Goal: Task Accomplishment & Management: Complete application form

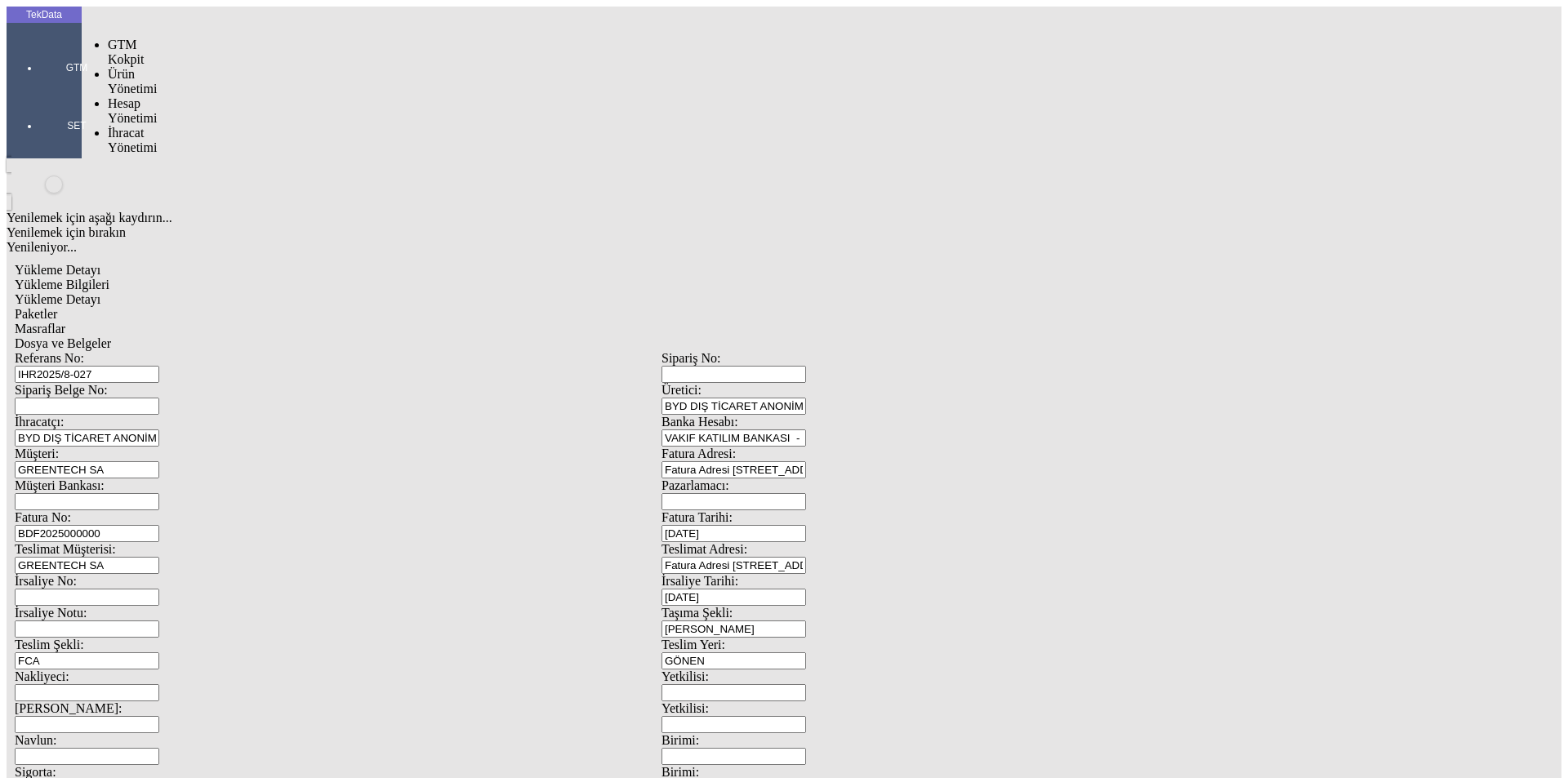
click at [52, 91] on div at bounding box center [77, 91] width 76 height 0
click at [120, 125] on span "İhracat Yönetimi" at bounding box center [131, 139] width 49 height 29
click at [250, 154] on span "Yüklemeler" at bounding box center [281, 161] width 62 height 14
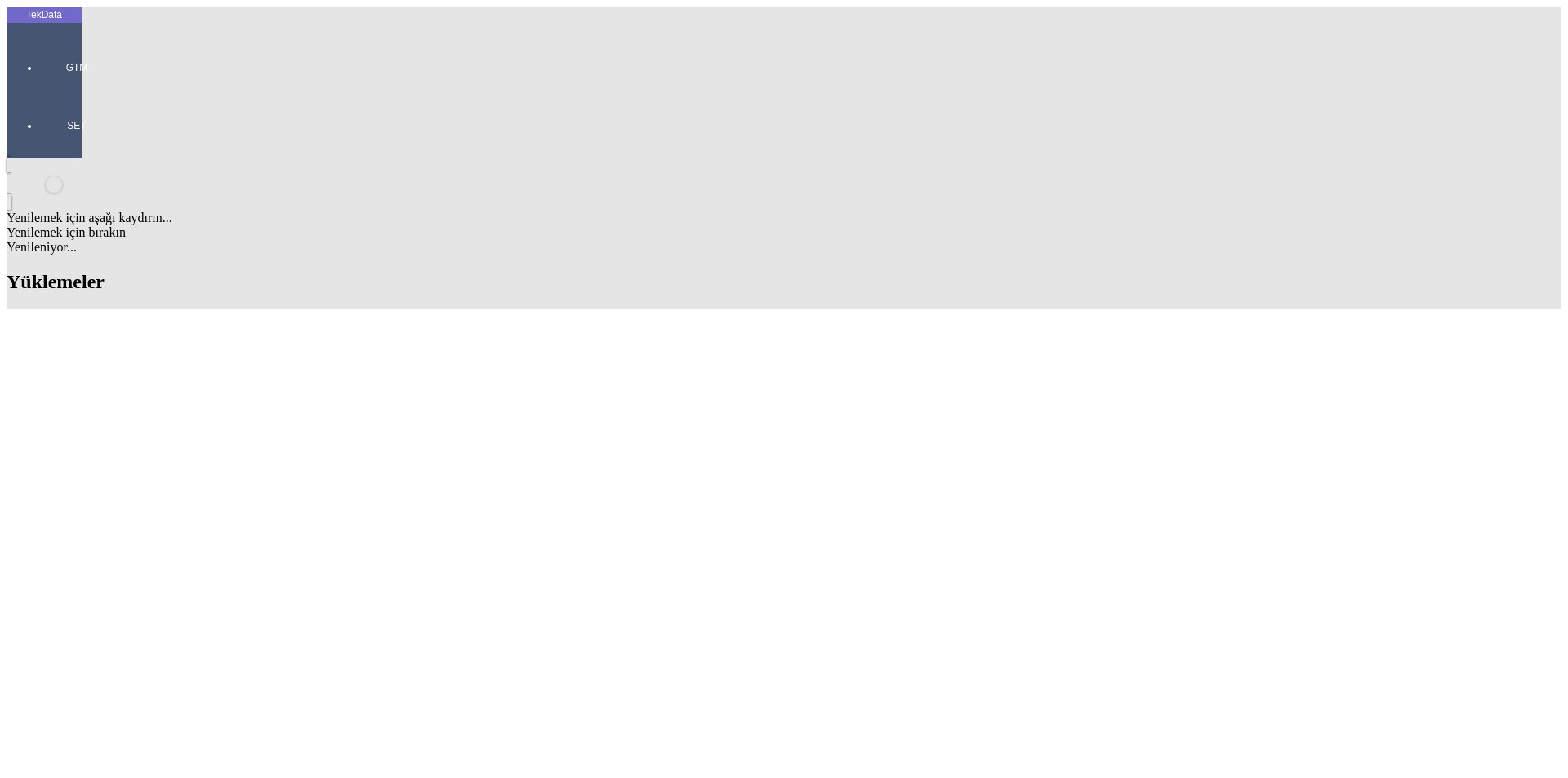
drag, startPoint x: 758, startPoint y: 128, endPoint x: 659, endPoint y: 128, distance: 99.0
drag, startPoint x: 696, startPoint y: 517, endPoint x: 787, endPoint y: 512, distance: 91.1
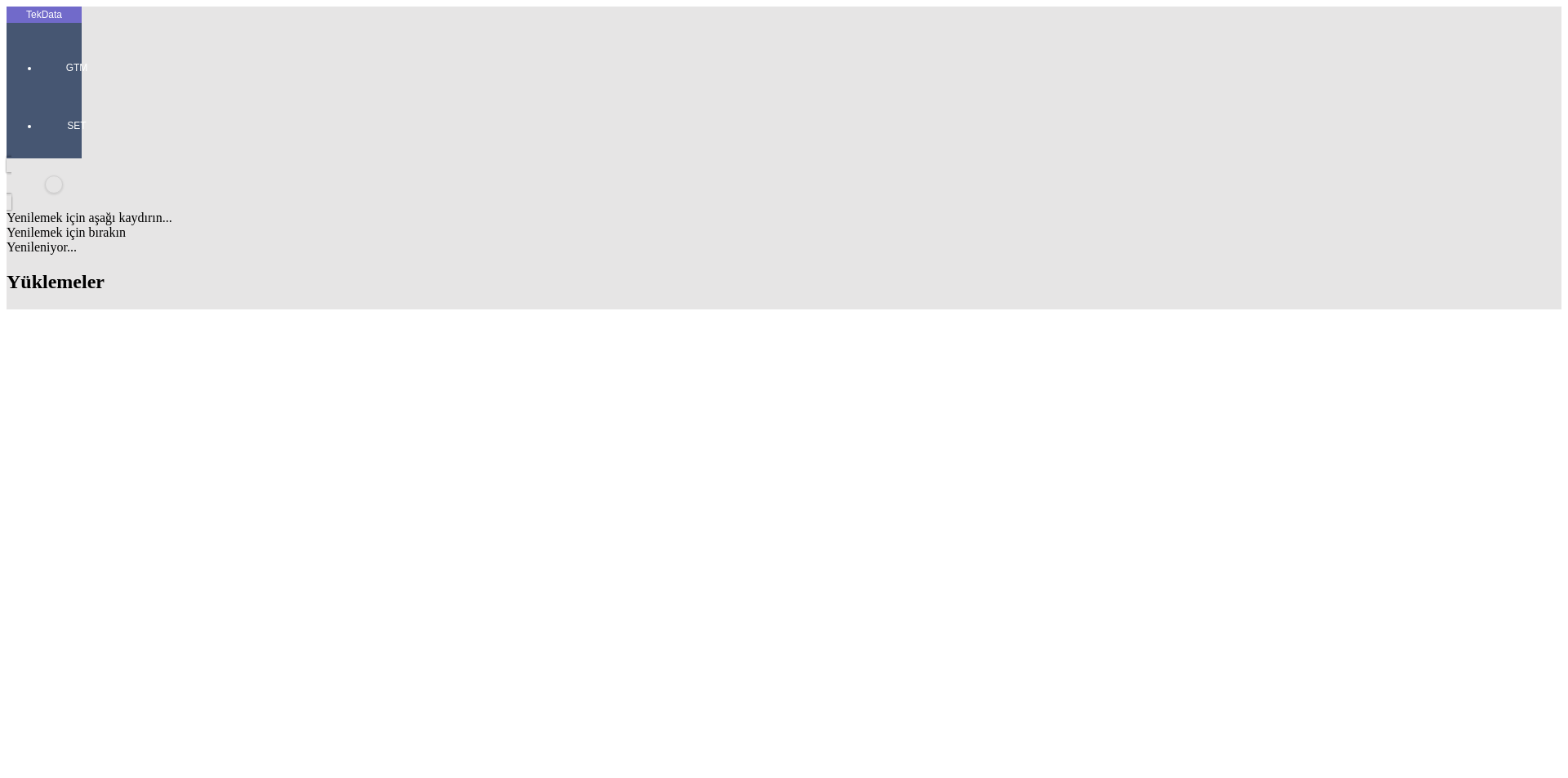
copy td "BDF2025000000387"
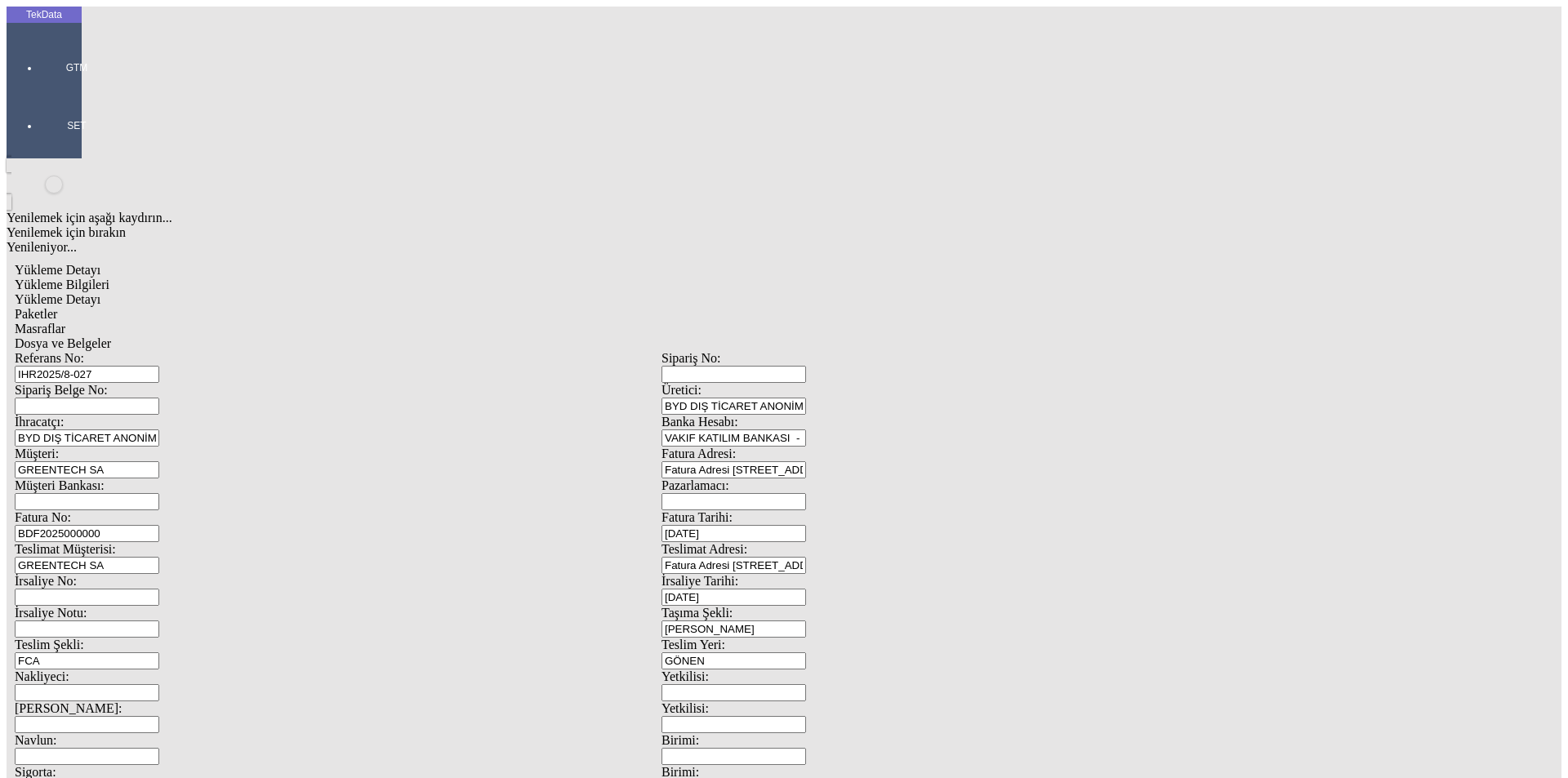
click at [159, 525] on input "BDF2025000000" at bounding box center [87, 533] width 144 height 17
drag, startPoint x: 1440, startPoint y: 582, endPoint x: 124, endPoint y: 274, distance: 1351.6
click at [124, 510] on div "Fatura No: BDF2025000000" at bounding box center [338, 526] width 647 height 32
paste input "387"
type input "BDF2025000000388"
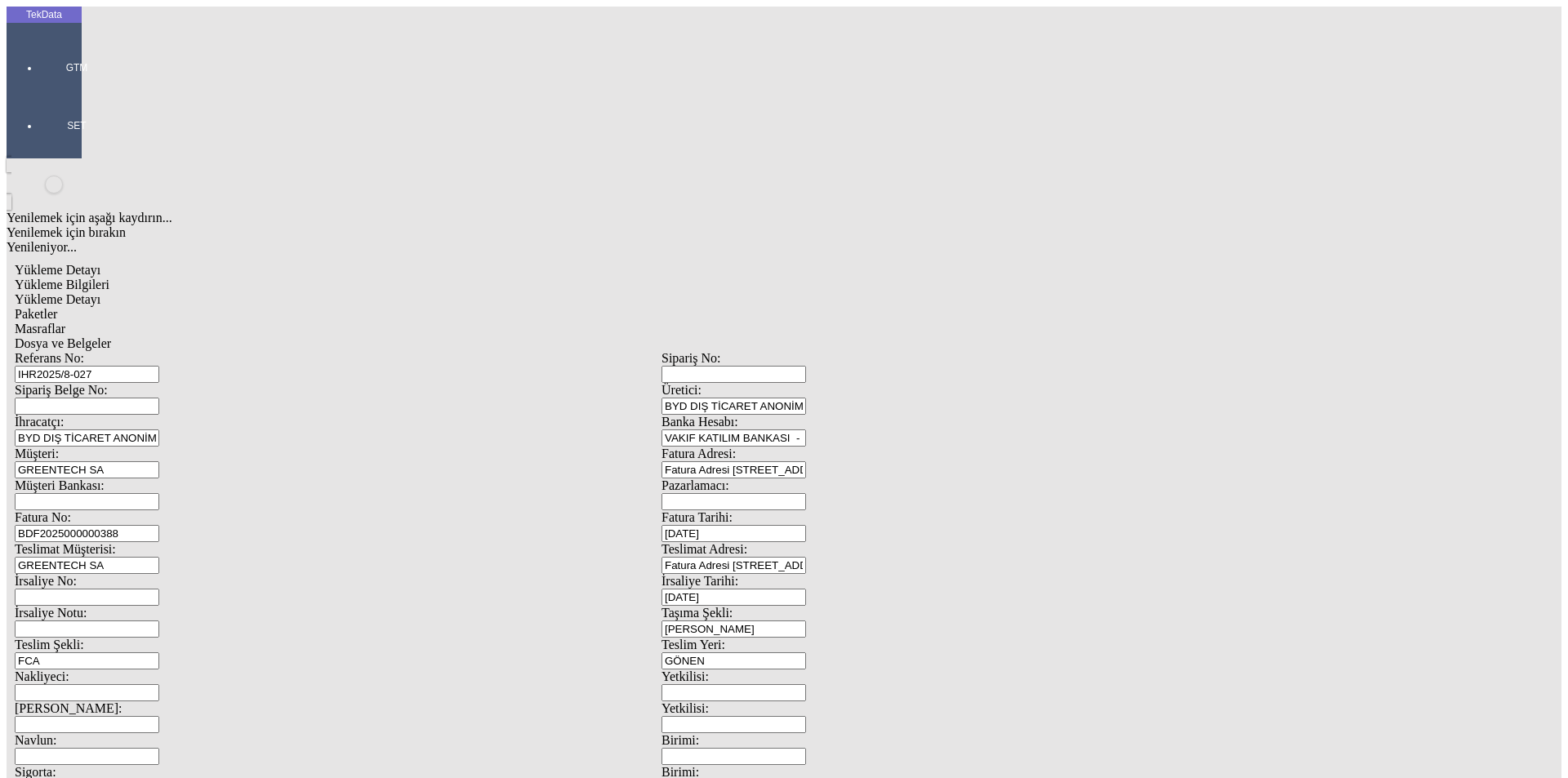
scroll to position [140, 0]
click at [100, 292] on span "Yükleme Detayı" at bounding box center [58, 299] width 86 height 14
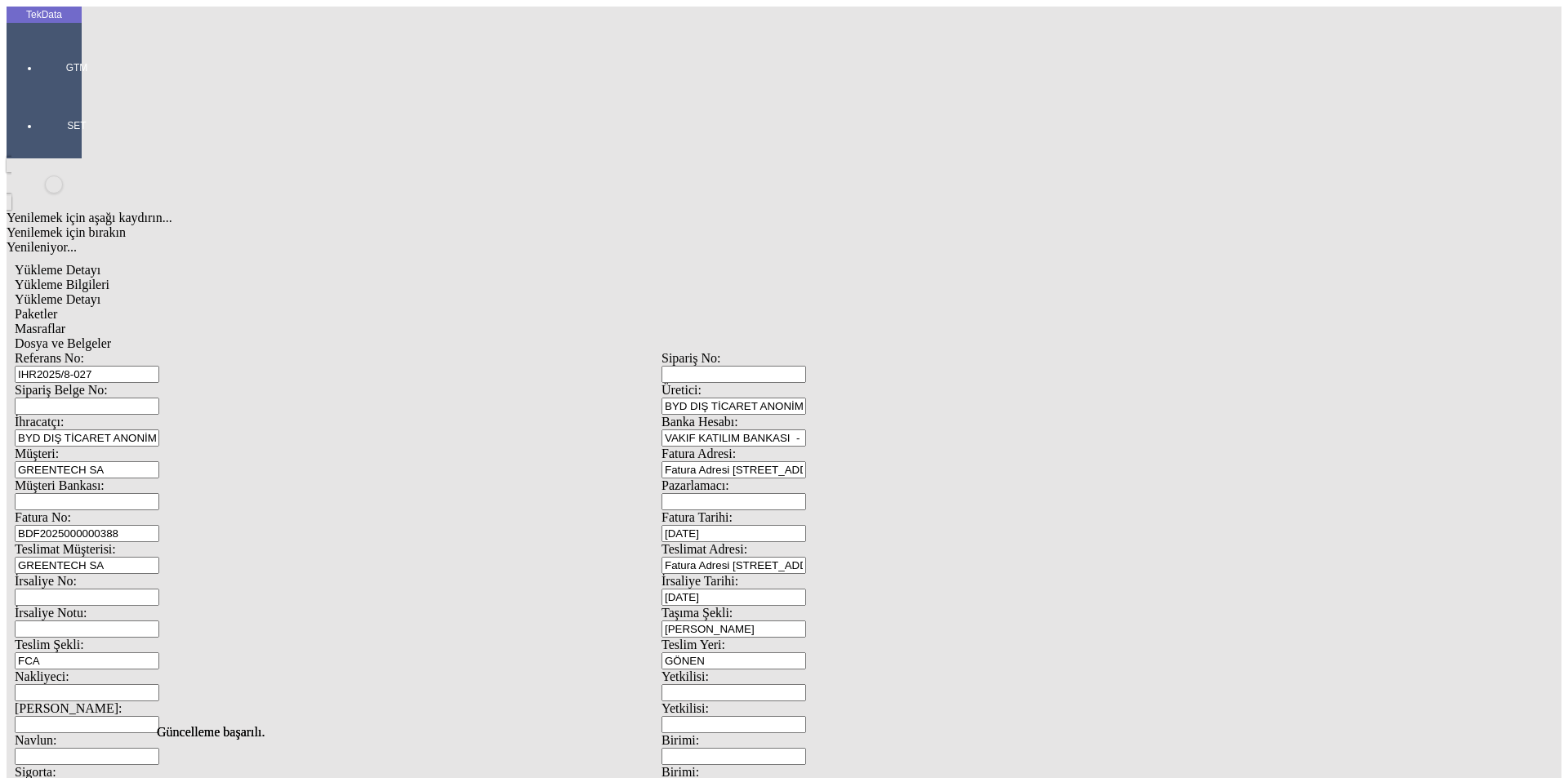
click at [57, 307] on span "Paketler" at bounding box center [36, 314] width 43 height 14
click at [66, 321] on span "Masraflar" at bounding box center [40, 328] width 51 height 14
click at [111, 336] on span "Dosya ve Belgeler" at bounding box center [63, 343] width 97 height 14
click at [109, 278] on span "Yükleme Bilgileri" at bounding box center [62, 285] width 95 height 14
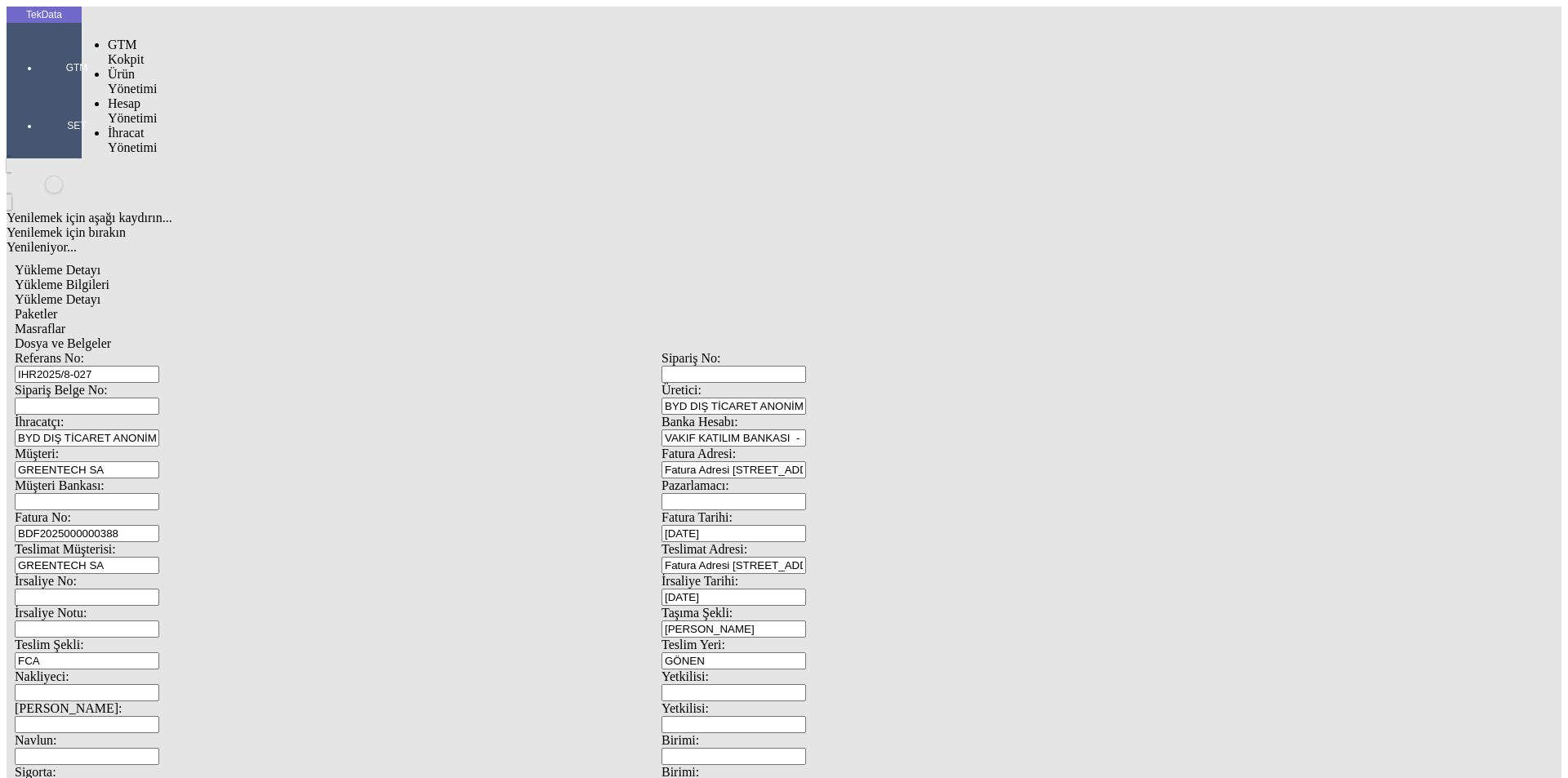
click at [51, 56] on div "GTM" at bounding box center [77, 62] width 76 height 58
click at [115, 125] on span "İhracat Yönetimi" at bounding box center [131, 139] width 49 height 29
click at [250, 154] on span "Yüklemeler" at bounding box center [281, 161] width 62 height 14
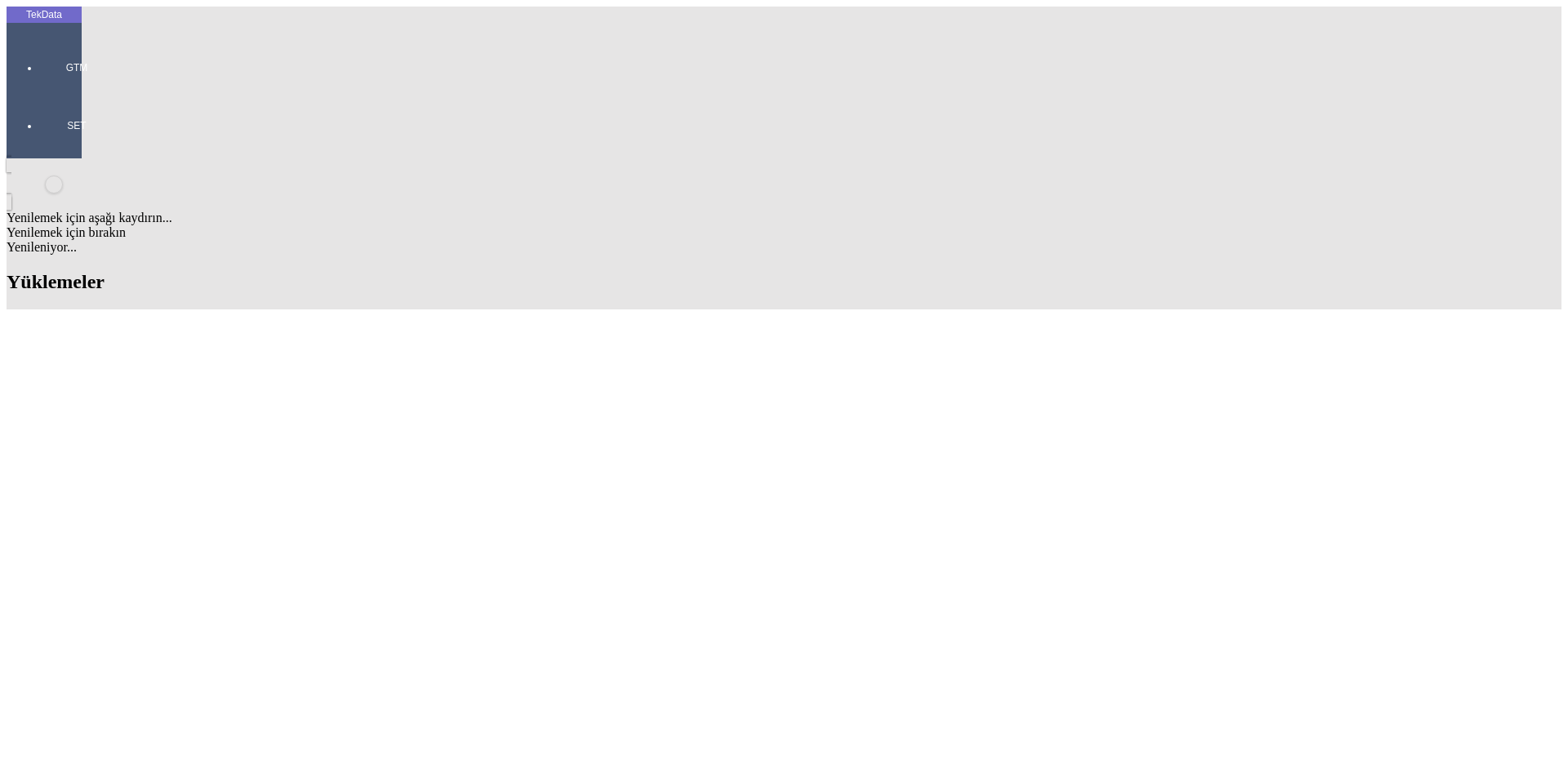
scroll to position [654, 0]
drag, startPoint x: 307, startPoint y: 691, endPoint x: 248, endPoint y: 769, distance: 97.8
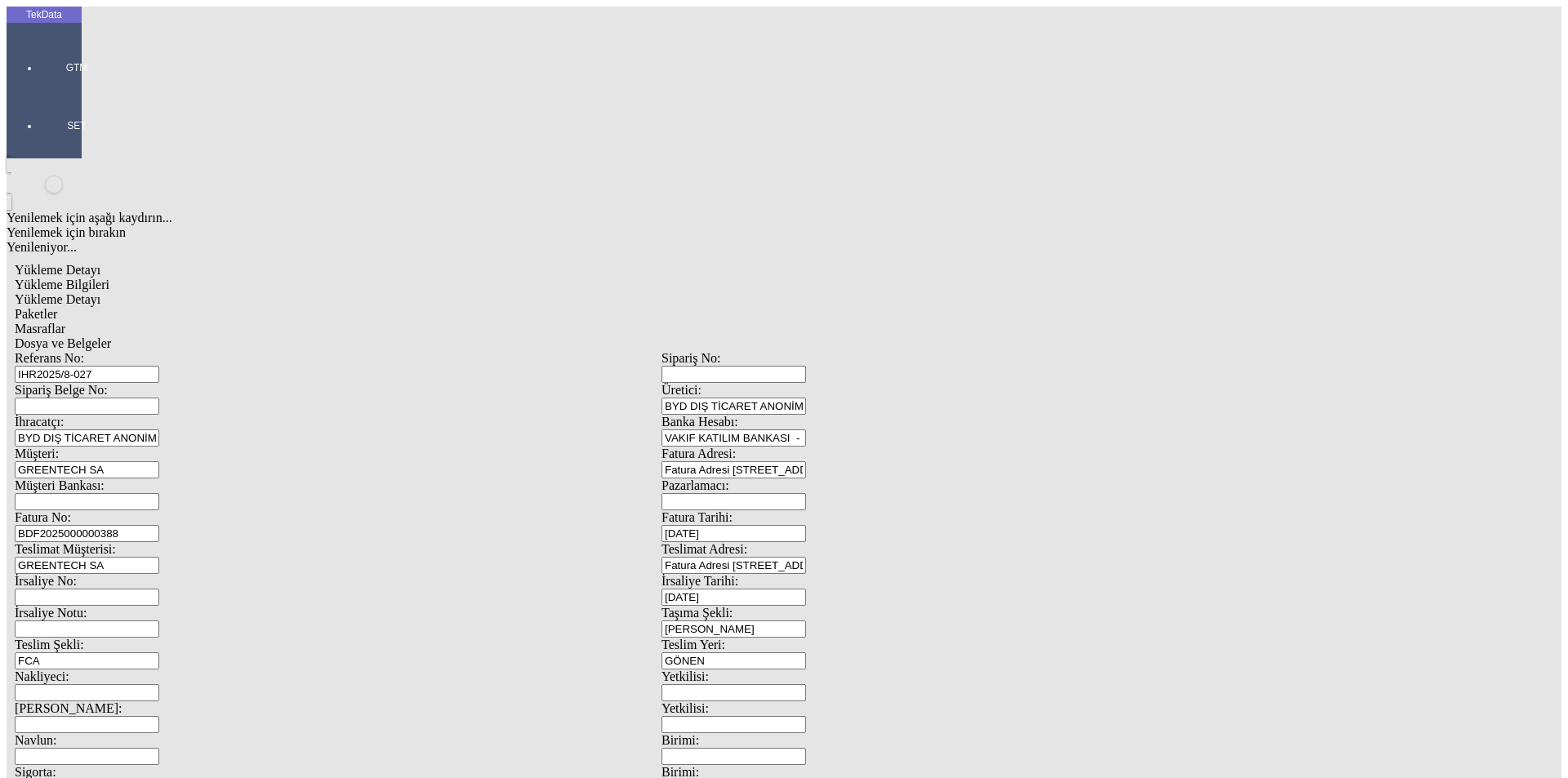
click at [100, 292] on span "Yükleme Detayı" at bounding box center [58, 299] width 86 height 14
click at [109, 278] on span "Yükleme Bilgileri" at bounding box center [62, 285] width 95 height 14
drag, startPoint x: 304, startPoint y: 126, endPoint x: 177, endPoint y: 118, distance: 127.3
click at [177, 351] on div "Referans No: IHR2025/8-027" at bounding box center [338, 367] width 647 height 32
drag, startPoint x: 353, startPoint y: 280, endPoint x: 109, endPoint y: 275, distance: 244.1
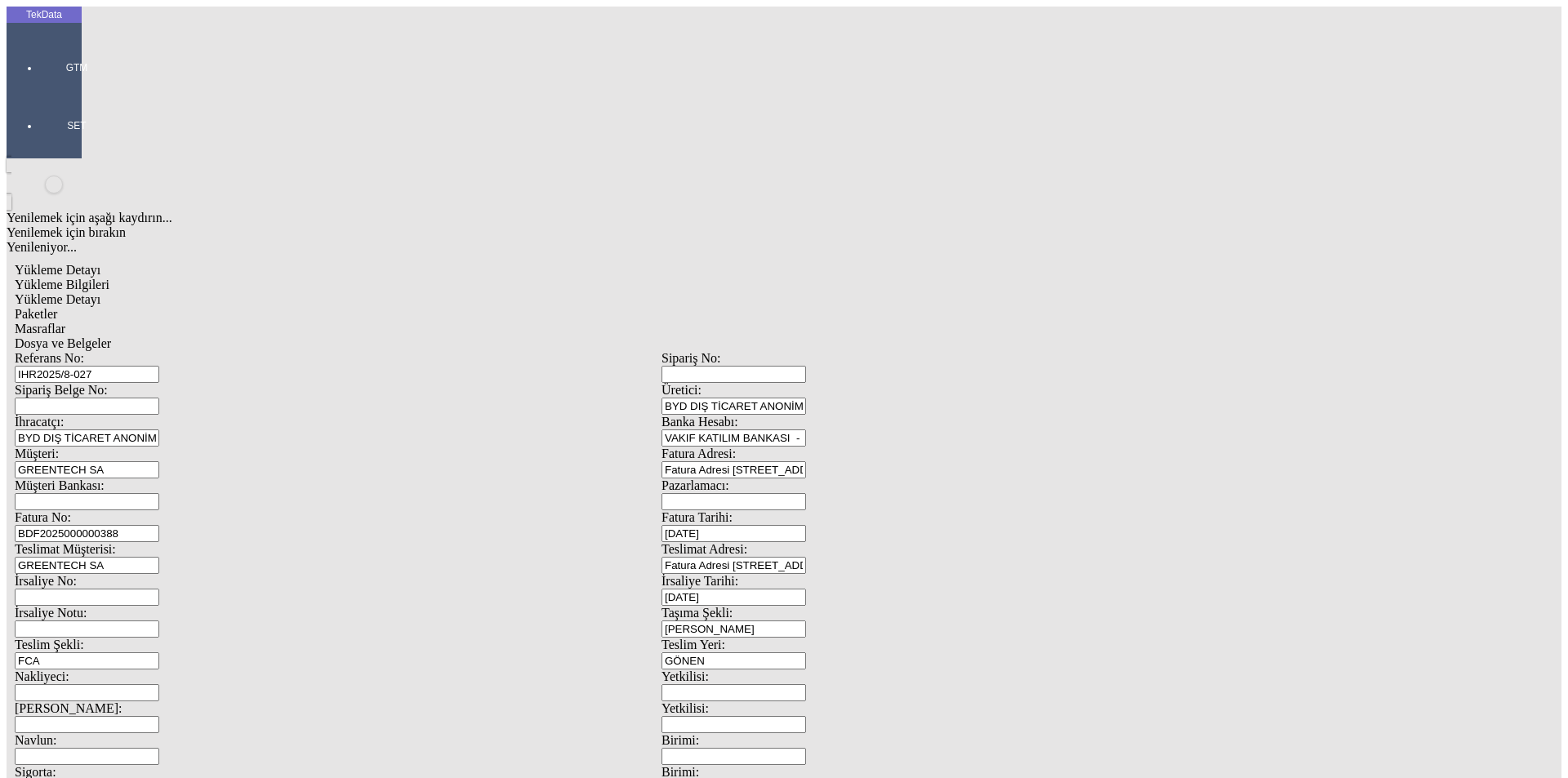
click at [109, 510] on div "Fatura No: BDF2025000000388" at bounding box center [338, 526] width 647 height 32
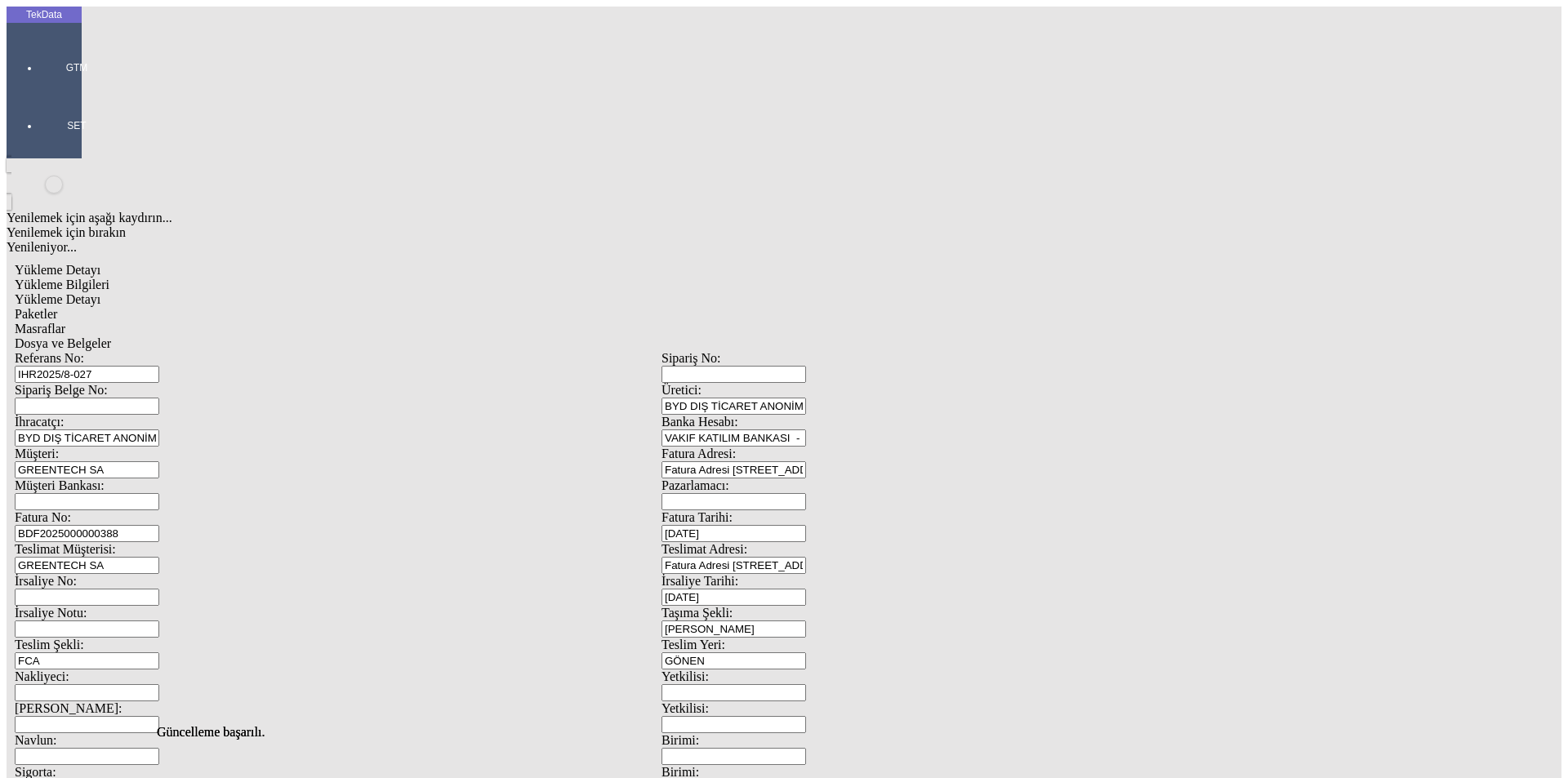
drag, startPoint x: 371, startPoint y: 85, endPoint x: 441, endPoint y: 89, distance: 70.1
click at [57, 307] on span "Paketler" at bounding box center [36, 314] width 43 height 14
click at [66, 321] on span "Masraflar" at bounding box center [40, 328] width 51 height 14
click at [111, 336] on span "Dosya ve Belgeler" at bounding box center [63, 343] width 97 height 14
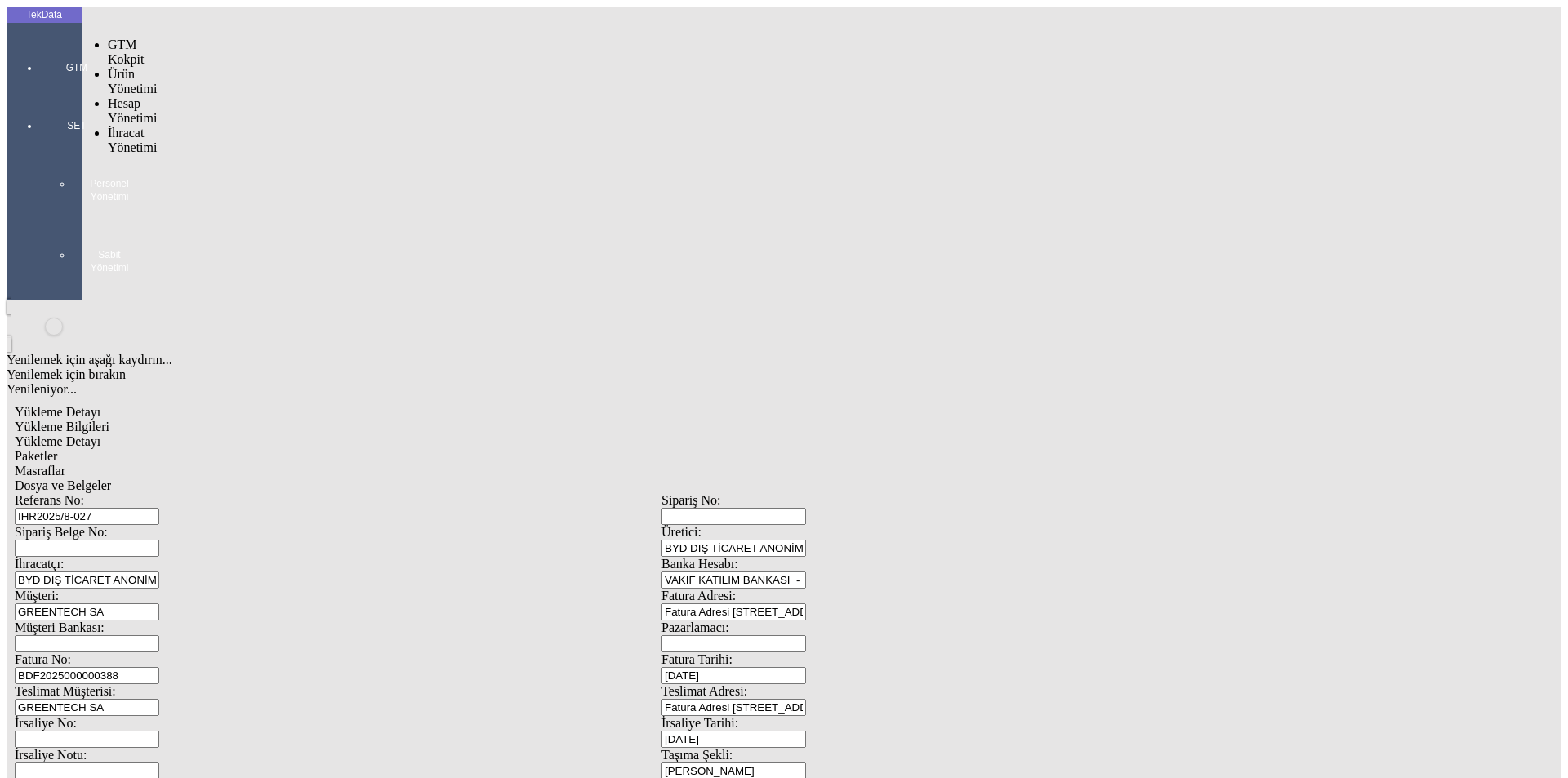
click at [39, 91] on div at bounding box center [77, 91] width 76 height 0
click at [143, 125] on span "İhracat Yönetimi" at bounding box center [131, 139] width 49 height 29
click at [250, 154] on span "Yüklemeler" at bounding box center [281, 161] width 62 height 14
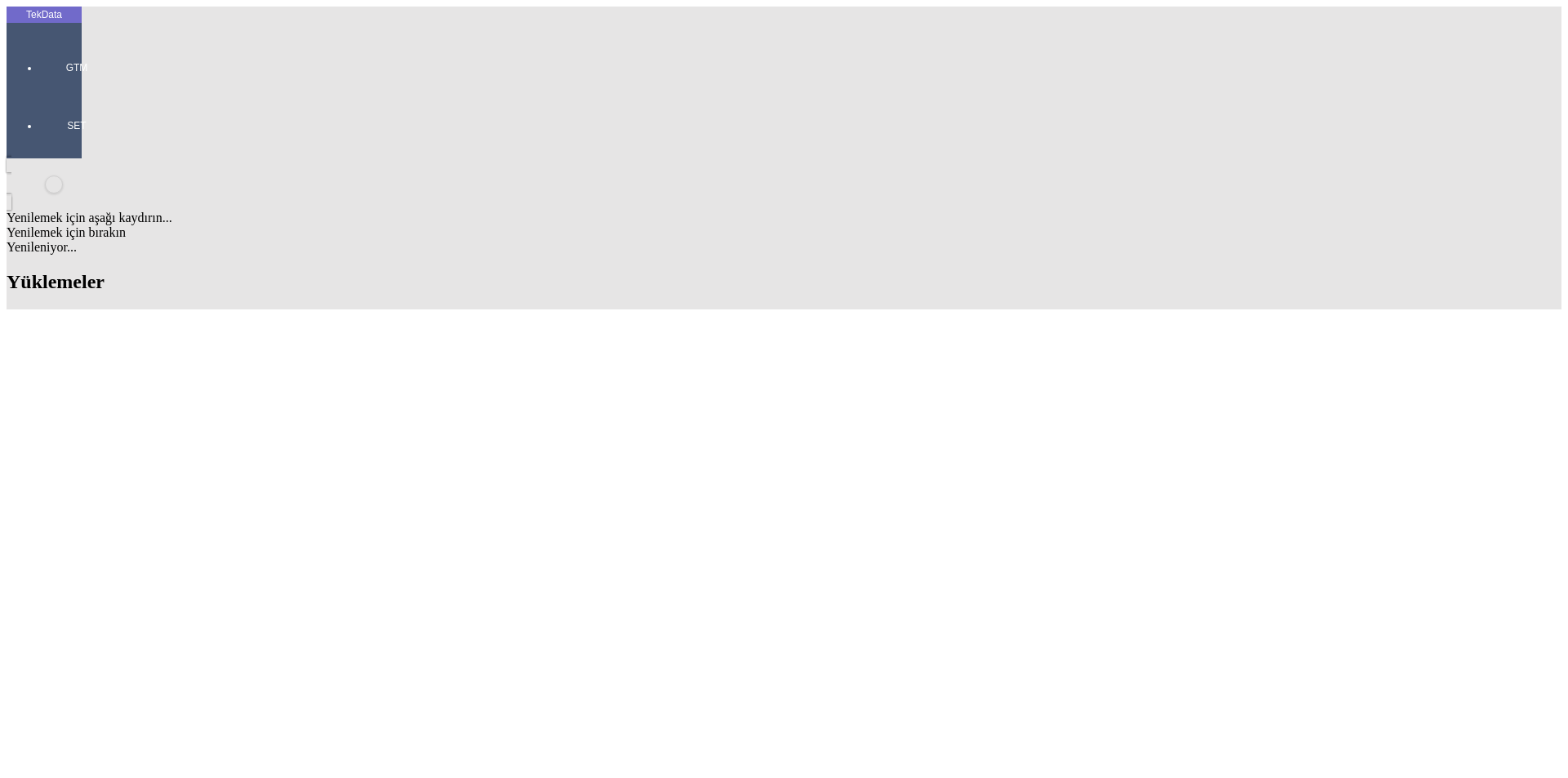
scroll to position [408, 0]
drag, startPoint x: 687, startPoint y: 559, endPoint x: 792, endPoint y: 558, distance: 105.0
copy tr "BDF2025000000388"
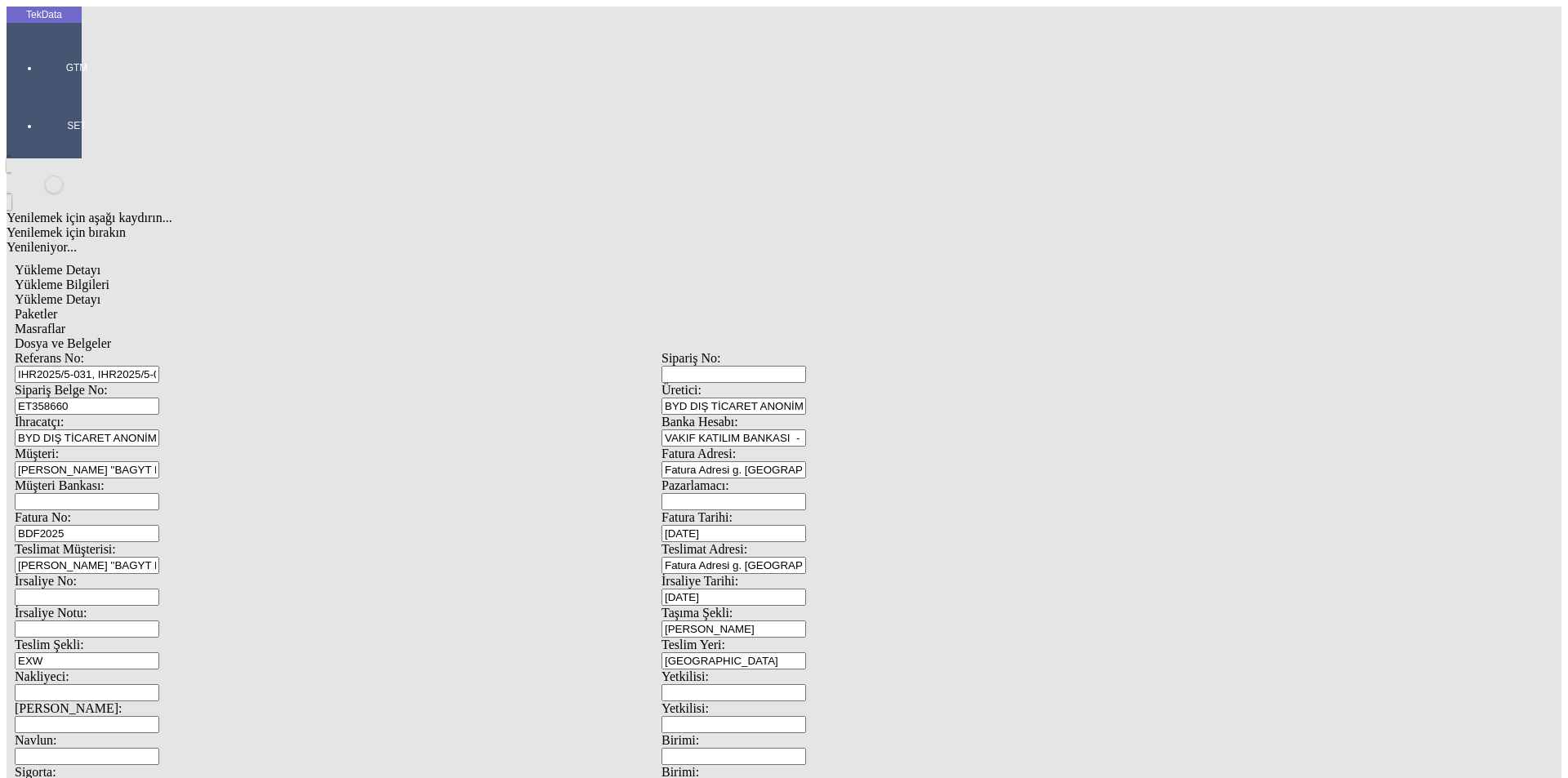
drag, startPoint x: 1449, startPoint y: 535, endPoint x: 143, endPoint y: 280, distance: 1330.7
click at [143, 510] on div "Fatura No: BDF2025" at bounding box center [338, 526] width 647 height 32
paste input "BDF2025000000388"
click at [159, 525] on input "BDF2025000000388" at bounding box center [87, 533] width 144 height 17
drag, startPoint x: 247, startPoint y: 274, endPoint x: 63, endPoint y: 272, distance: 184.0
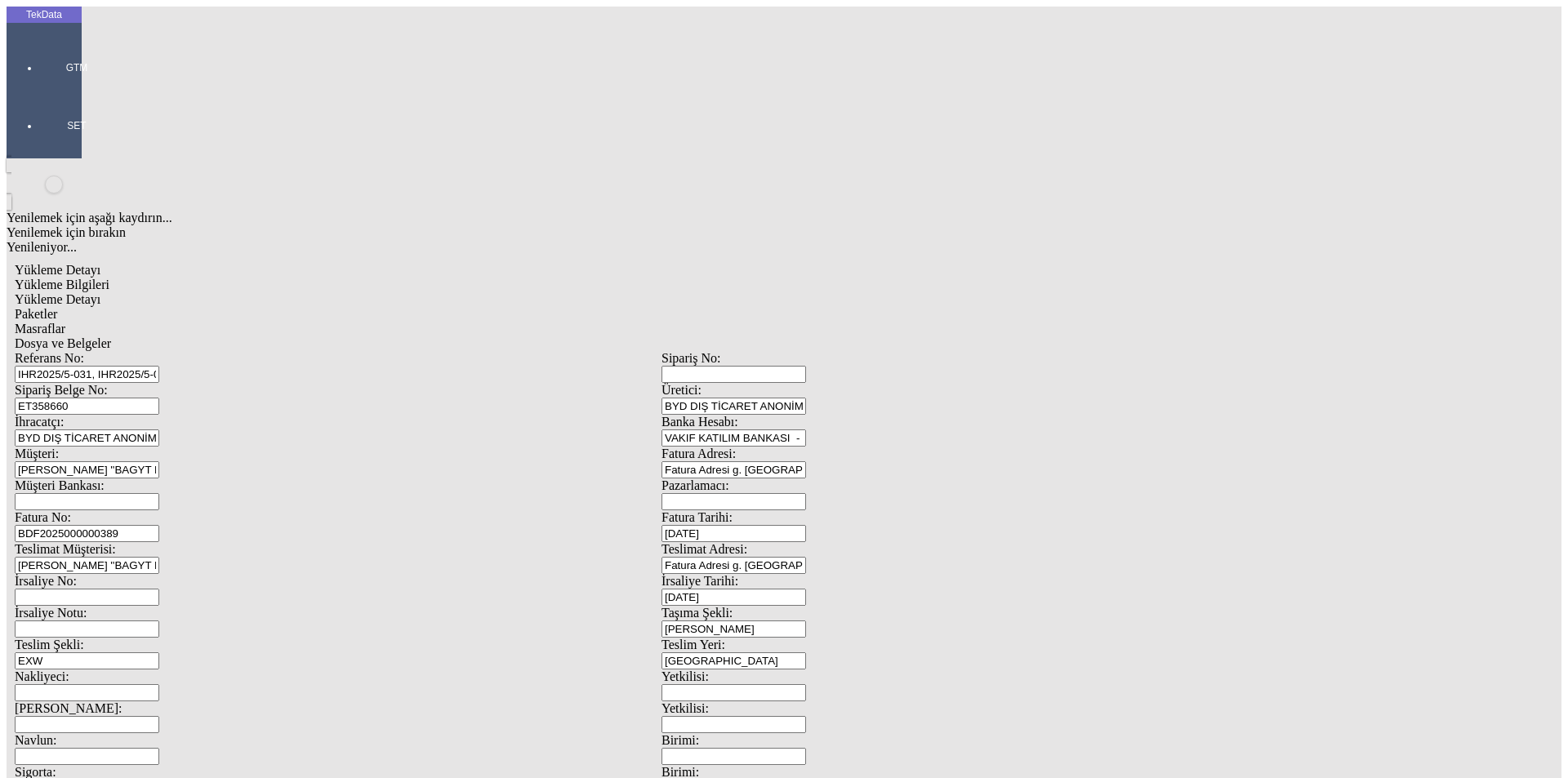
click at [63, 272] on div "TekData GTM SET Yenilemek için aşağı kaydırın... Yenilemek için bırakın Yenilen…" at bounding box center [662, 647] width 1310 height 1279
type input "BDF2025000000389"
drag, startPoint x: 884, startPoint y: 629, endPoint x: 863, endPoint y: 634, distance: 21.6
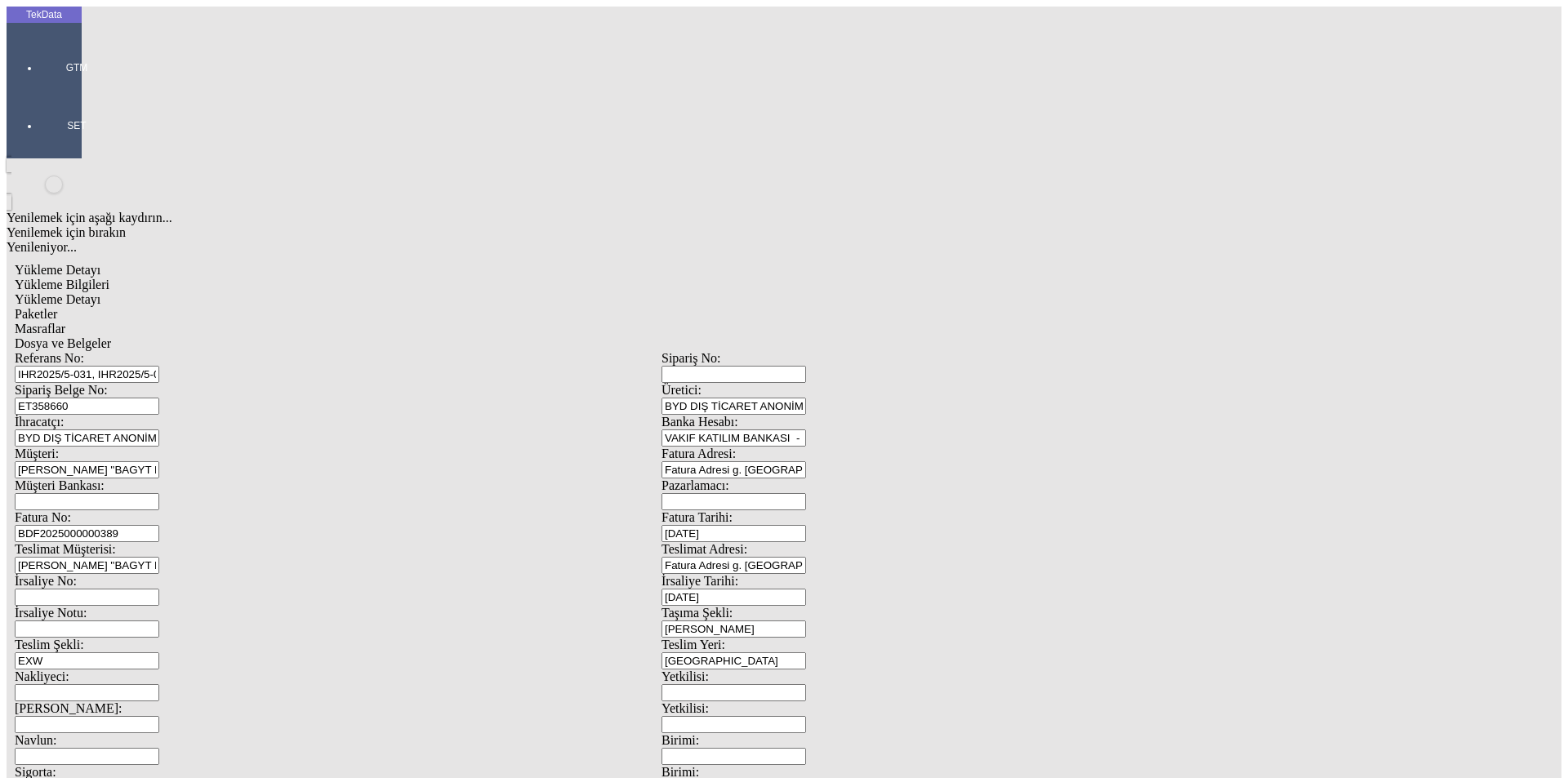
type input "9040"
click at [247, 278] on div "Yükleme Bilgileri Yükleme Detayı Paketler Masraflar Dosya ve Belgeler Referans …" at bounding box center [662, 733] width 1293 height 911
click at [100, 292] on span "Yükleme Detayı" at bounding box center [58, 299] width 86 height 14
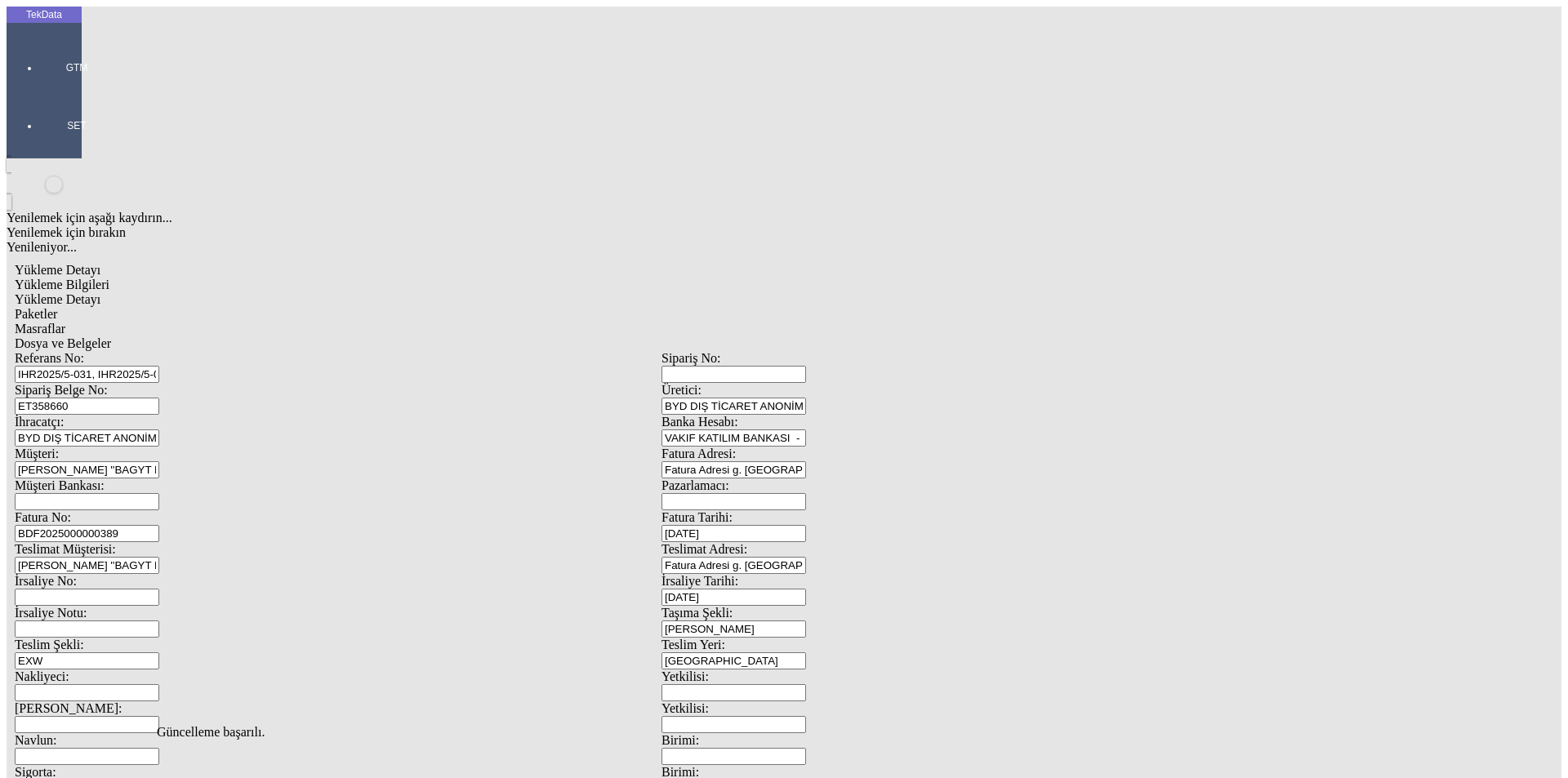
type input "2024/D1-02465"
drag, startPoint x: 189, startPoint y: 358, endPoint x: 203, endPoint y: 363, distance: 14.9
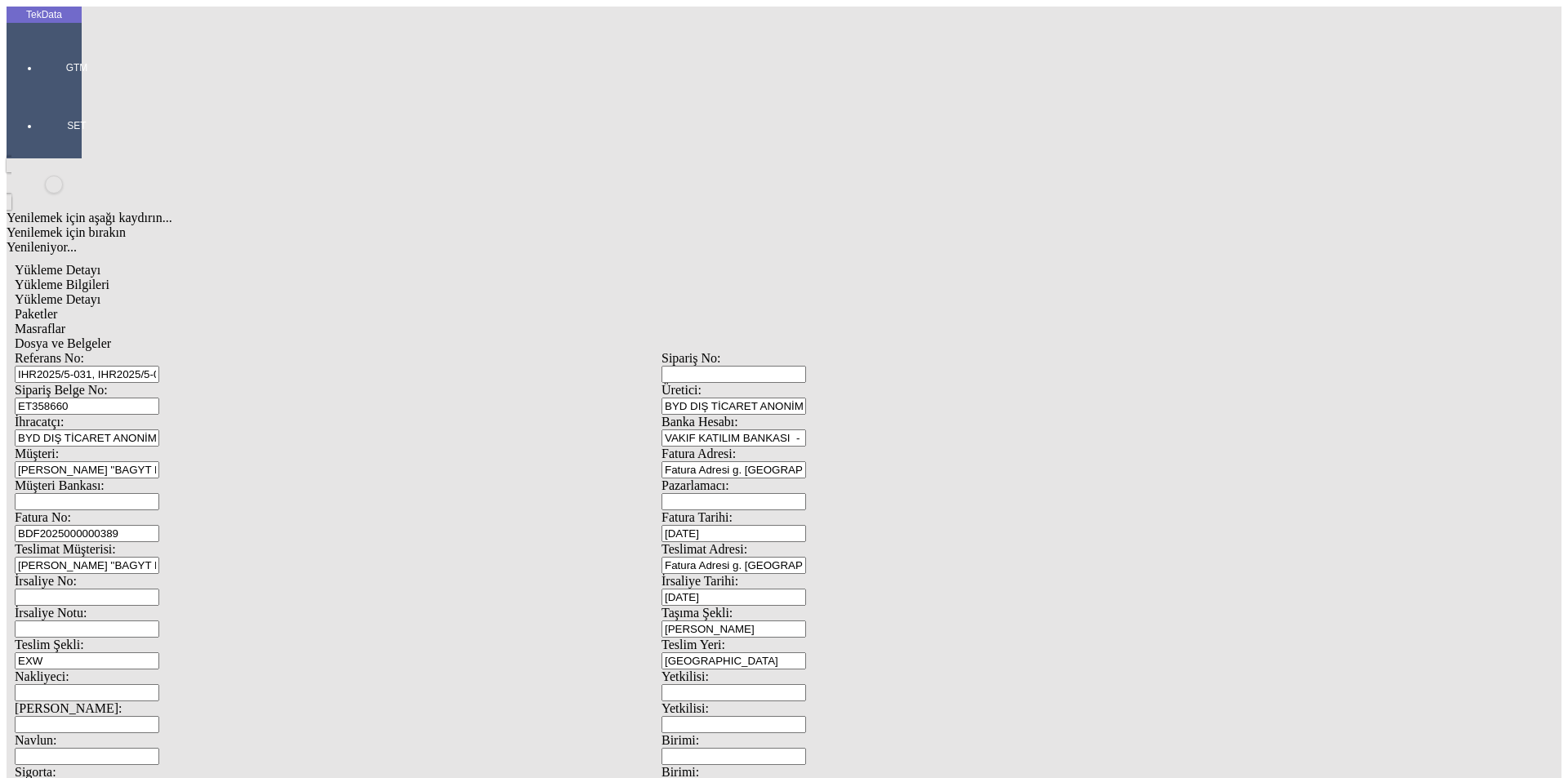
type input "1232.15"
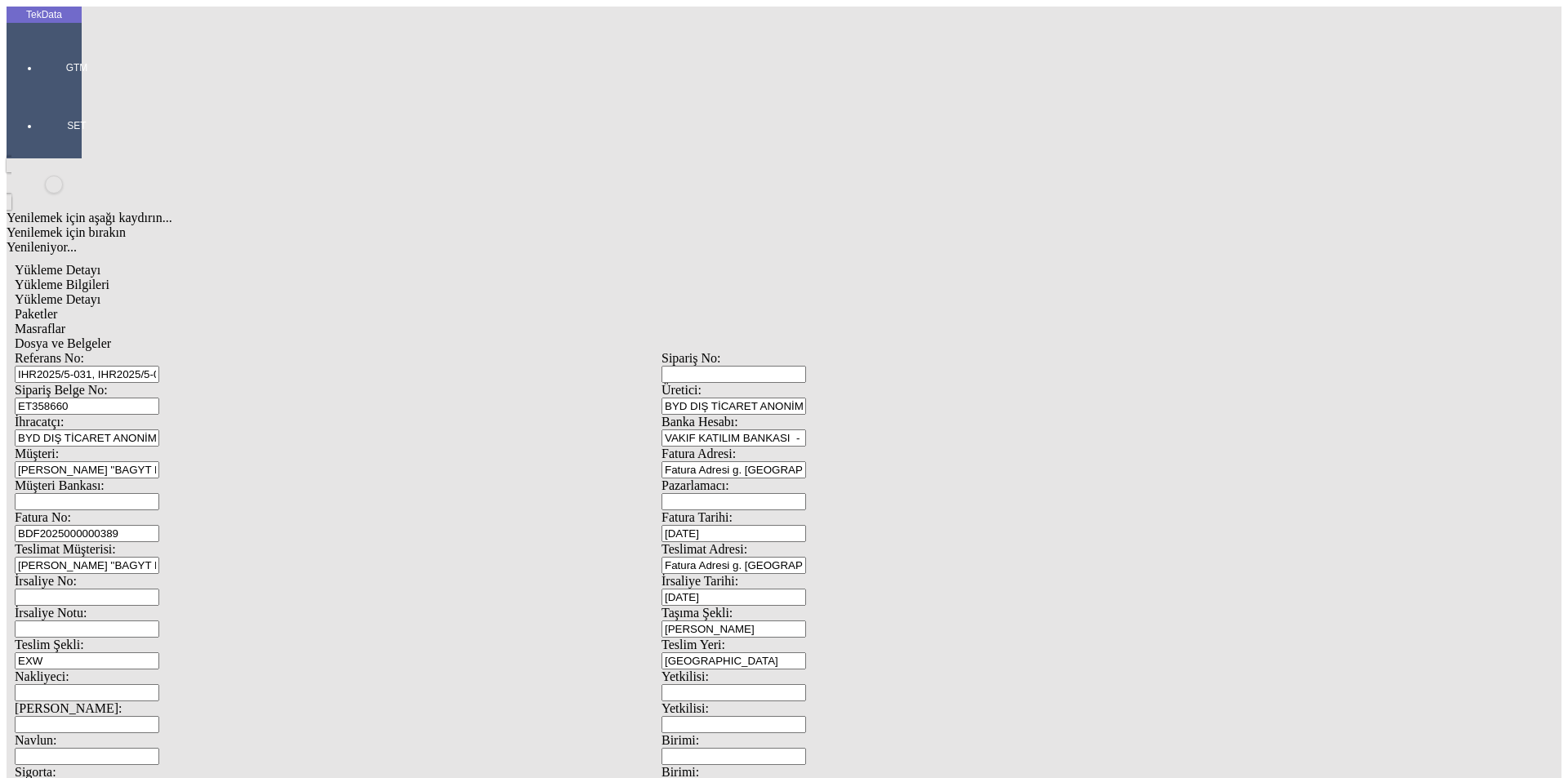
type input "1362.4"
type input "1022.5"
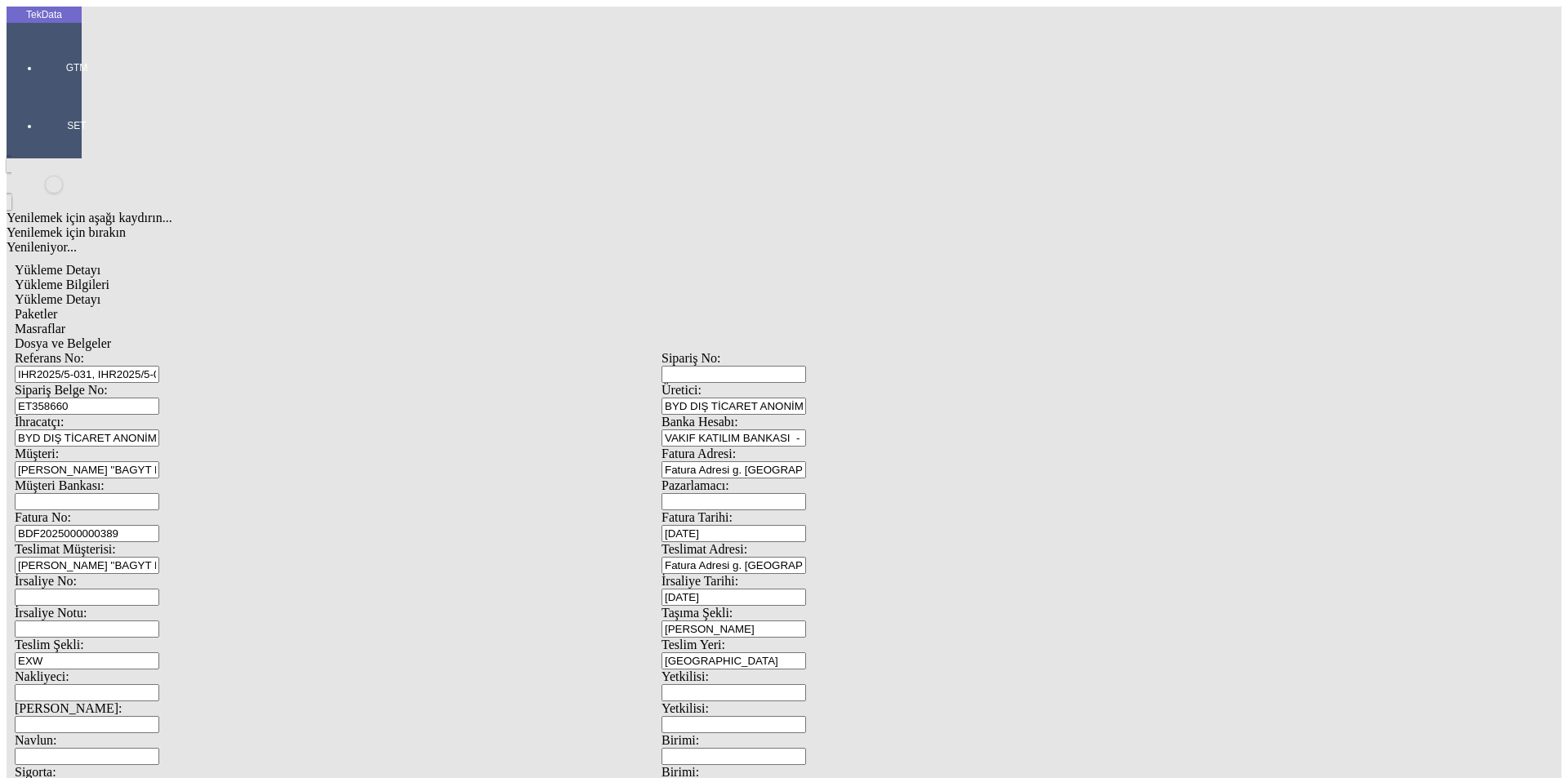
type input "1656.76"
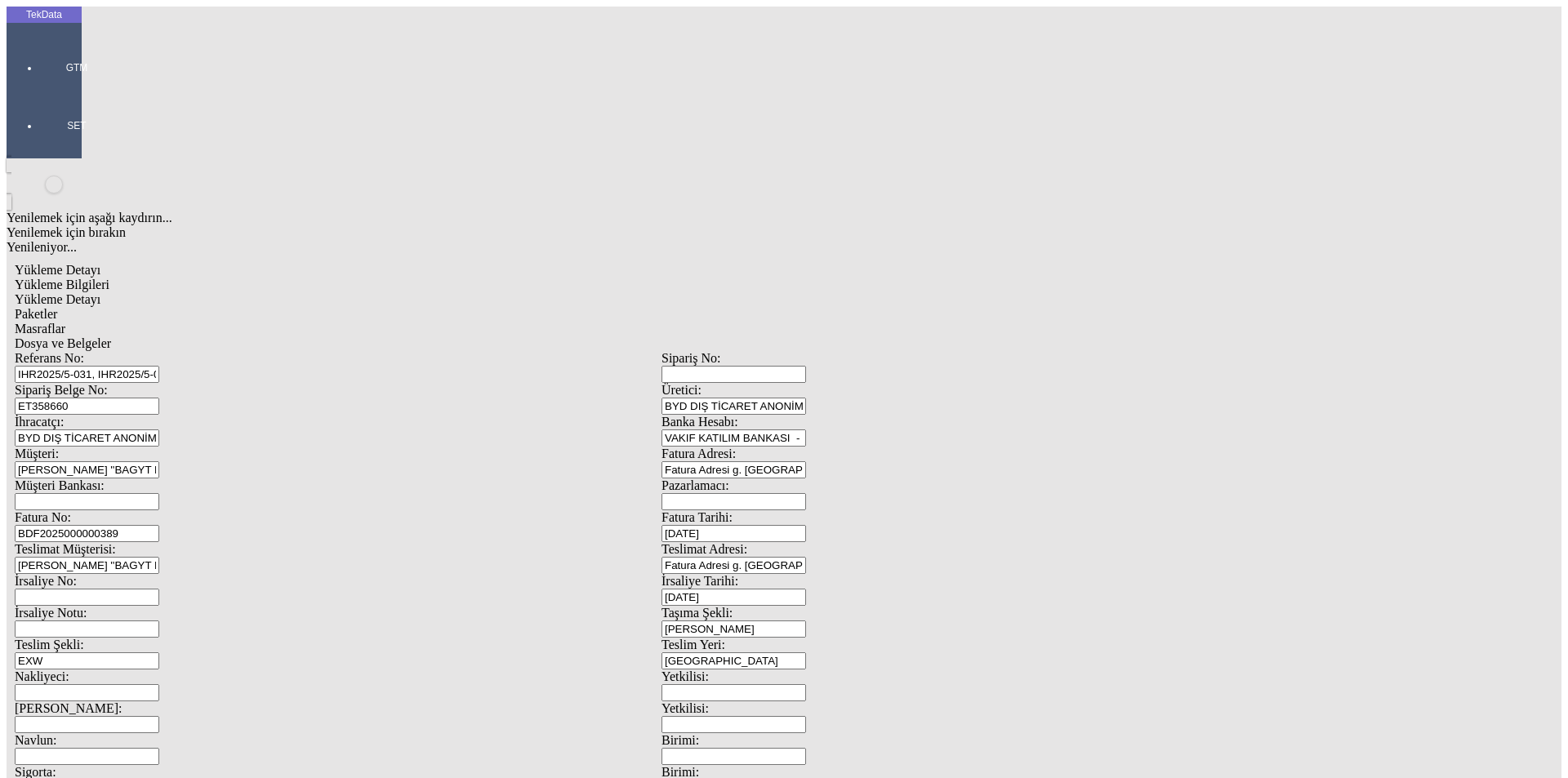
drag, startPoint x: 166, startPoint y: 418, endPoint x: 107, endPoint y: 417, distance: 59.0
type input "1945.15"
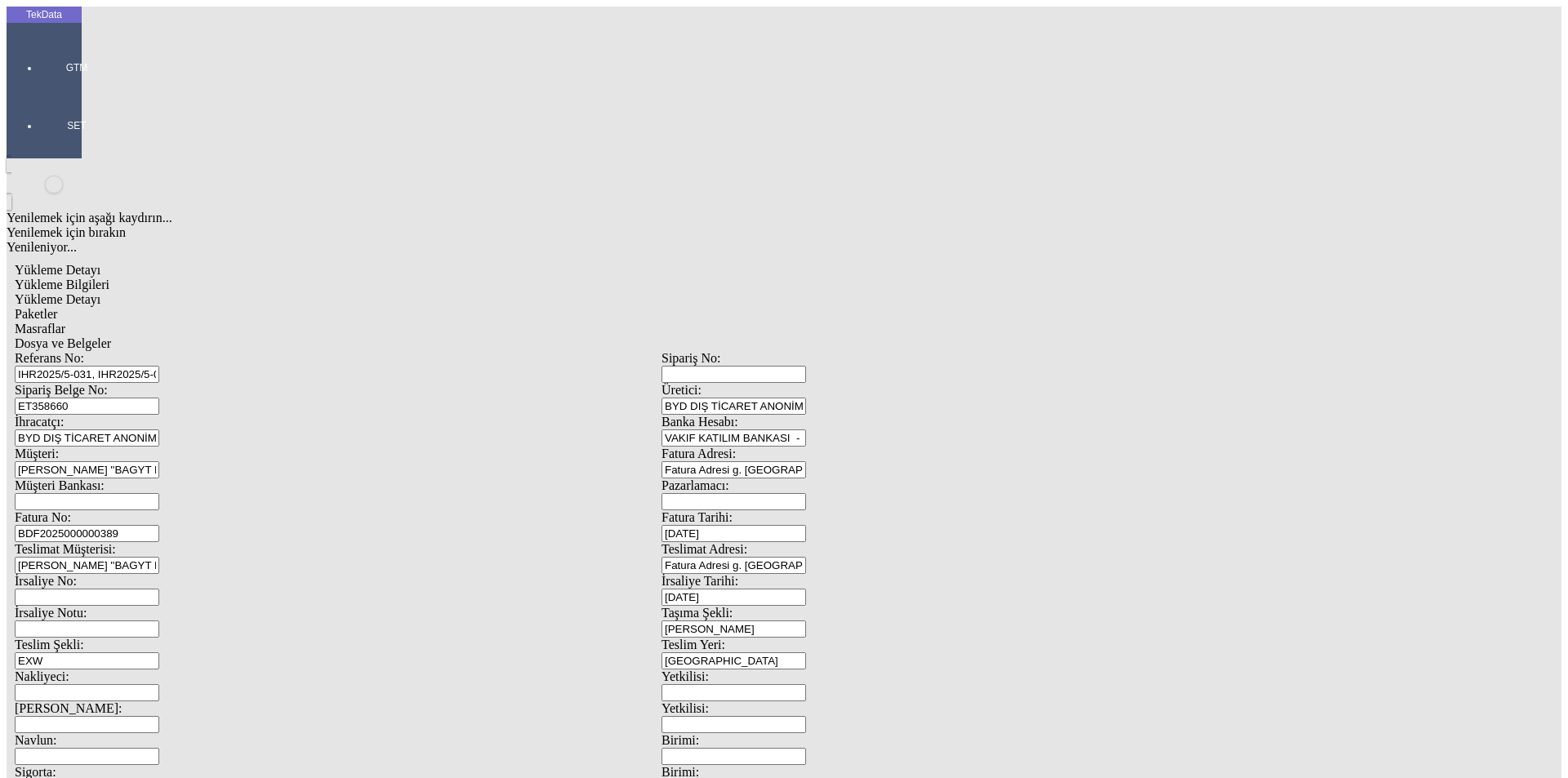
click at [352, 307] on div "Paketler" at bounding box center [662, 314] width 1293 height 15
click at [66, 321] on span "Masraflar" at bounding box center [40, 328] width 51 height 14
click at [109, 278] on span "Yükleme Bilgileri" at bounding box center [62, 285] width 95 height 14
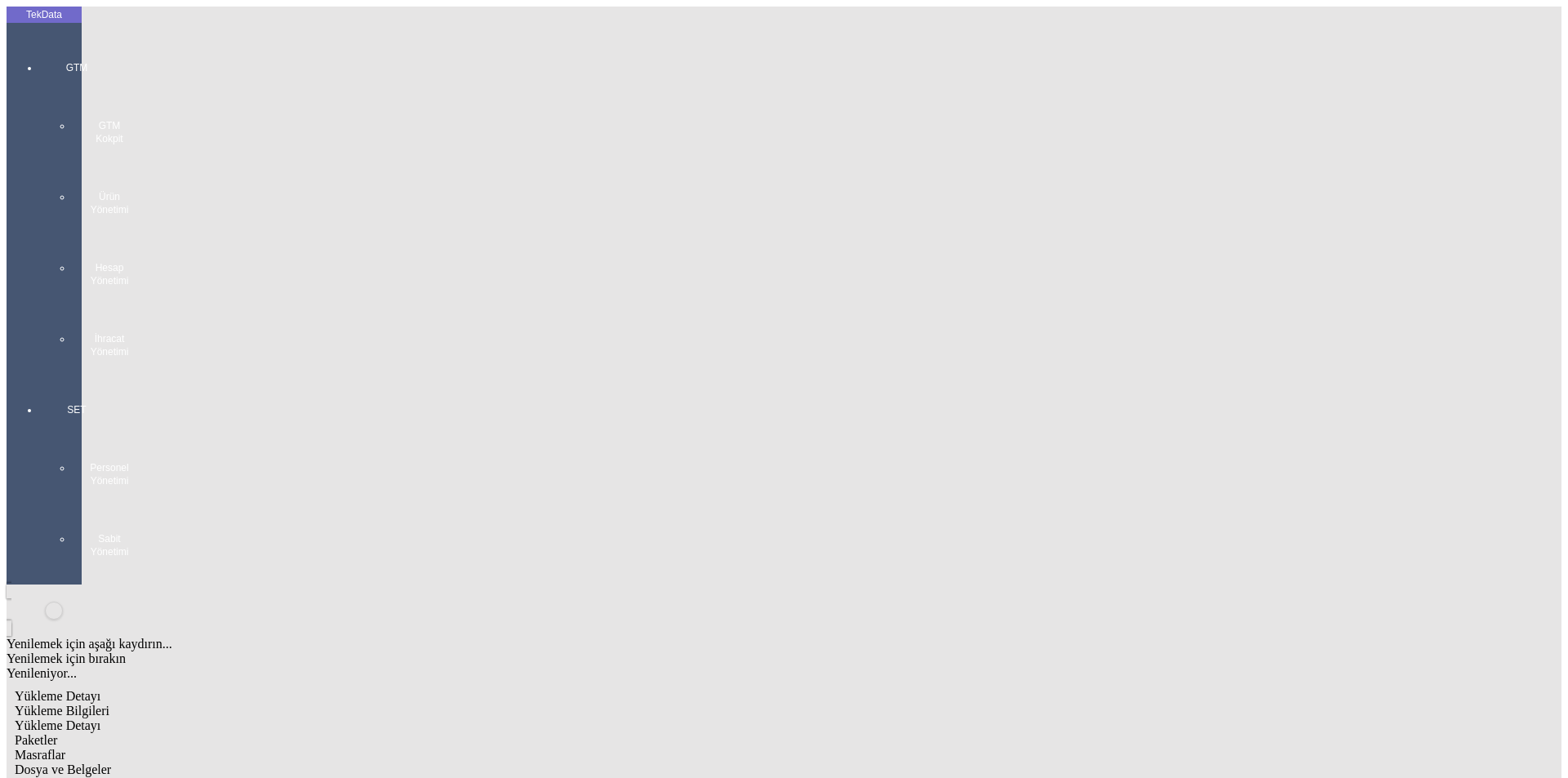
click at [39, 56] on div "GTM GTM Kokpit Ürün Yönetimi Hesap Yönetimi İhracat Yönetimi" at bounding box center [77, 204] width 76 height 342
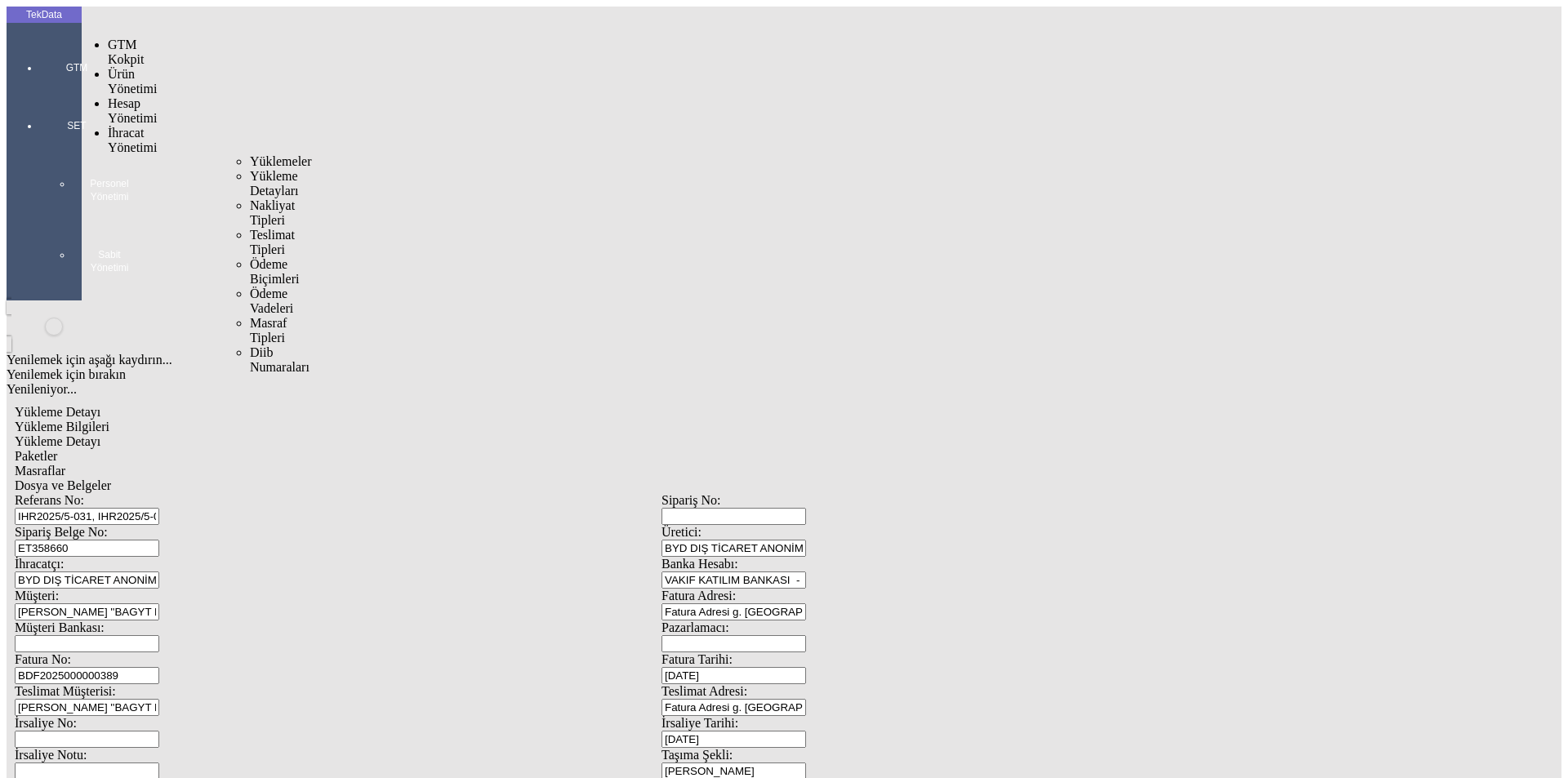
drag, startPoint x: 112, startPoint y: 91, endPoint x: 144, endPoint y: 91, distance: 32.0
click at [117, 125] on span "İhracat Yönetimi" at bounding box center [131, 139] width 49 height 29
drag, startPoint x: 193, startPoint y: 89, endPoint x: 220, endPoint y: 89, distance: 27.0
click at [250, 154] on span "Yüklemeler" at bounding box center [281, 161] width 62 height 14
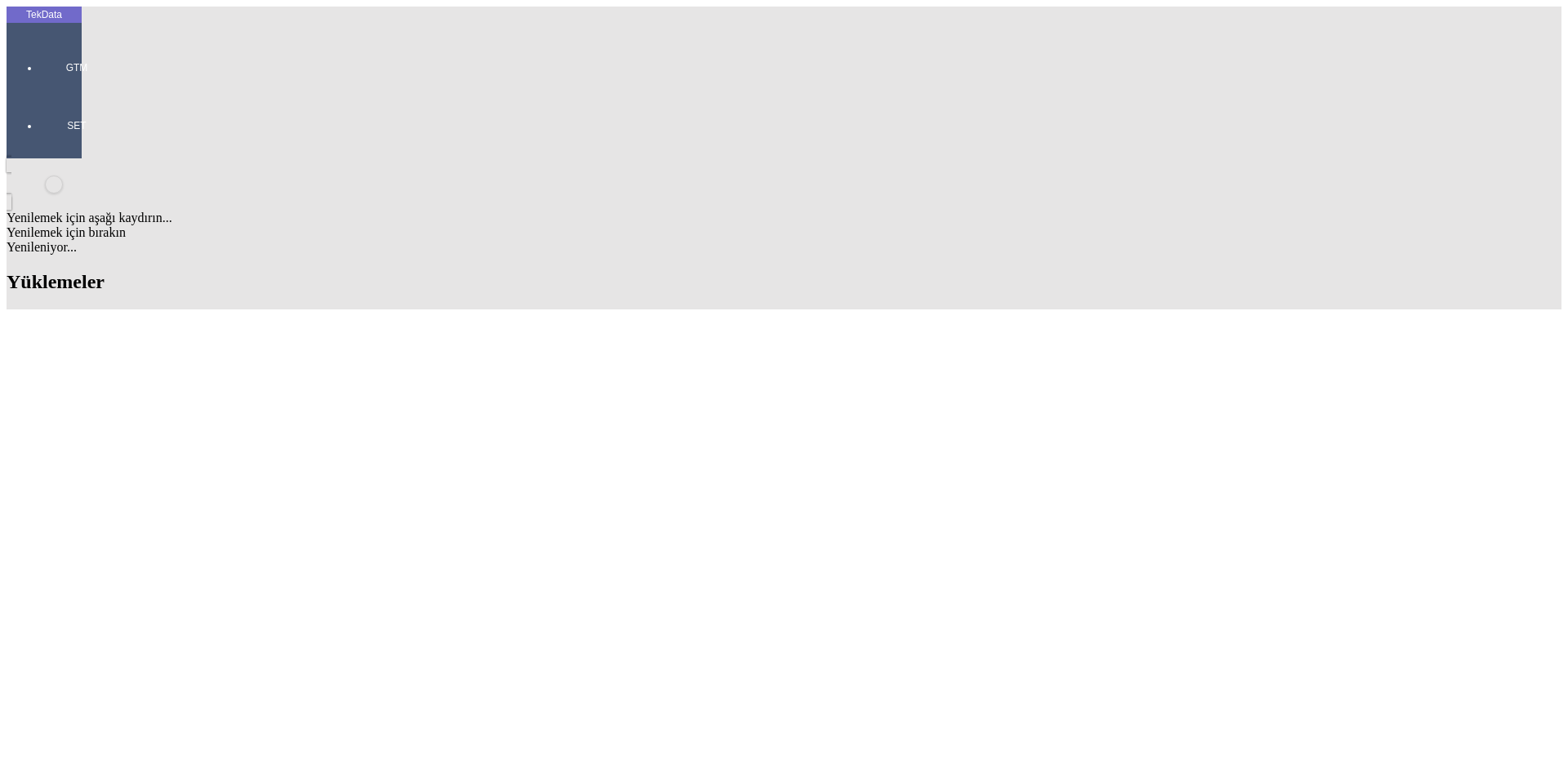
paste input "LLC STABIL"
type input "LLC STABIL"
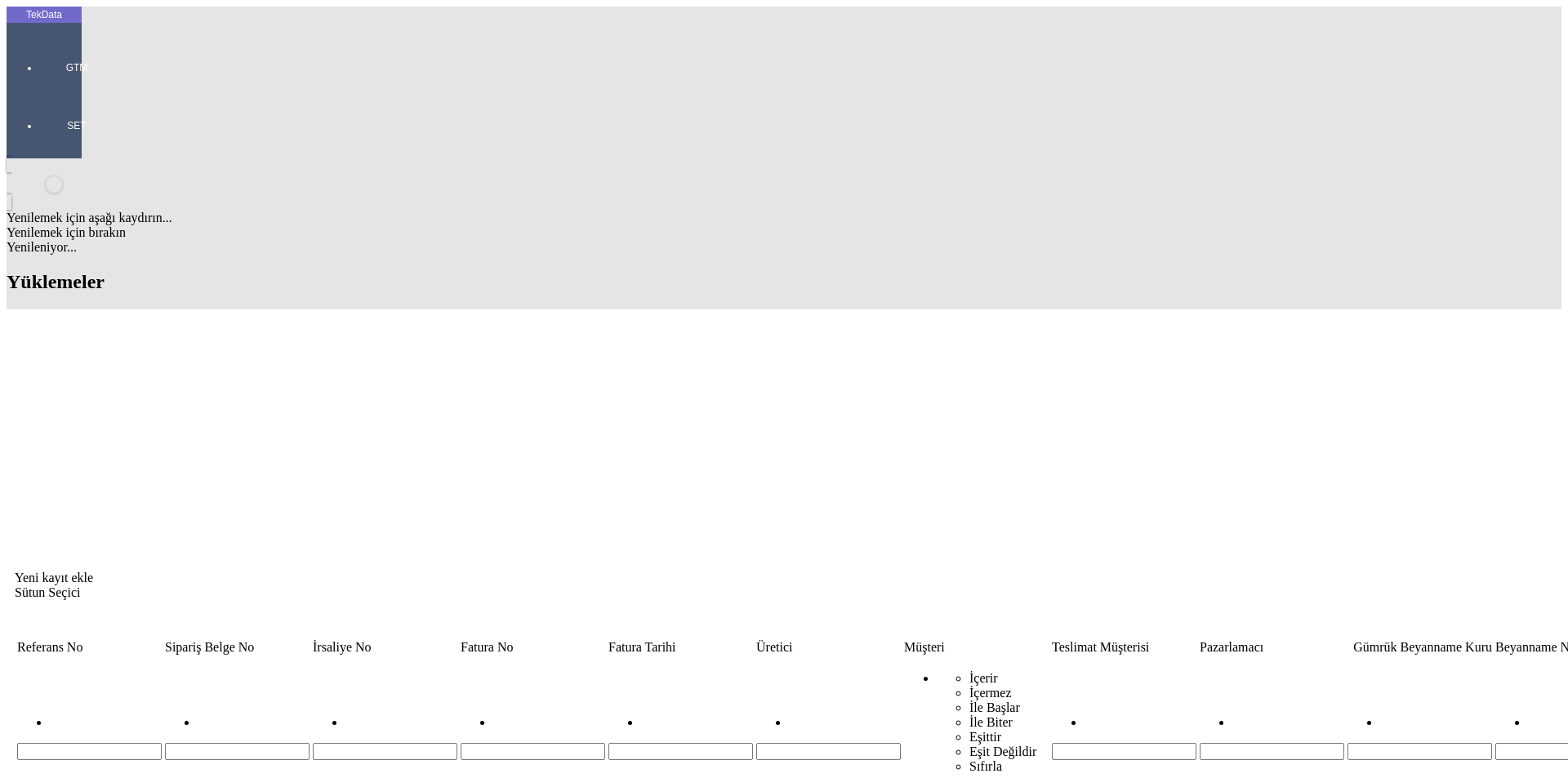
drag, startPoint x: 650, startPoint y: 126, endPoint x: 572, endPoint y: 138, distance: 78.9
click at [572, 658] on tr "İçerir İçermez İle Başlar İle Biter Eşittir Eşit Değildir Sıfırla LLC STABIL" at bounding box center [1245, 731] width 2458 height 148
type input "STABIL"
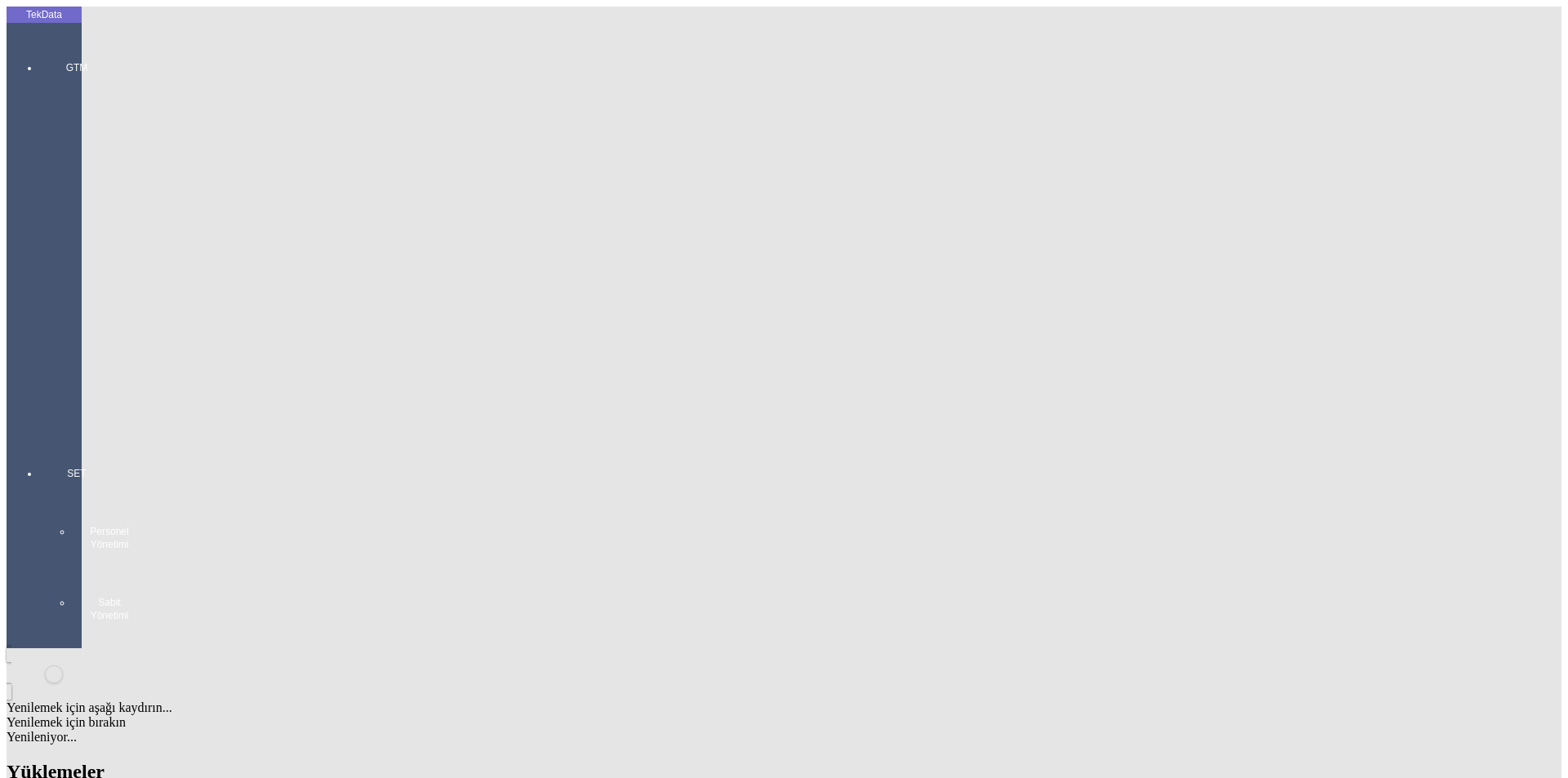
drag, startPoint x: 253, startPoint y: 174, endPoint x: 244, endPoint y: 174, distance: 9.0
drag, startPoint x: 248, startPoint y: 171, endPoint x: 177, endPoint y: 173, distance: 71.0
copy td "ET286811"
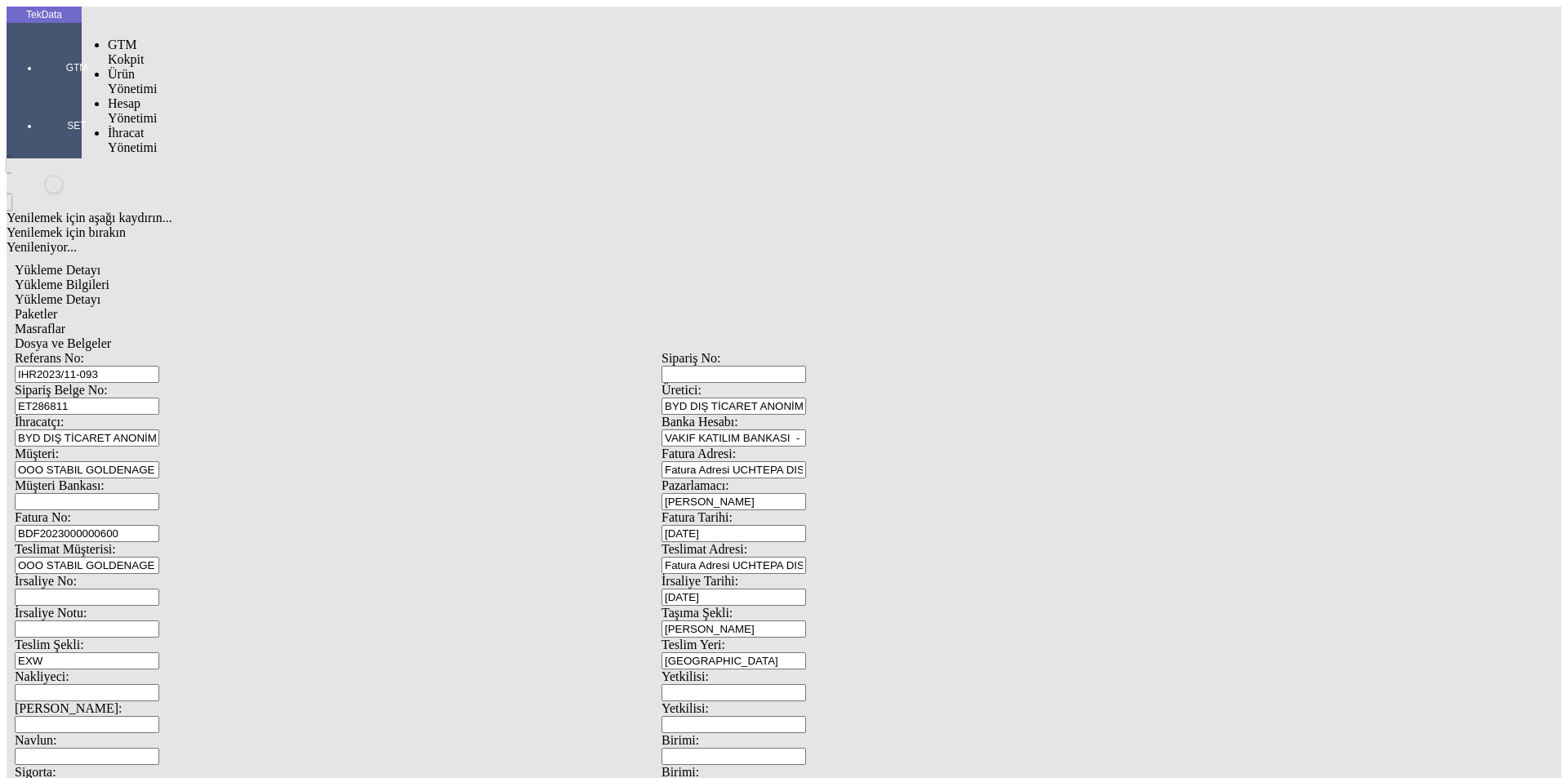
click at [52, 91] on div at bounding box center [77, 91] width 76 height 0
click at [250, 125] on span "Cari Hesaplar" at bounding box center [273, 139] width 47 height 29
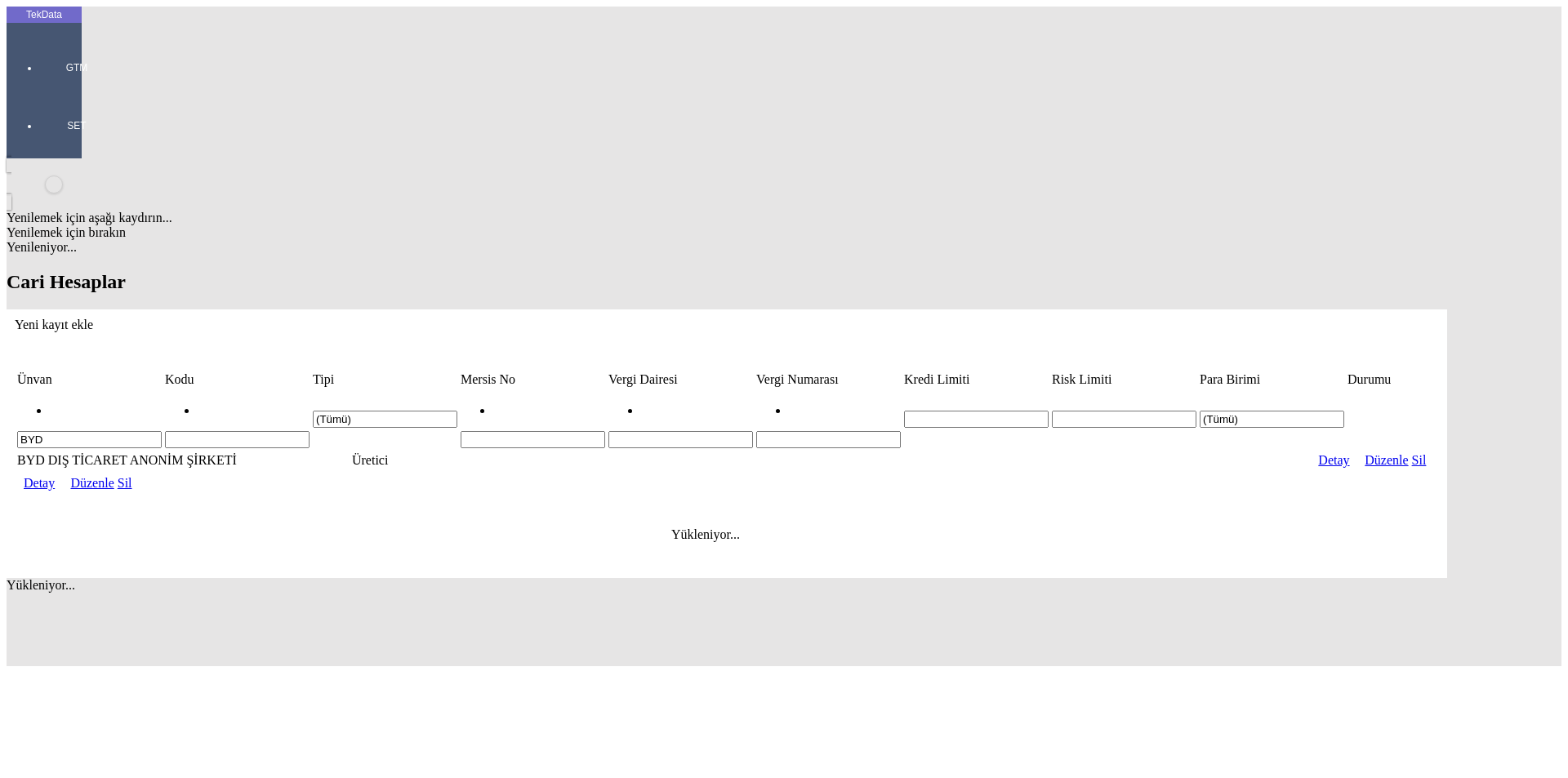
drag, startPoint x: 198, startPoint y: 134, endPoint x: 44, endPoint y: 134, distance: 154.0
click at [44, 134] on div "TekData GTM SET Yenilemek için aşağı kaydırın... Yenilemek için bırakın Yenilen…" at bounding box center [727, 336] width 1441 height 660
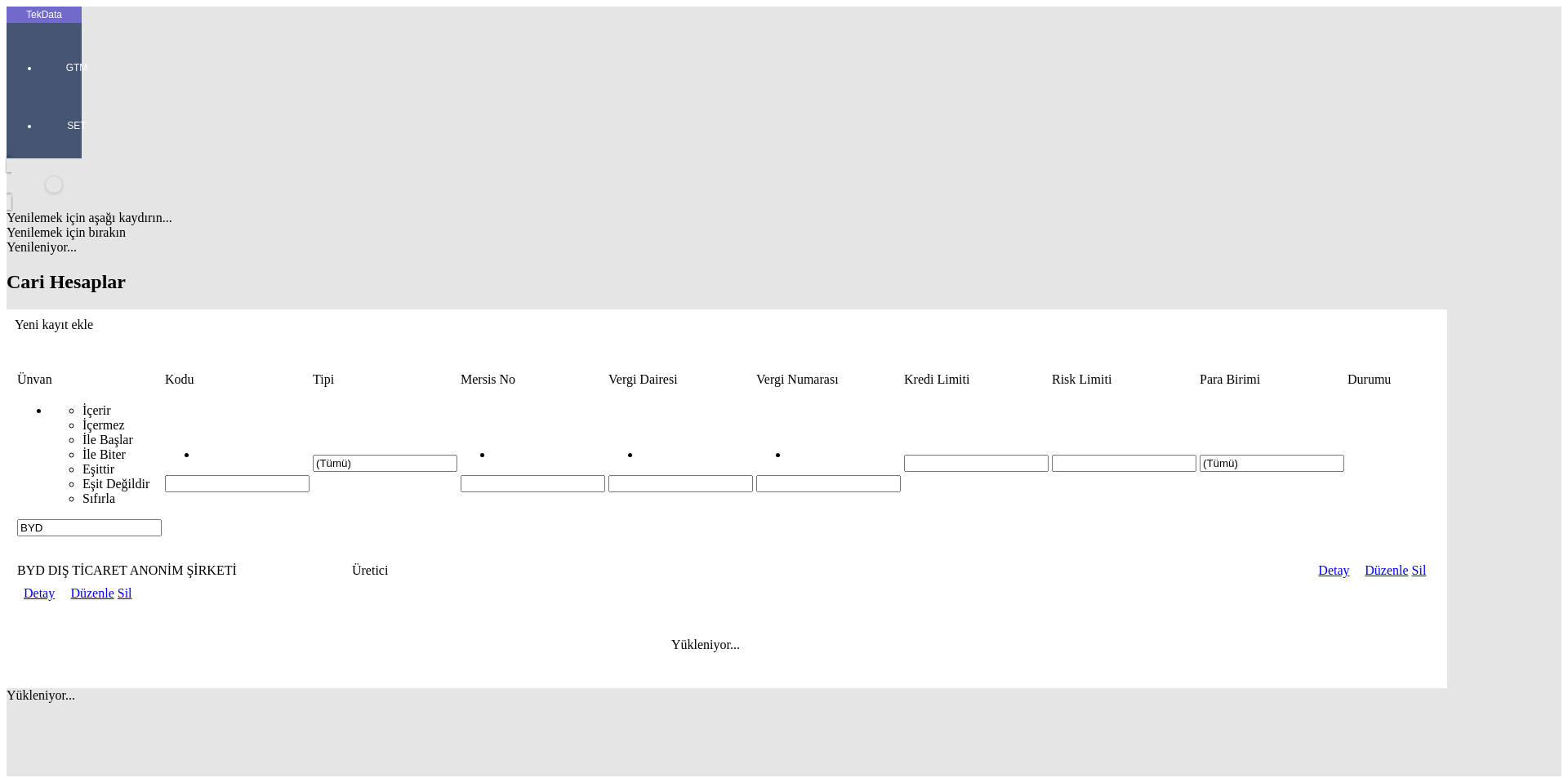
paste input "LLC STABIL GOLDENAGE GROUP"
type input "LLC STABIL GOLDENAGE GROUP"
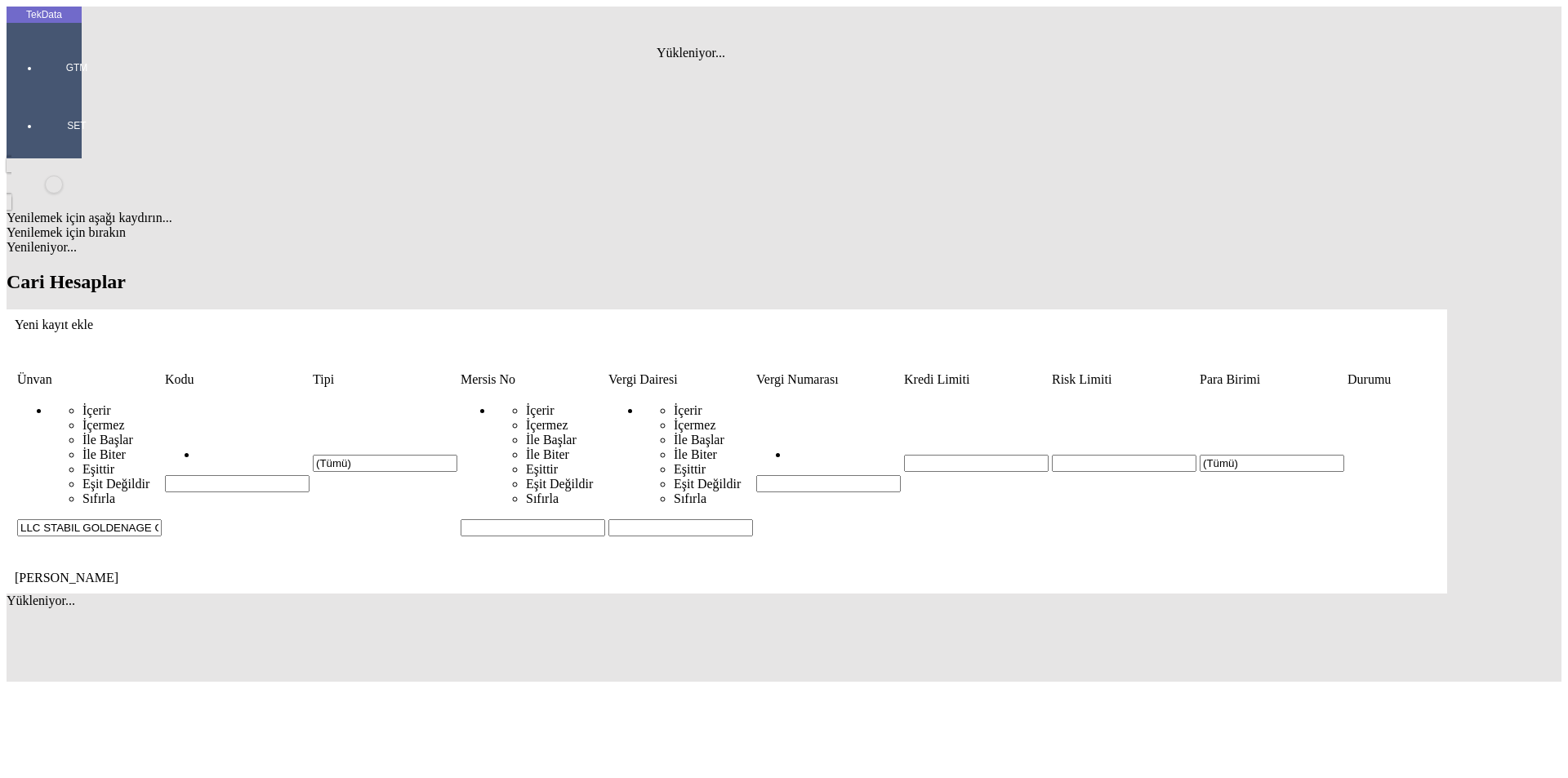
scroll to position [0, 34]
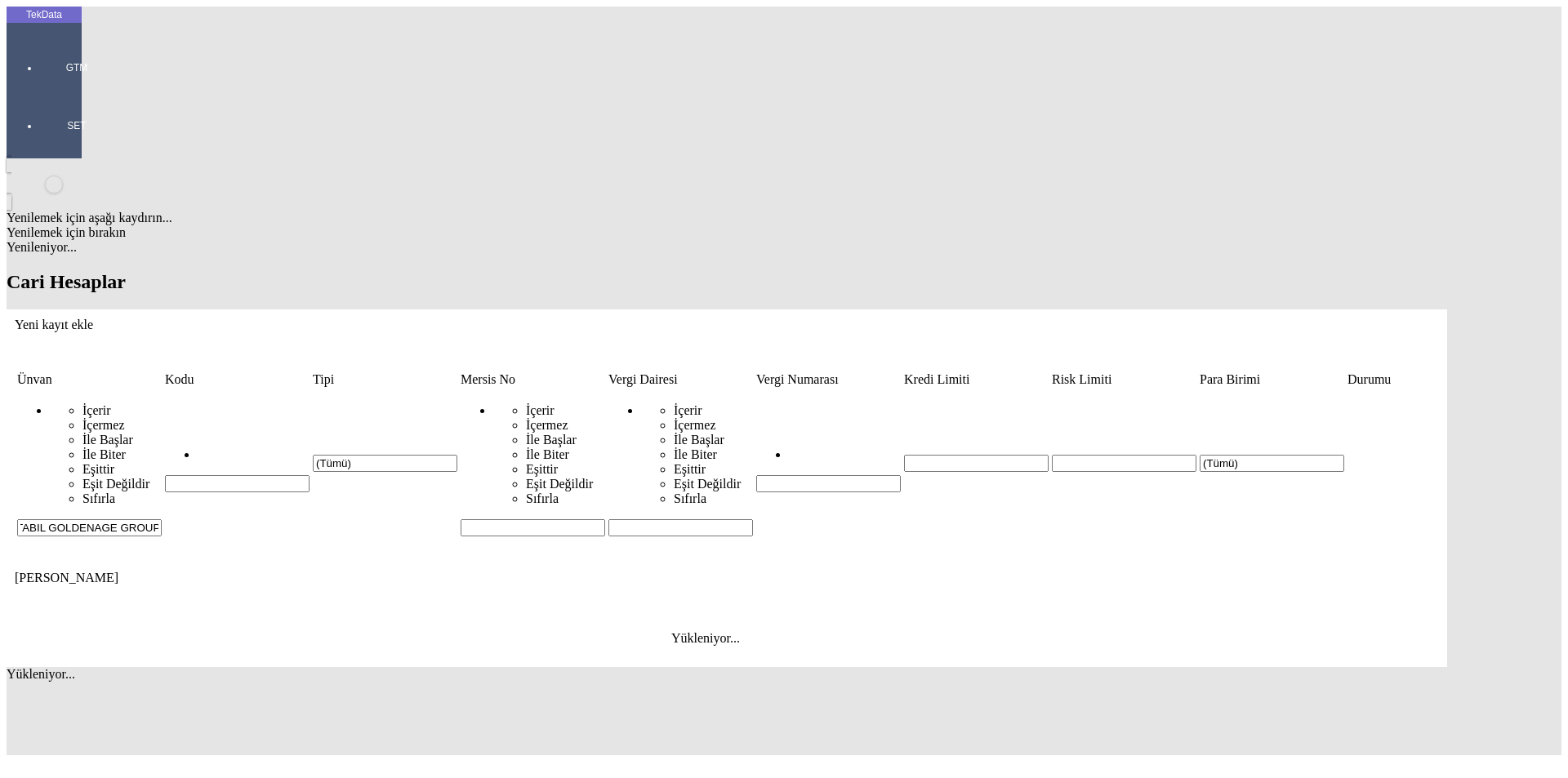
click at [1439, 317] on div "Yeni kayıt ekle" at bounding box center [727, 324] width 1425 height 15
click at [15, 317] on icon "Yeni kayıt ekle" at bounding box center [15, 324] width 0 height 14
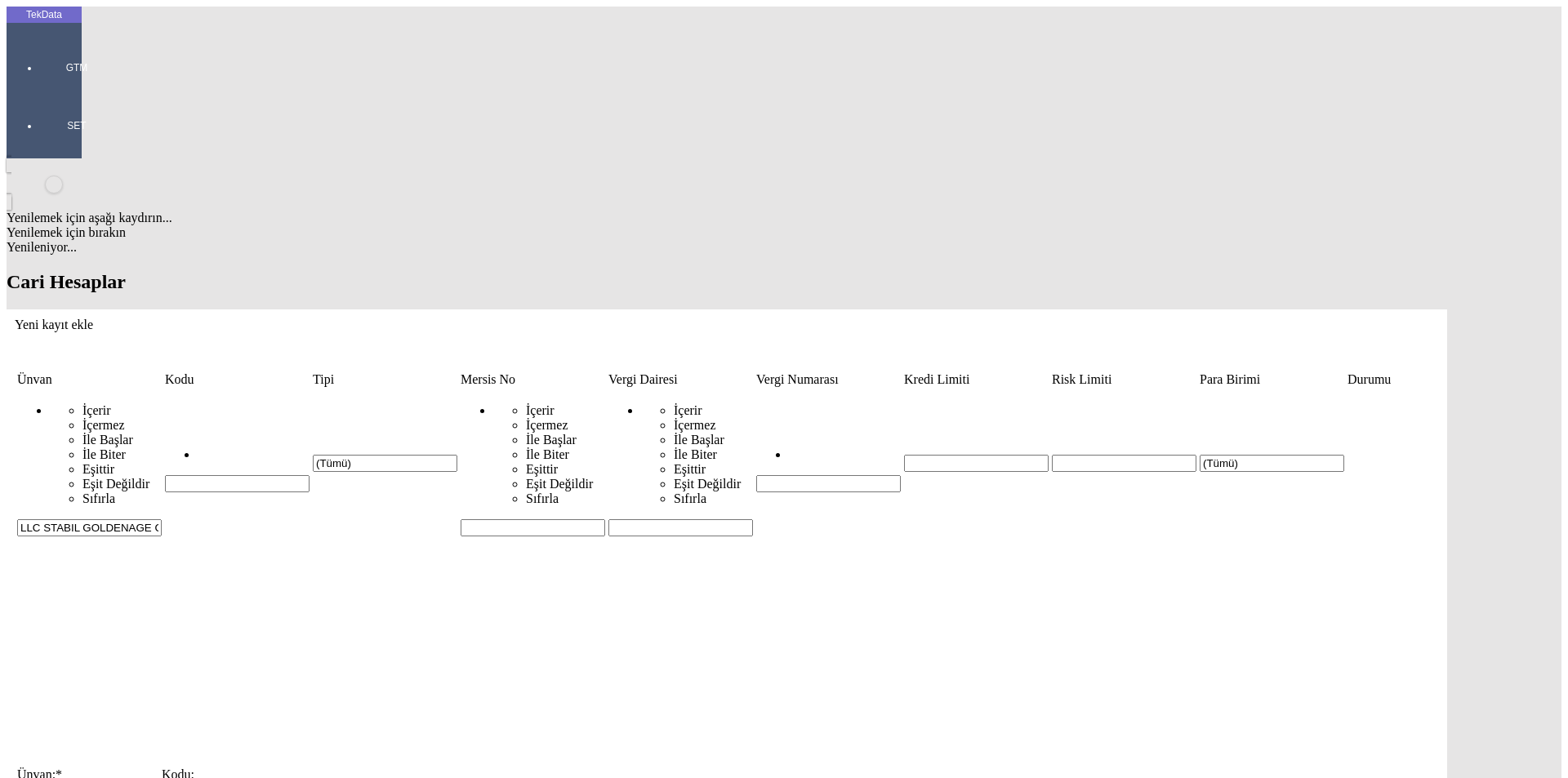
click at [306, 778] on input "Kodu:" at bounding box center [234, 790] width 144 height 17
click at [162, 778] on input "Ünvan: *" at bounding box center [89, 790] width 144 height 17
paste input "LLC STABIL GOLDENAGE GROUP"
type input "LLC STABIL GOLDENAGE GROUP"
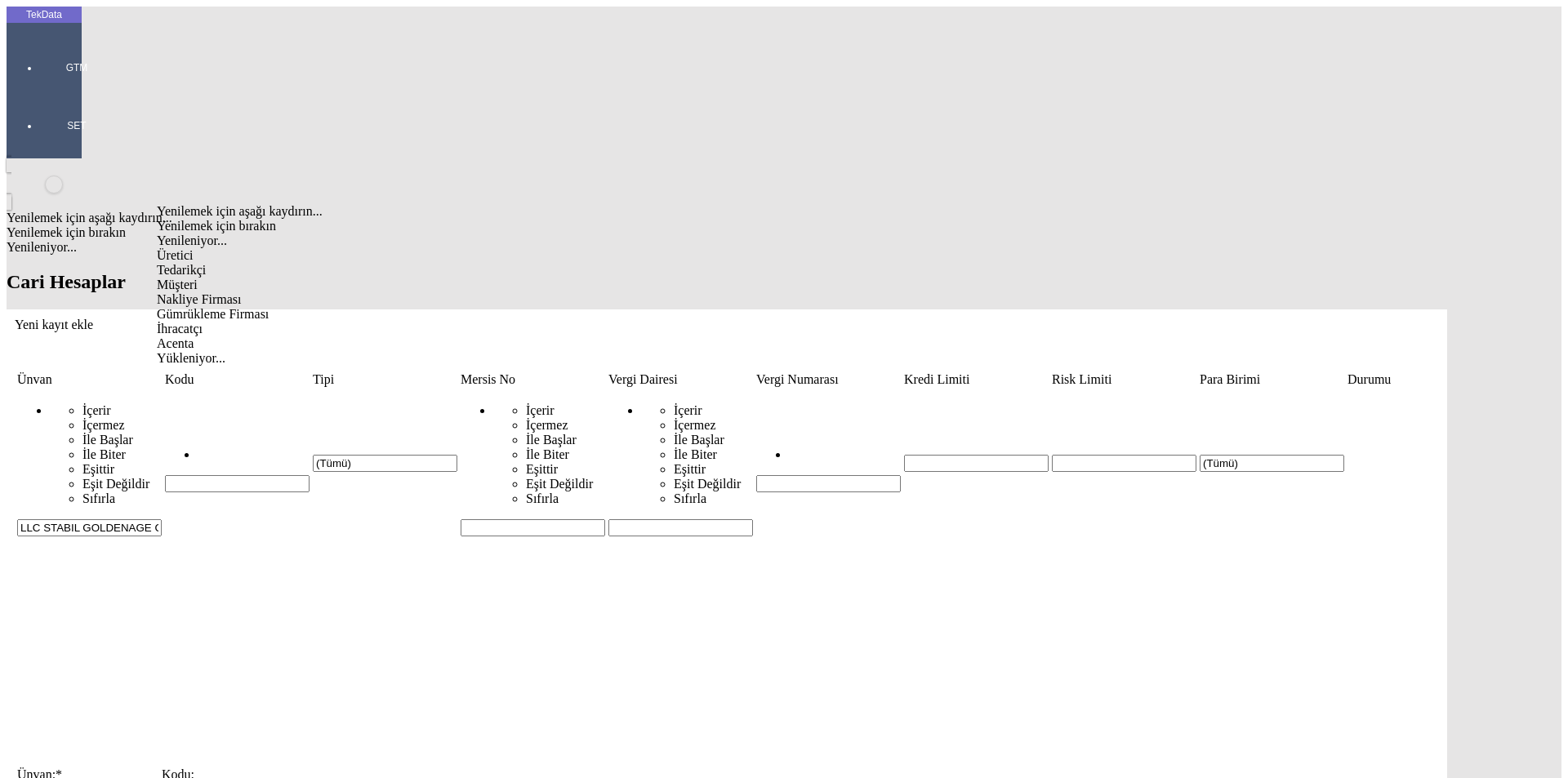
click at [213, 278] on div "Müşteri" at bounding box center [484, 285] width 653 height 15
type input "Müşteri"
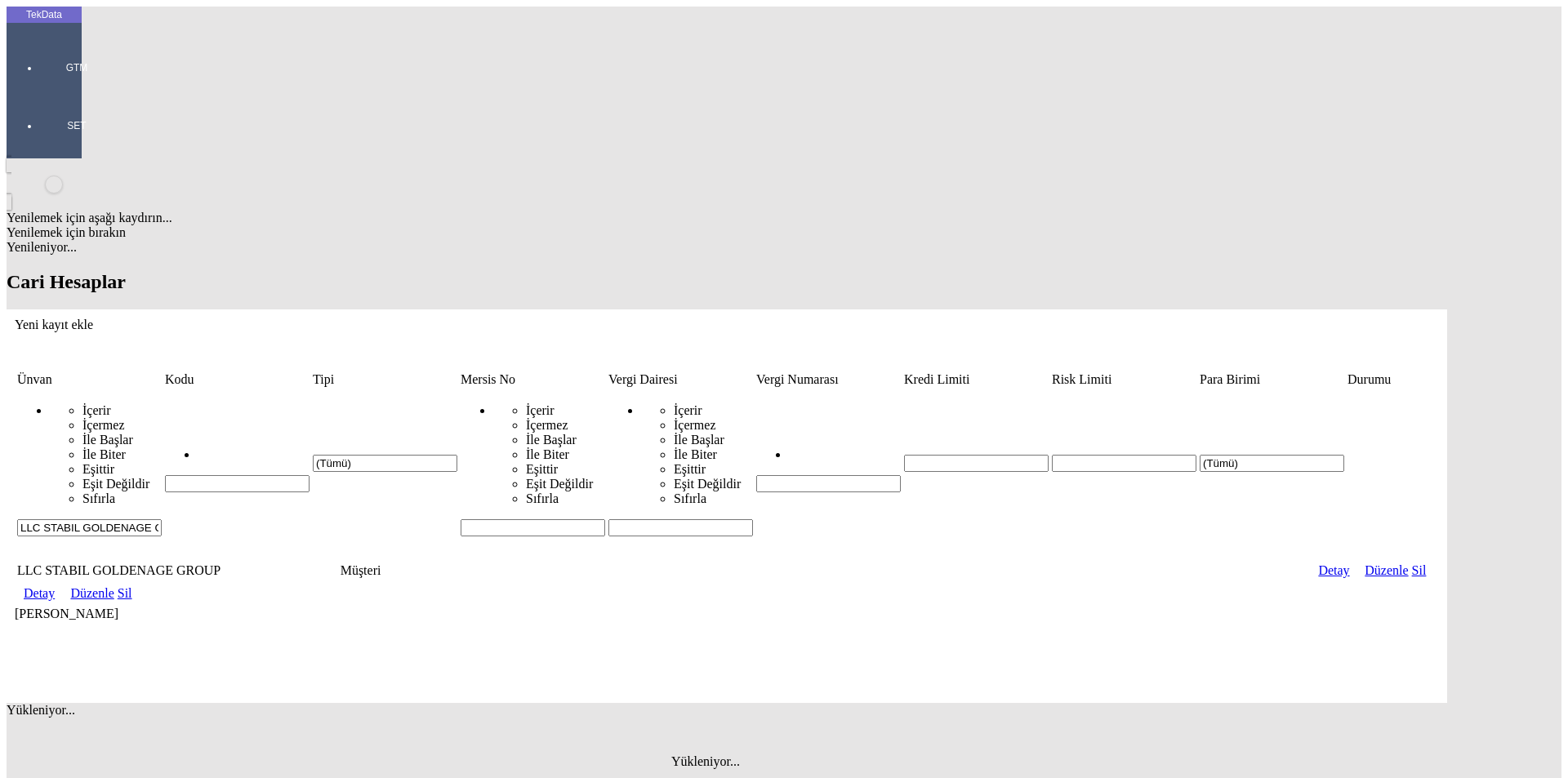
click at [55, 586] on link "Detay" at bounding box center [39, 593] width 31 height 14
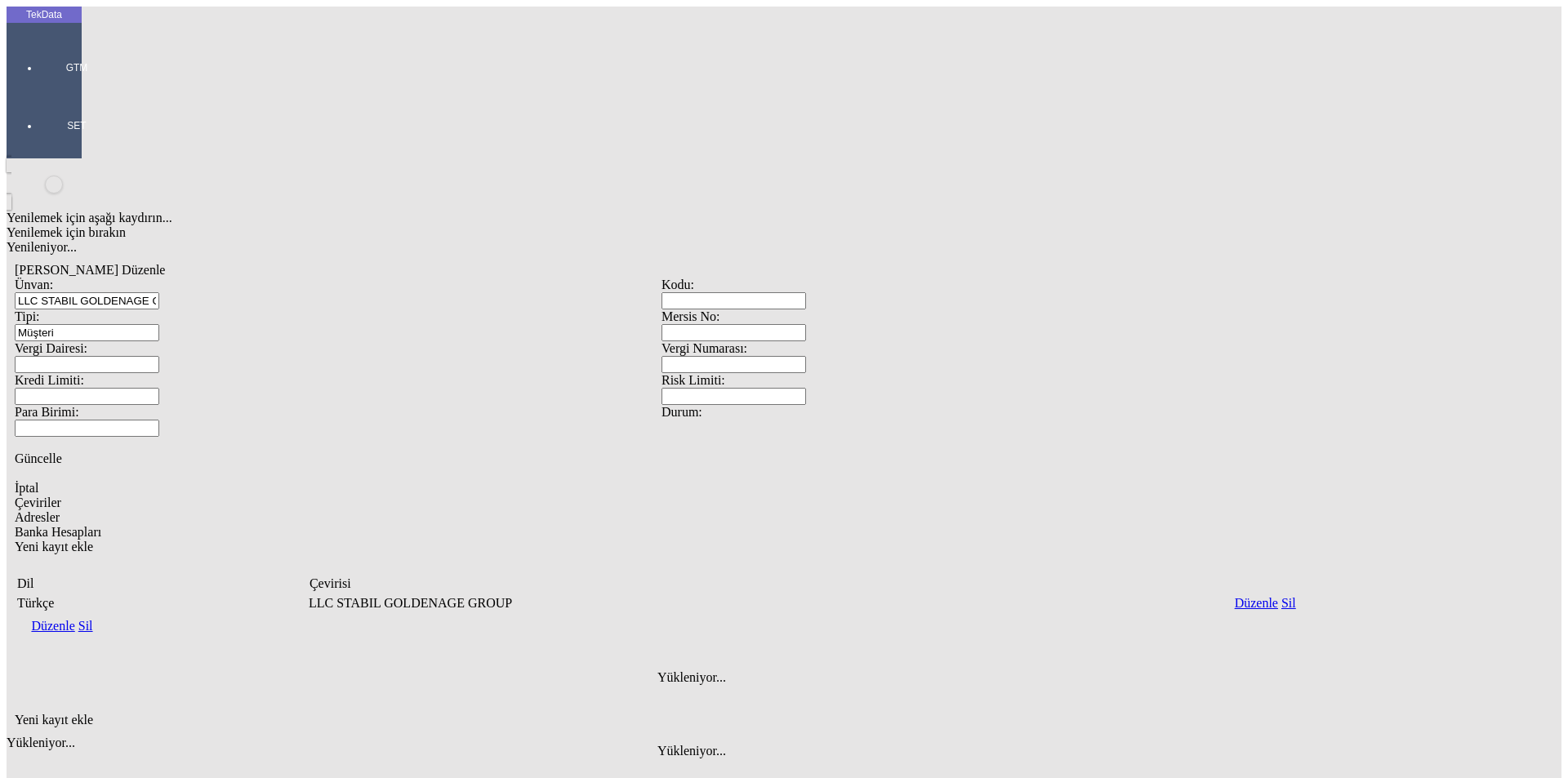
drag, startPoint x: 261, startPoint y: 272, endPoint x: 779, endPoint y: 276, distance: 518.0
click at [60, 510] on span "Adresler" at bounding box center [37, 517] width 45 height 14
click at [1308, 713] on div "Yeni kayıt ekle" at bounding box center [662, 720] width 1293 height 15
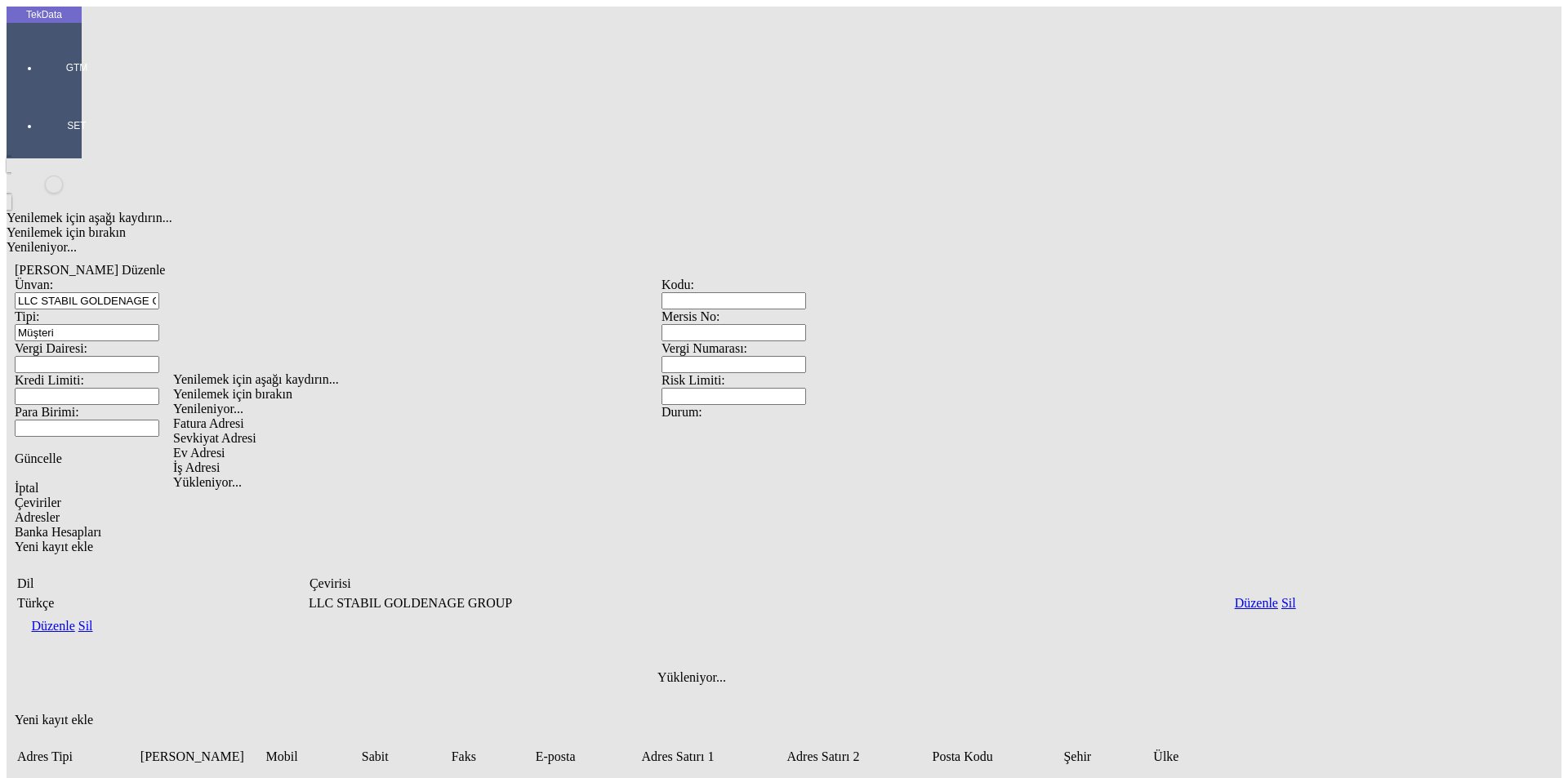
click at [219, 417] on div "Fatura Adresi" at bounding box center [491, 424] width 637 height 15
type input "Fatura Adresi"
paste input "[GEOGRAPHIC_DATA], [GEOGRAPHIC_DATA],"
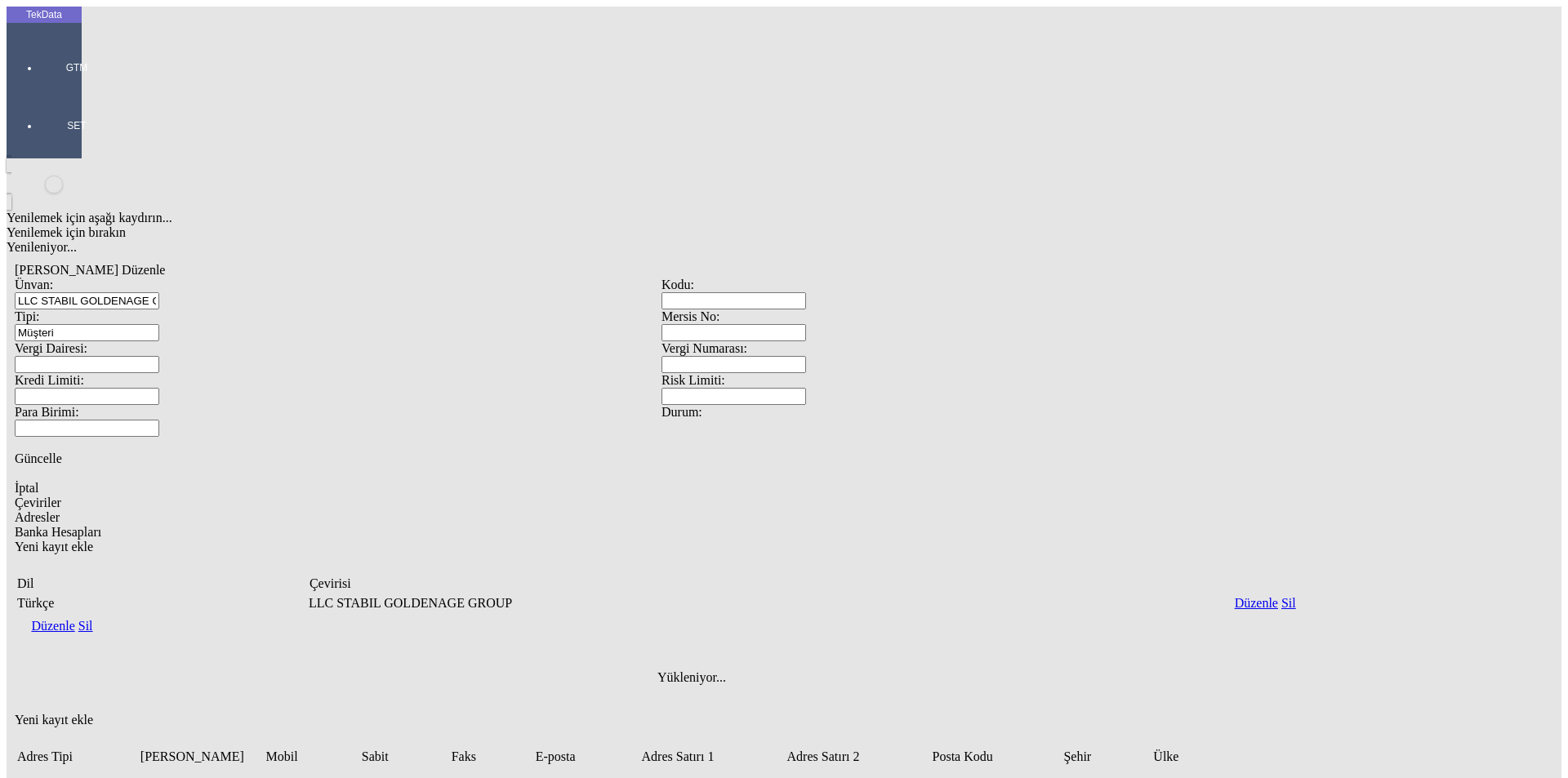
type input "[GEOGRAPHIC_DATA], [GEOGRAPHIC_DATA],"
paste input "[STREET_ADDRESS]"
drag, startPoint x: 979, startPoint y: 454, endPoint x: 876, endPoint y: 455, distance: 103.0
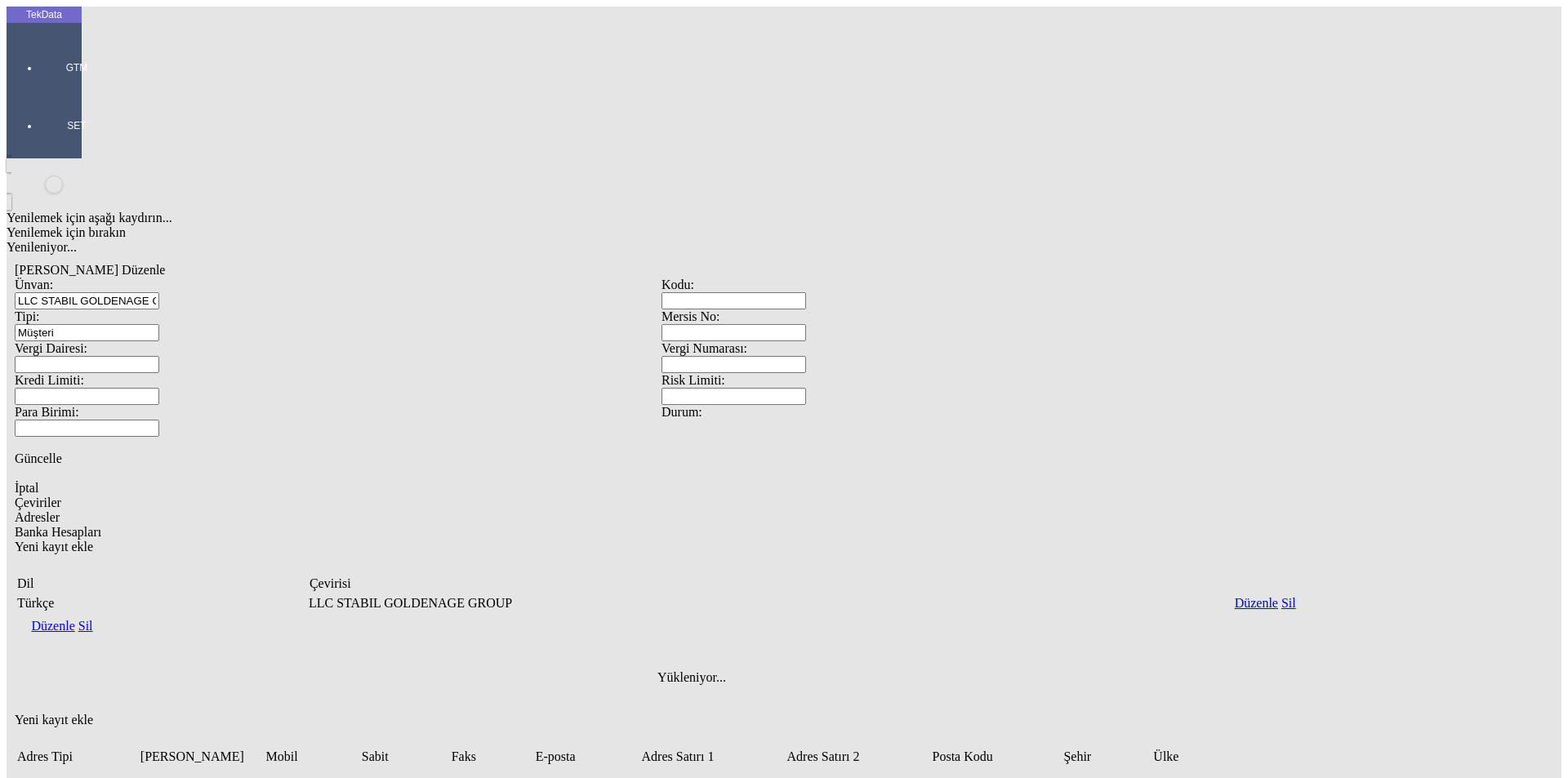
type input "[PERSON_NAME][STREET_ADDRESS]"
paste input "[GEOGRAPHIC_DATA],"
type input "[GEOGRAPHIC_DATA], [GEOGRAPHIC_DATA], [GEOGRAPHIC_DATA],"
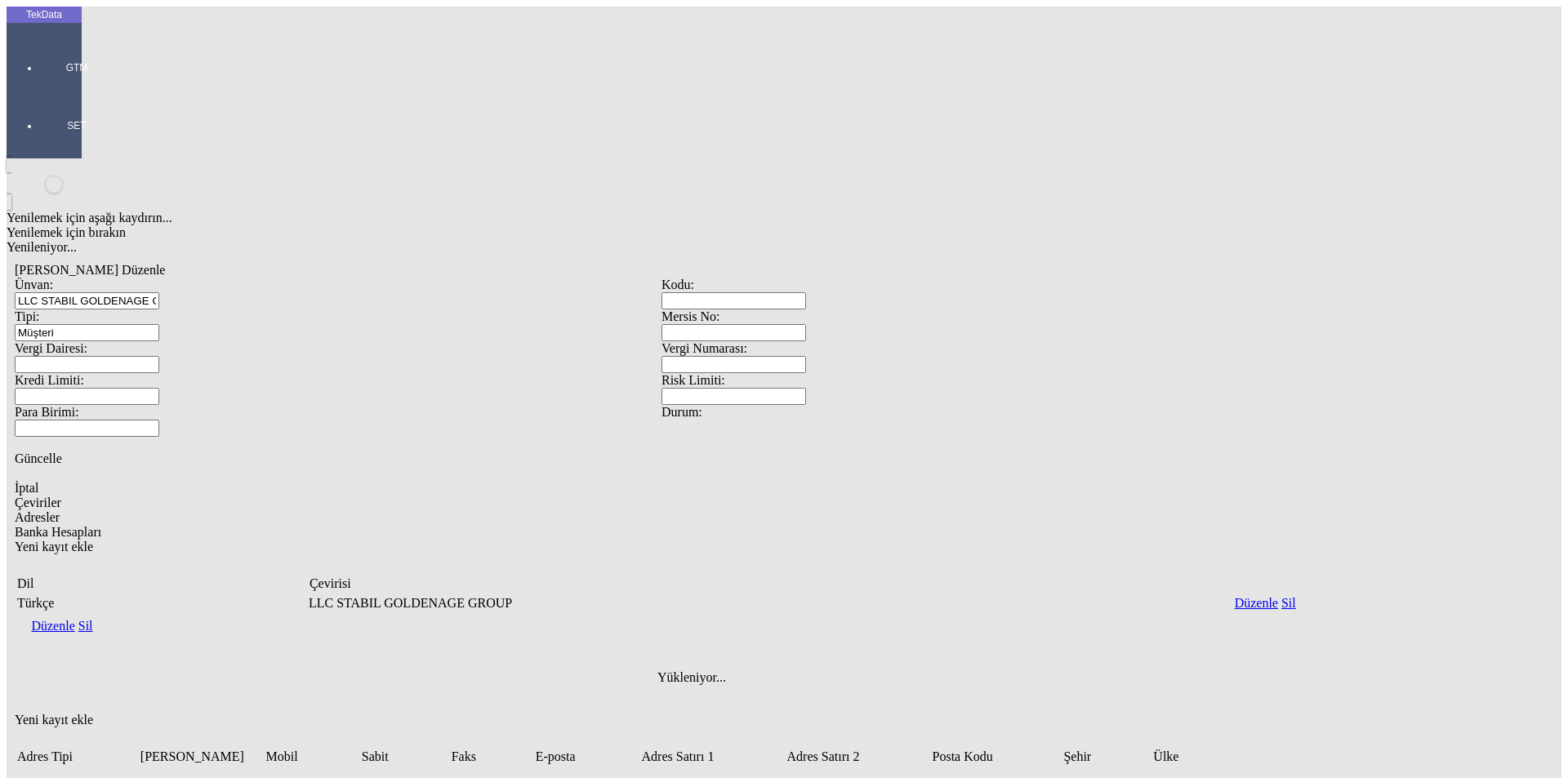
paste input "(TIN): 309919873"
type input "[PERSON_NAME][STREET_ADDRESS] (TIN): 309919873"
drag, startPoint x: 251, startPoint y: 514, endPoint x: 258, endPoint y: 521, distance: 9.9
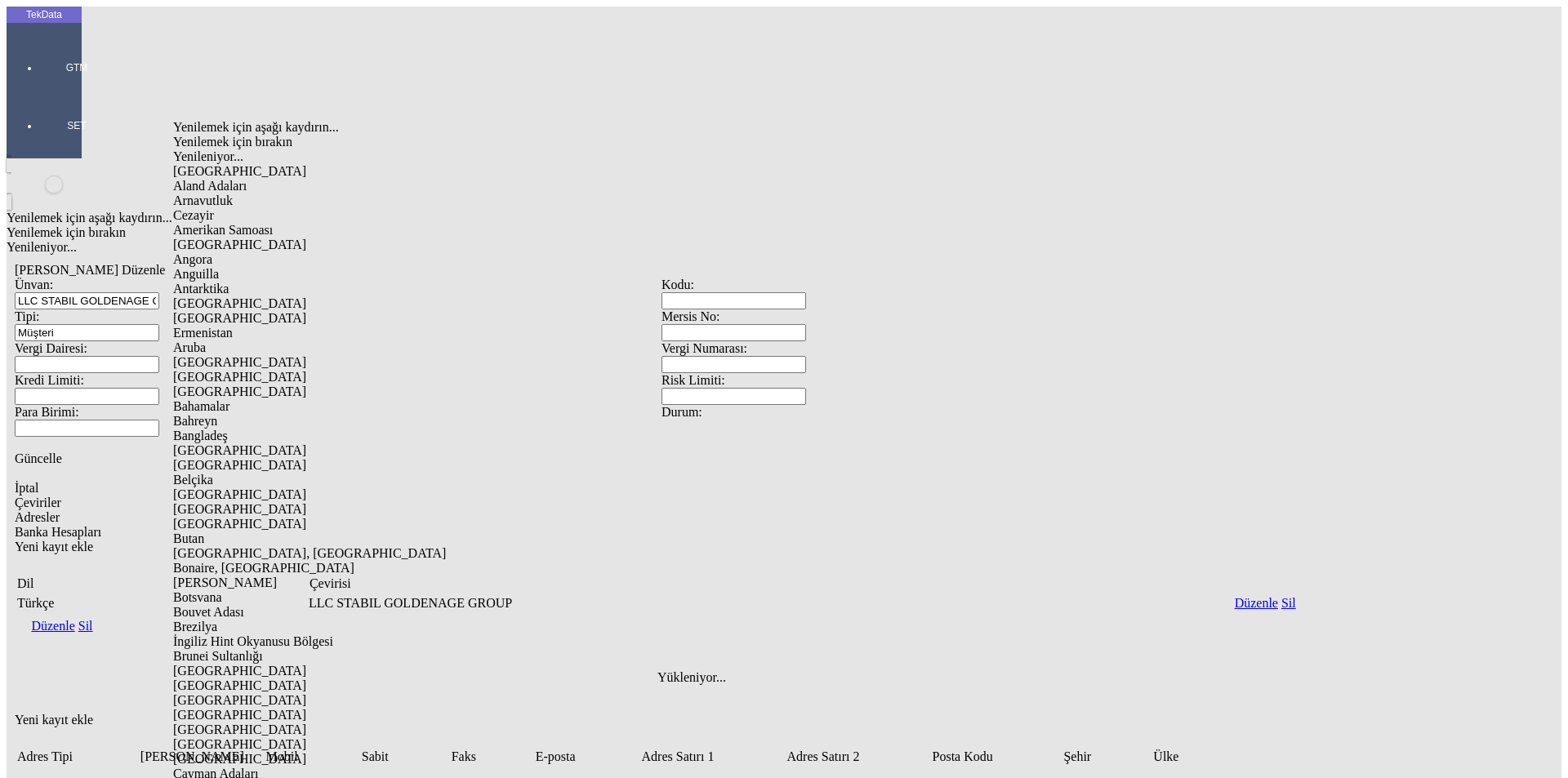
type input "ÖZBE"
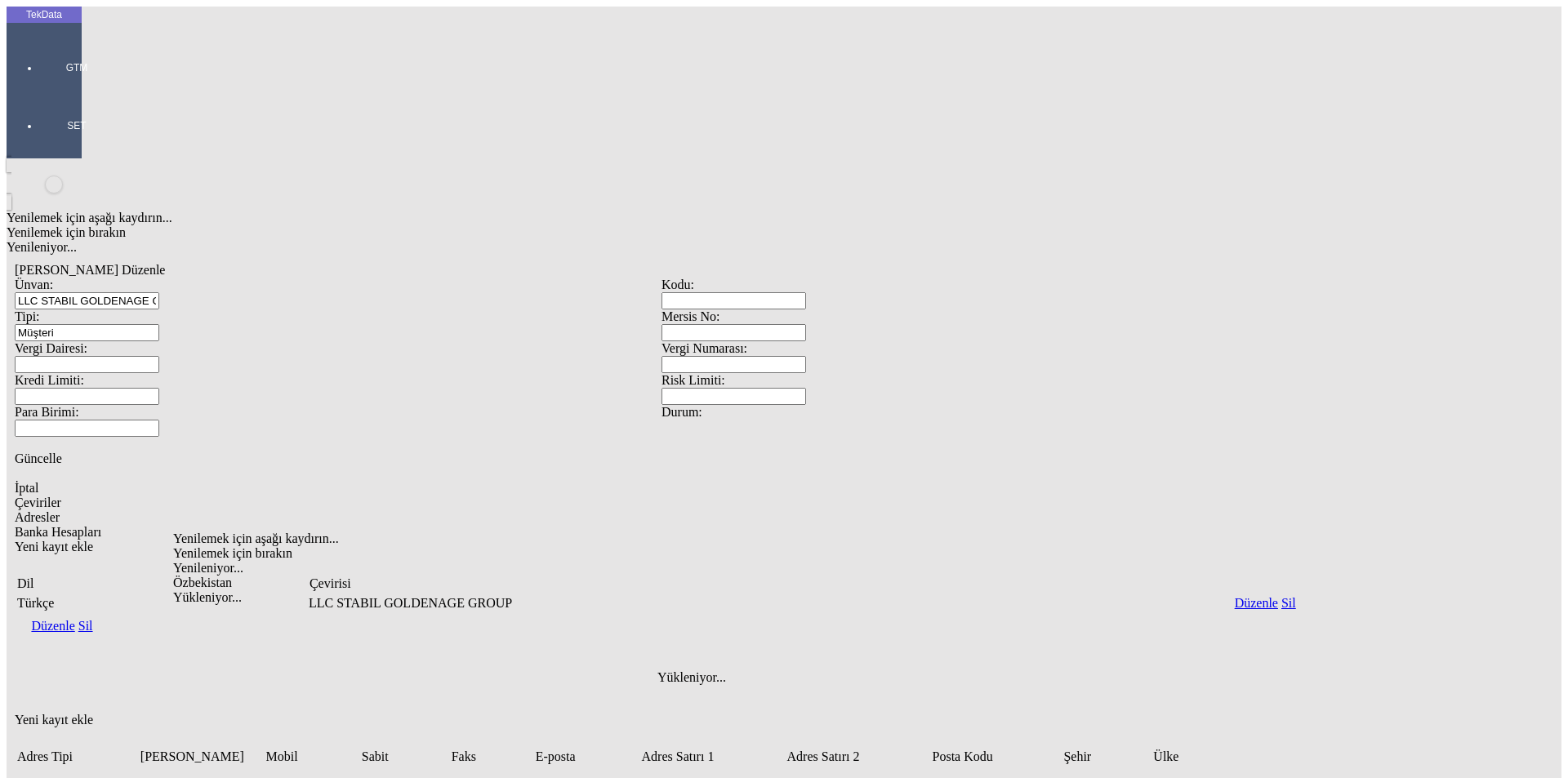
drag, startPoint x: 222, startPoint y: 523, endPoint x: 253, endPoint y: 514, distance: 32.3
click at [254, 548] on div "Yenilemek için aşağı kaydırın... Yenilemek için bırakın Yenileniyor... Özbekist…" at bounding box center [491, 539] width 637 height 16
click at [255, 576] on div "Özbekistan" at bounding box center [491, 583] width 637 height 15
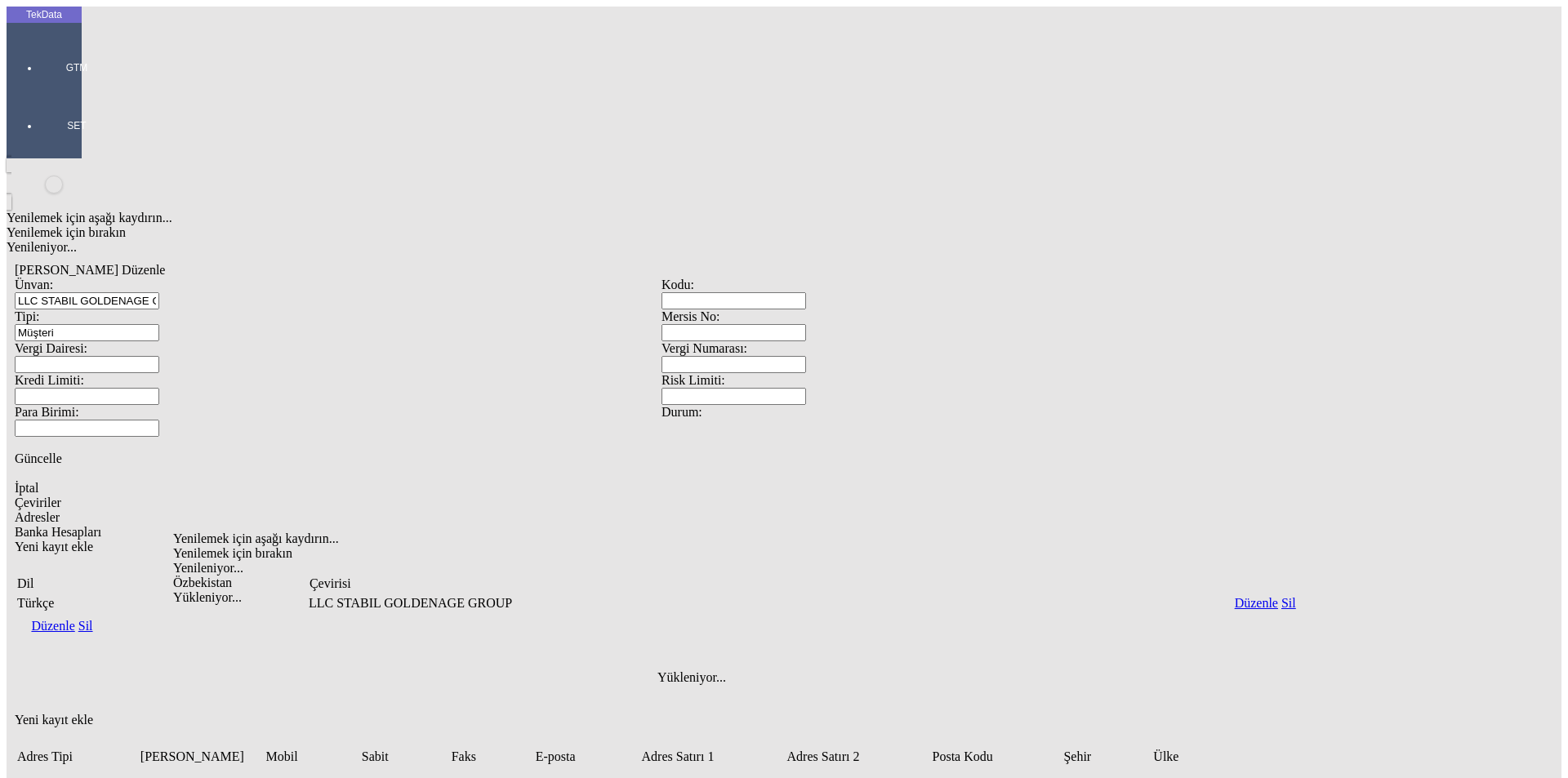
type input "Özbekistan"
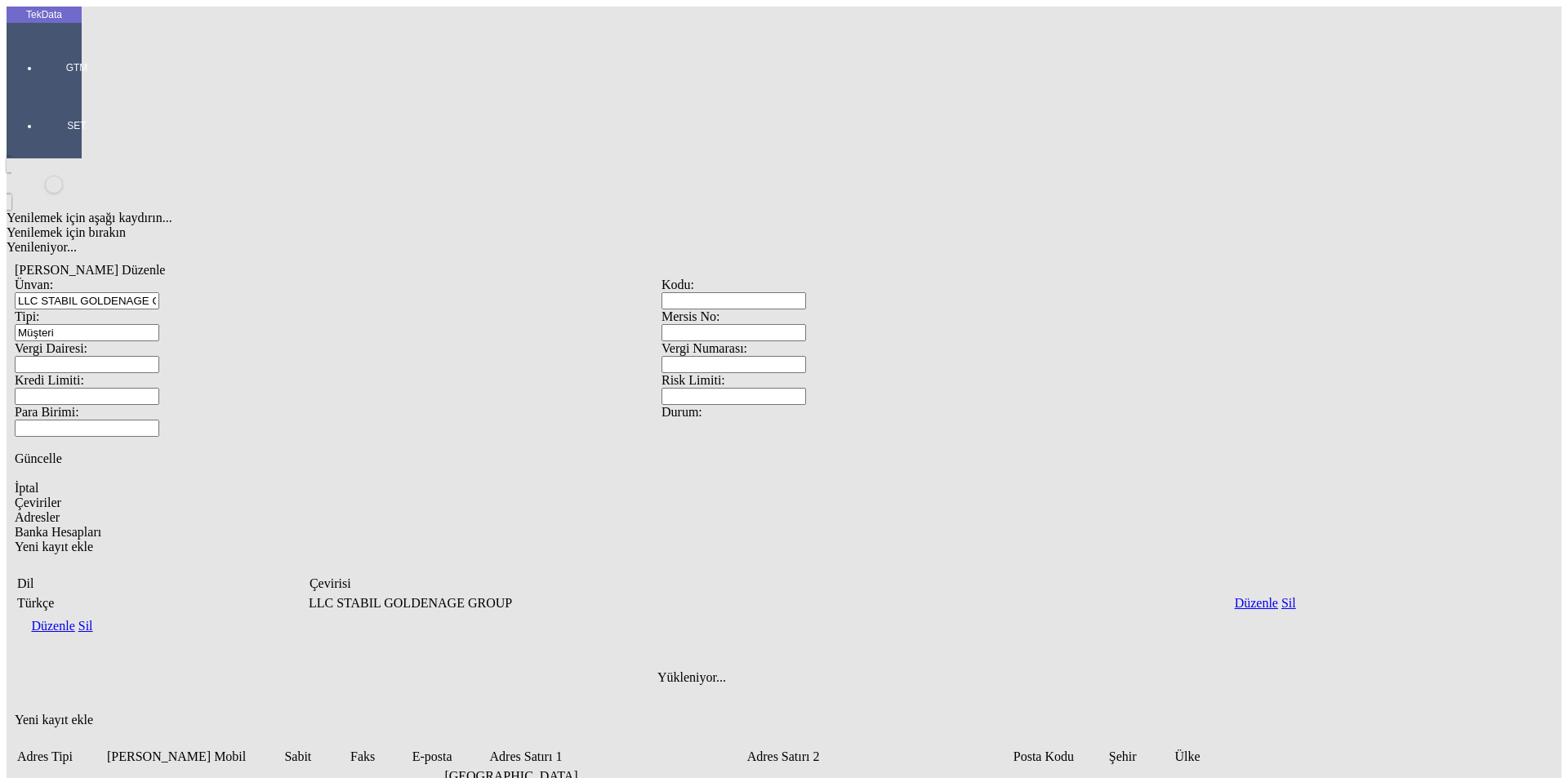
drag, startPoint x: 841, startPoint y: 571, endPoint x: 858, endPoint y: 565, distance: 18.0
click at [842, 569] on div "Yenilemek için aşağı kaydırın... Yenilemek için bırakın Yenileniyor... [PERSON_…" at bounding box center [662, 592] width 1310 height 869
click at [751, 585] on div "Yenilemek için aşağı kaydırın... Yenilemek için bırakın Yenileniyor... [PERSON_…" at bounding box center [662, 592] width 1310 height 869
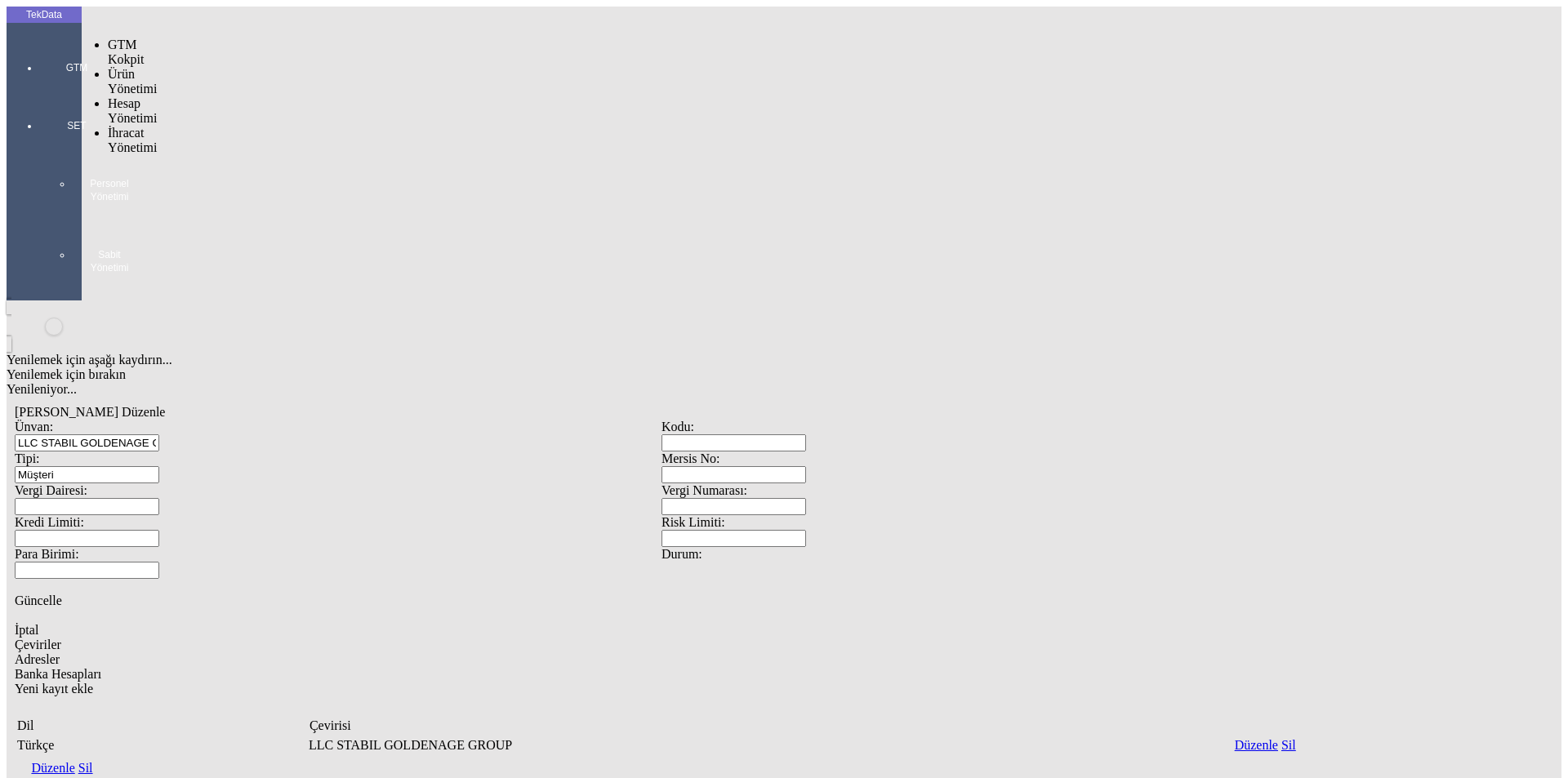
click at [39, 91] on div at bounding box center [77, 91] width 76 height 0
click at [132, 125] on span "İhracat Yönetimi" at bounding box center [131, 139] width 49 height 29
click at [250, 154] on span "Yüklemeler" at bounding box center [281, 161] width 62 height 14
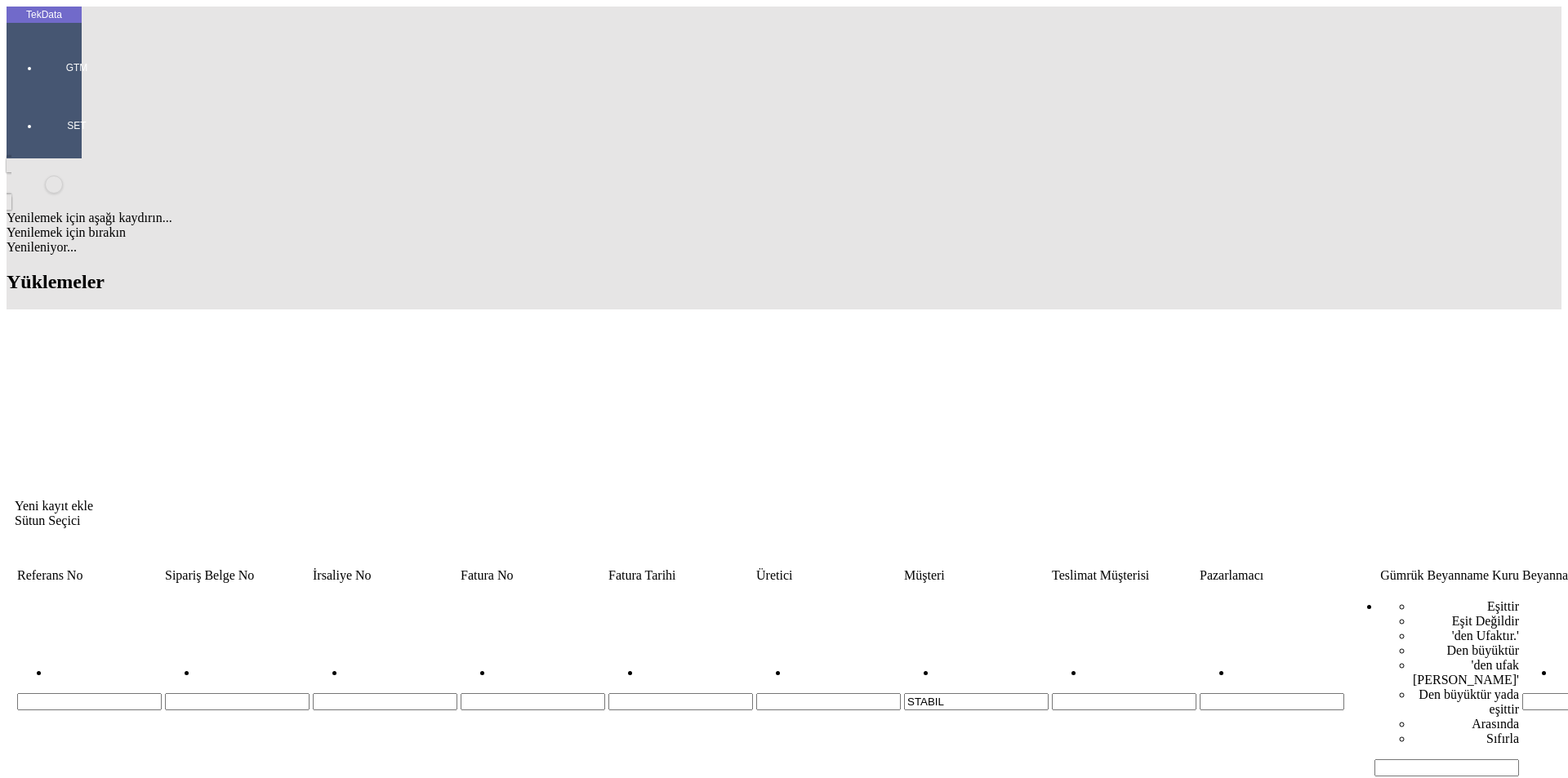
click at [15, 499] on icon "Yeni kayıt ekle" at bounding box center [15, 506] width 0 height 14
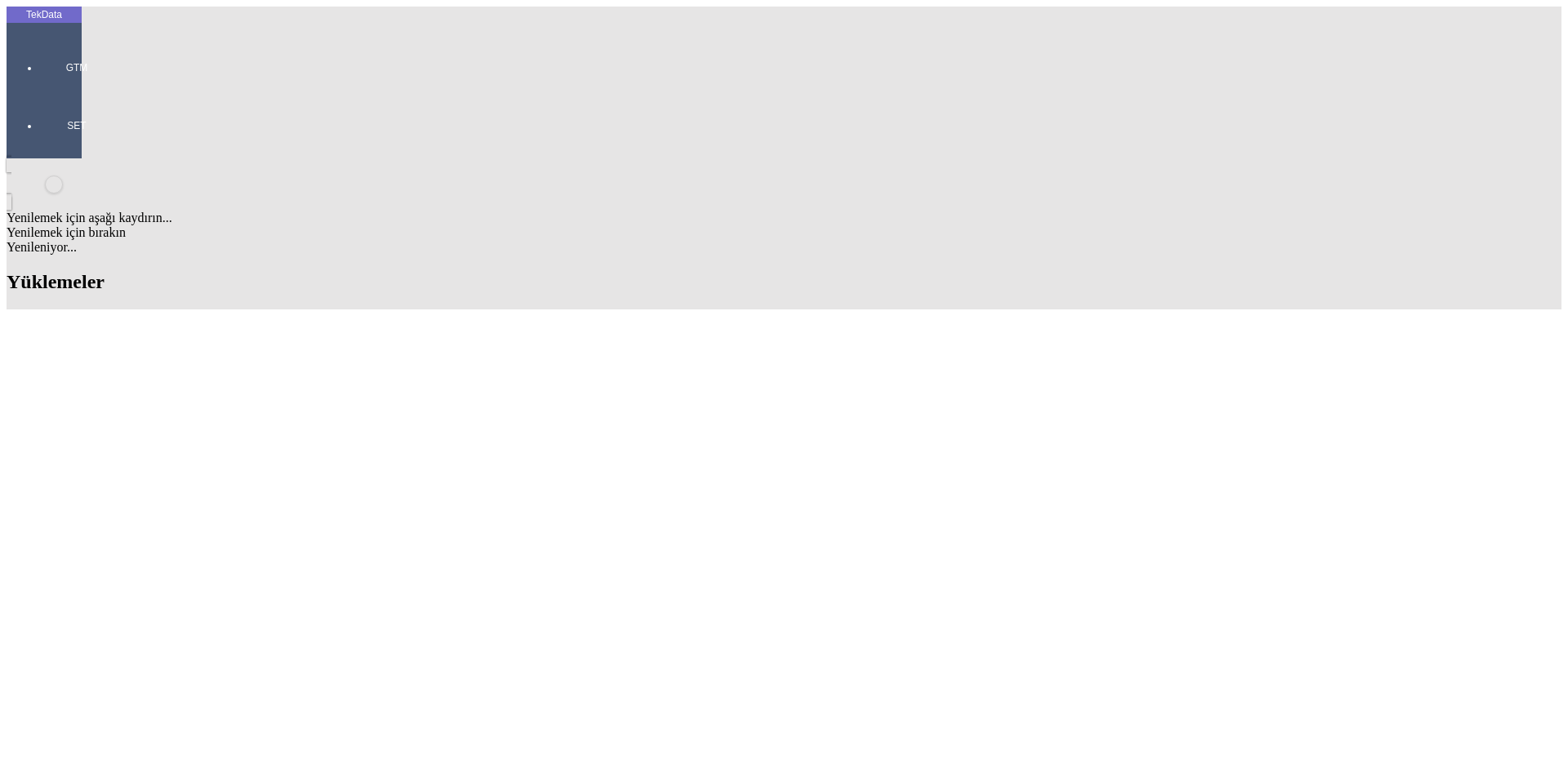
paste input "IHR2025/8-038"
type input "IHR2025/8-038"
paste input "ET358696"
type input "ET358696"
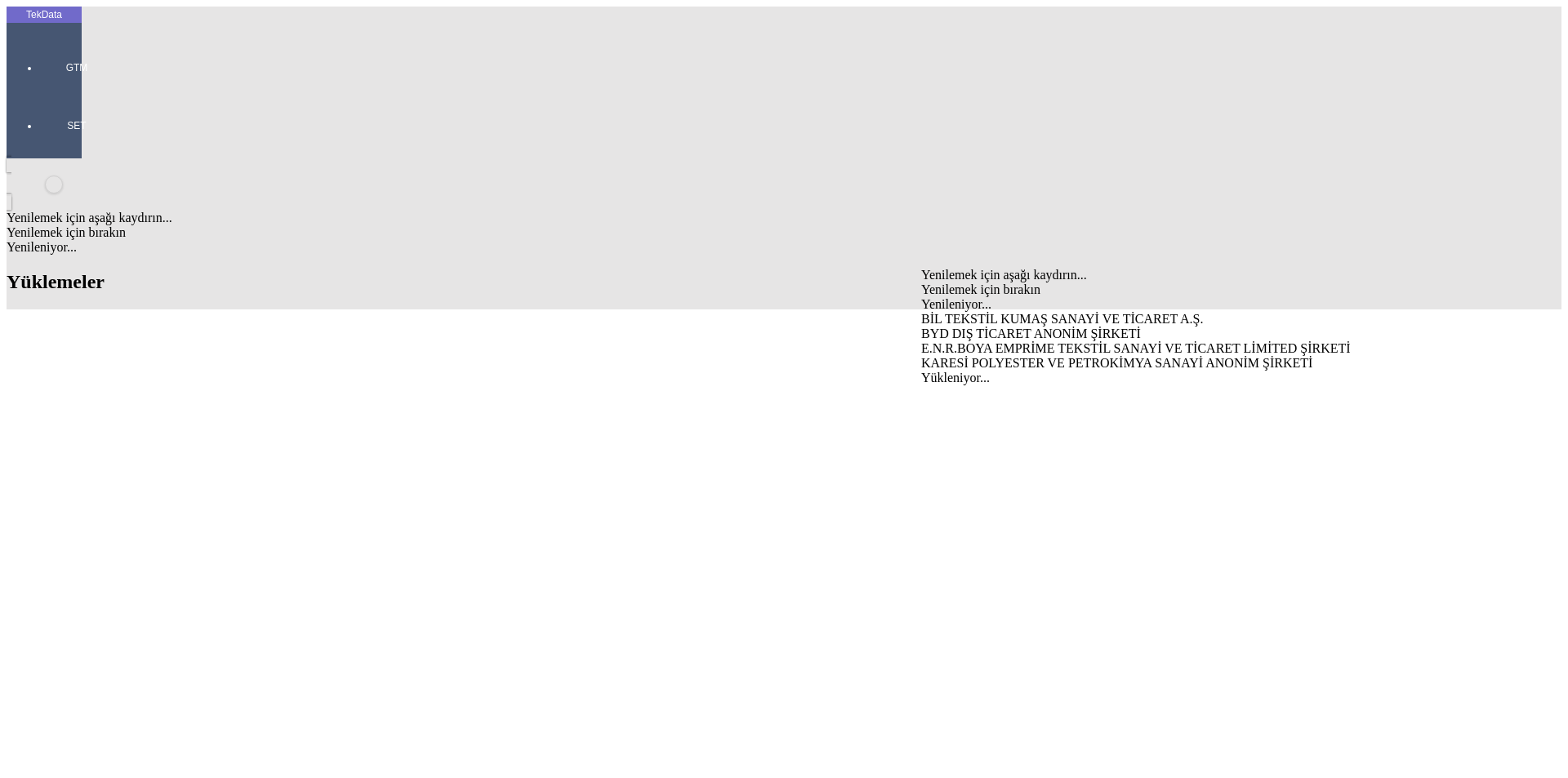
click at [955, 326] on div "BYD DIŞ TİCARET ANONİM ŞİRKETİ" at bounding box center [1236, 333] width 630 height 15
type input "BYD DIŞ TİCARET ANONİM ŞİRKETİ"
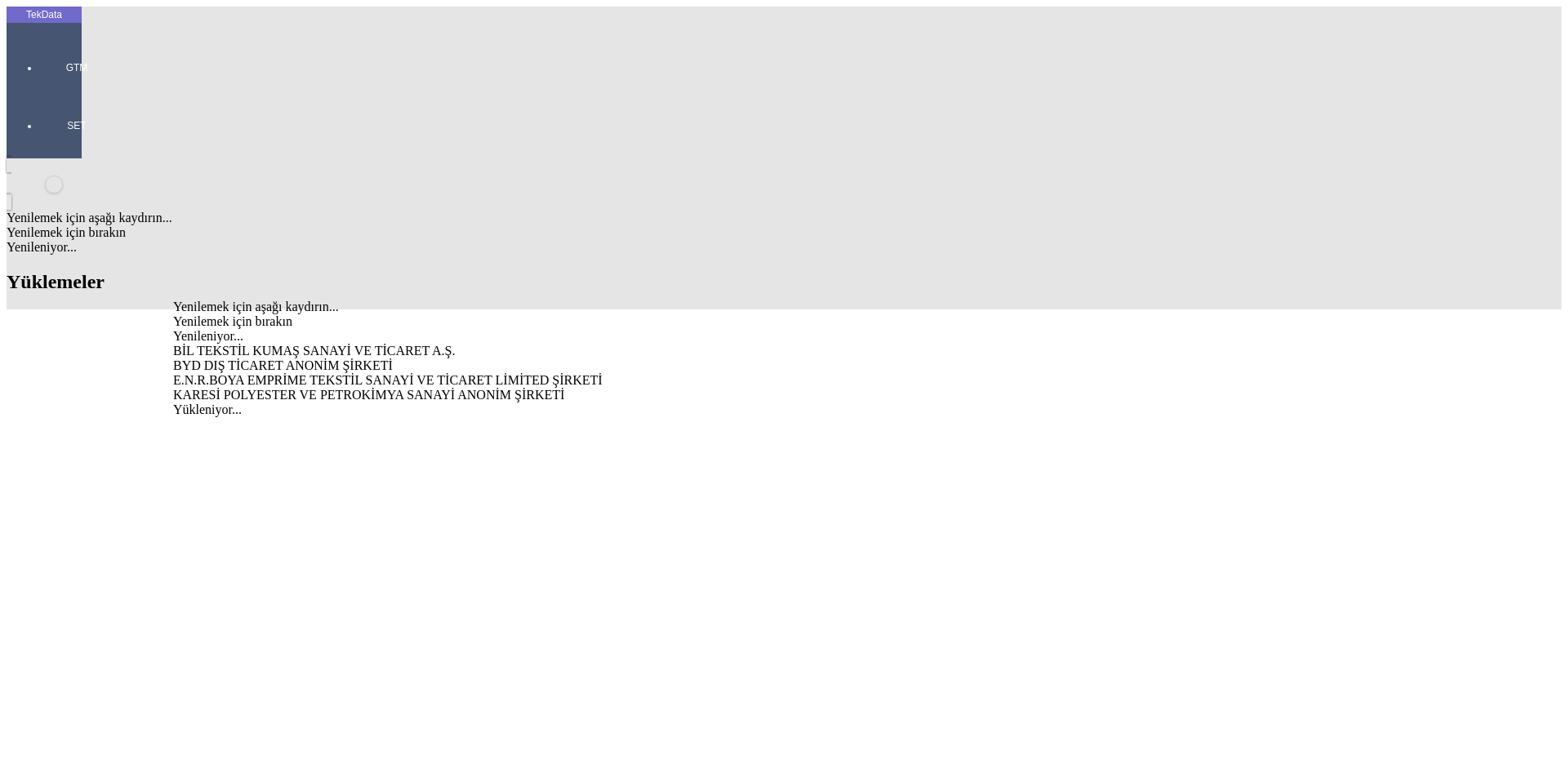
click at [281, 358] on div "BYD DIŞ TİCARET ANONİM ŞİRKETİ" at bounding box center [491, 365] width 637 height 15
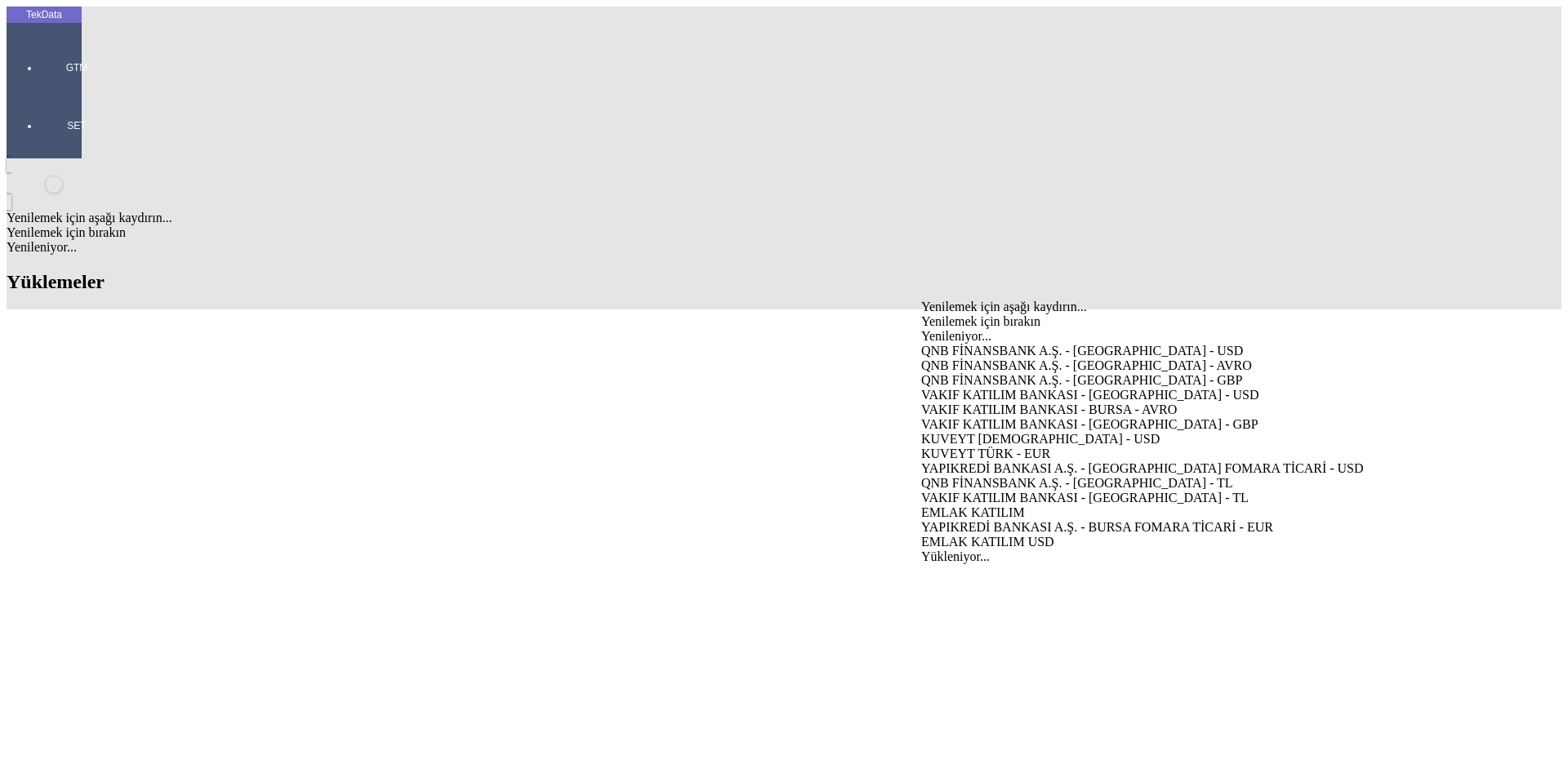
click at [965, 388] on div "VAKIF KATILIM BANKASI - [GEOGRAPHIC_DATA] - USD" at bounding box center [1236, 395] width 630 height 15
type input "VAKIF KATILIM BANKASI - [GEOGRAPHIC_DATA] - USD"
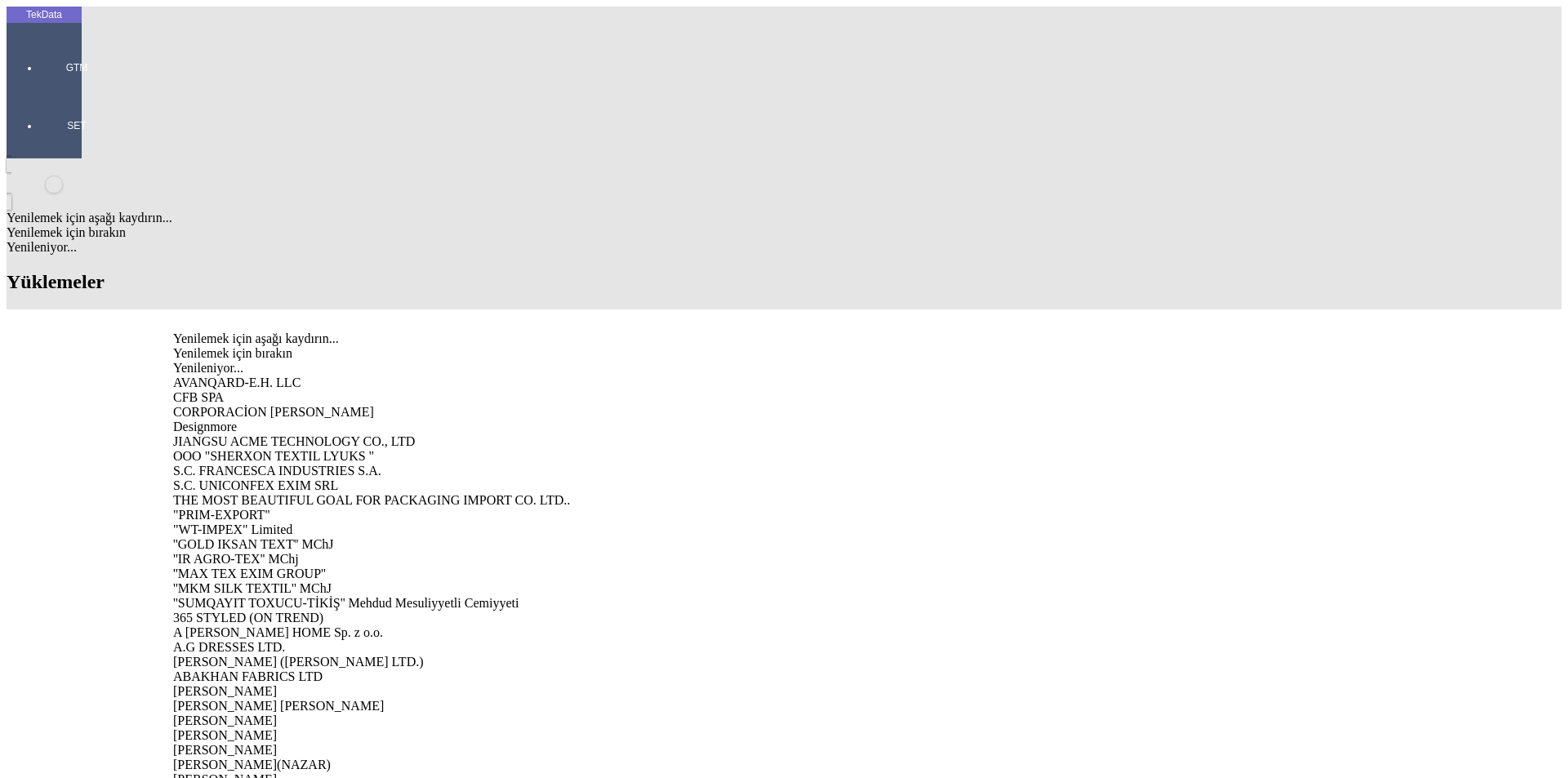
paste input "LLC STABIL"
type input "LLC STABIL"
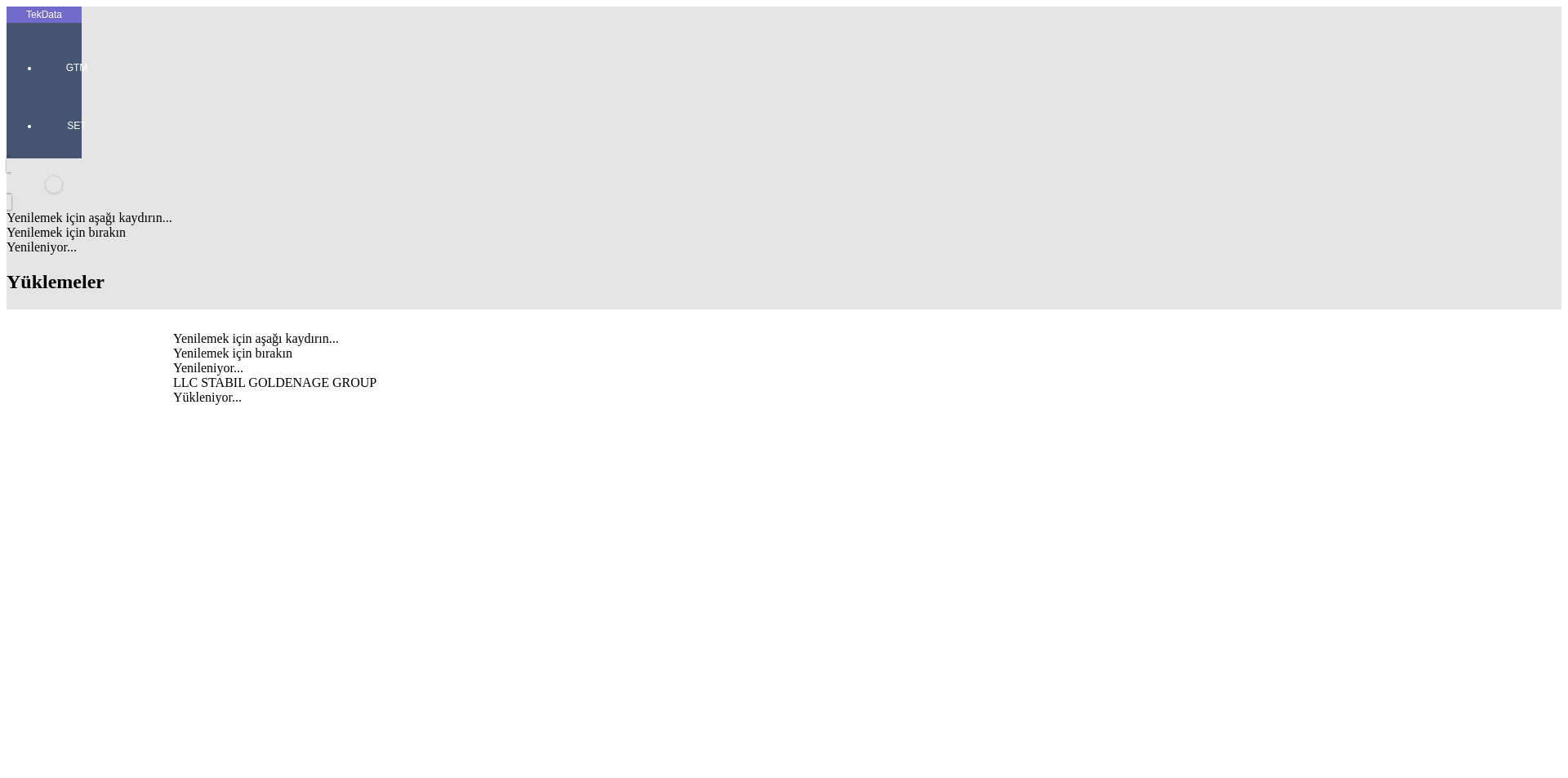
click at [256, 376] on div "LLC STABIL GOLDENAGE GROUP" at bounding box center [491, 383] width 637 height 15
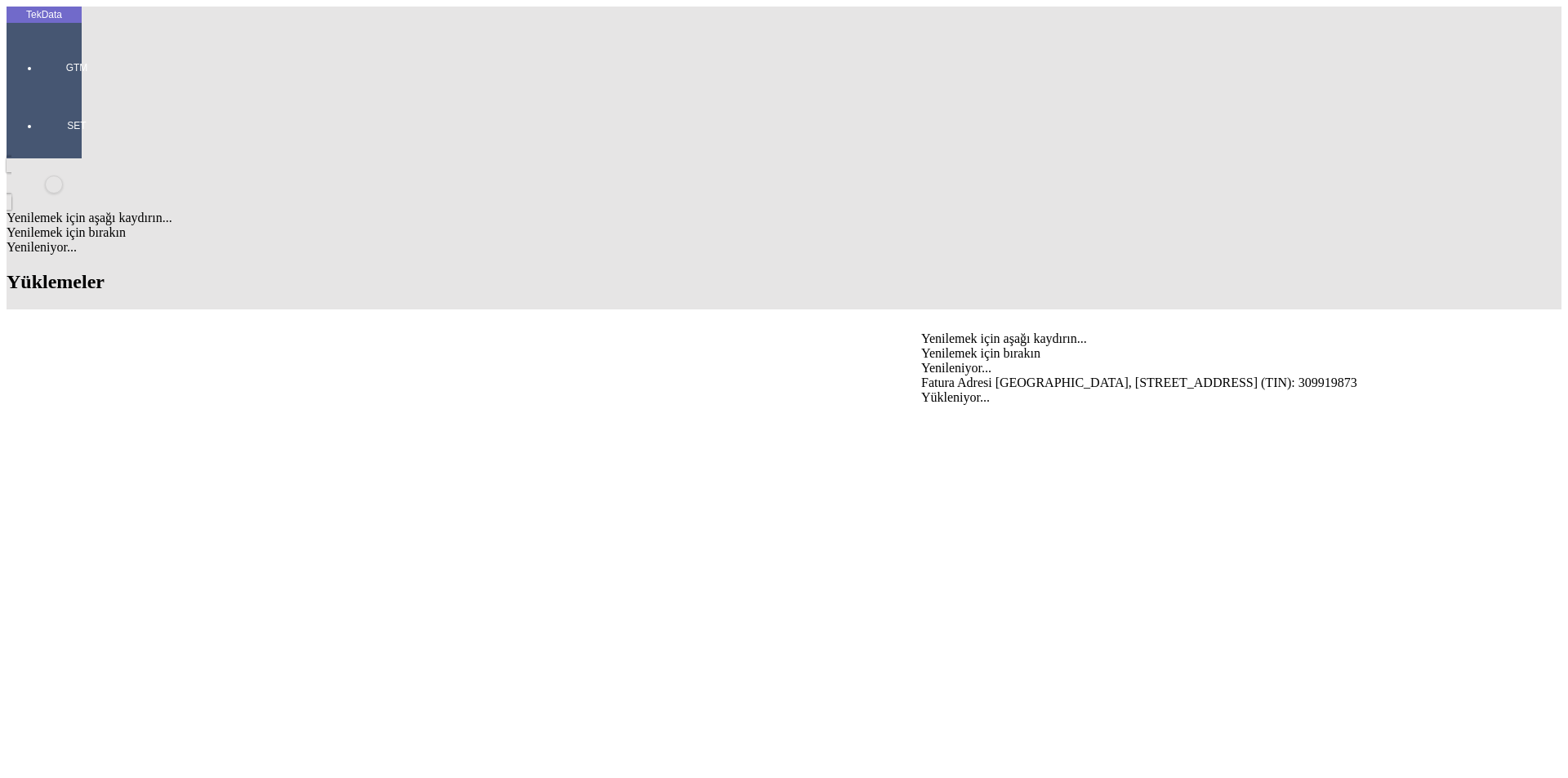
click at [962, 376] on div "Fatura Adresi [GEOGRAPHIC_DATA], [STREET_ADDRESS] (TIN): 309919873" at bounding box center [1236, 383] width 630 height 15
type input "Fatura Adresi [GEOGRAPHIC_DATA], [STREET_ADDRESS] (TIN): 309919873"
paste input "LLC STABIL"
type input "LLC STABIL"
click at [964, 408] on div "LLC STABIL GOLDENAGE GROUP" at bounding box center [1236, 415] width 630 height 15
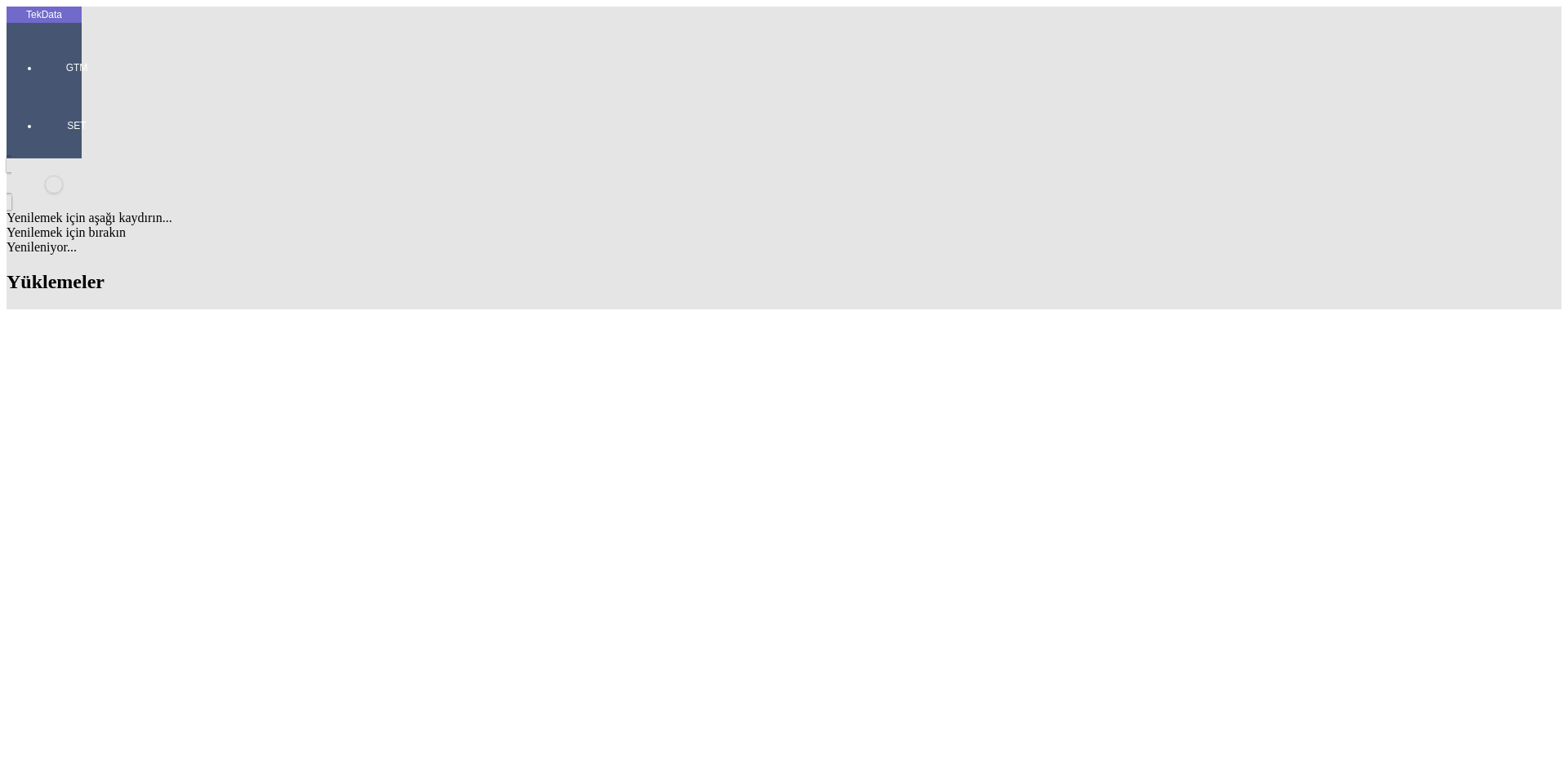
click at [285, 440] on div "Fatura Adresi [GEOGRAPHIC_DATA], [STREET_ADDRESS] (TIN): 309919873" at bounding box center [491, 447] width 637 height 15
type input "Fatura Adresi [GEOGRAPHIC_DATA], [STREET_ADDRESS] (TIN): 309919873"
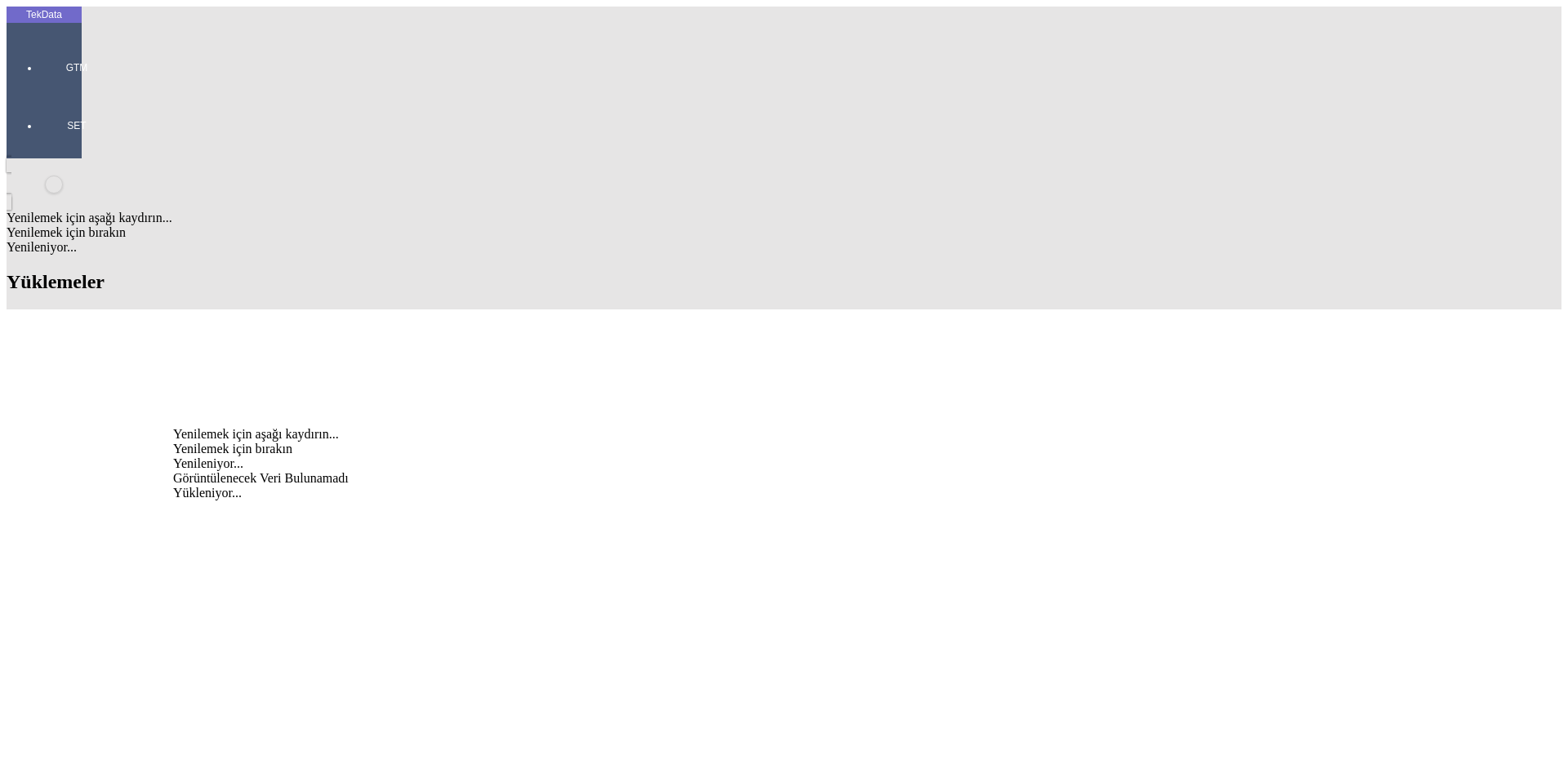
type input "t"
type input "türkme"
click at [317, 472] on div "[DEMOGRAPHIC_DATA] NAKLİYAT" at bounding box center [491, 479] width 637 height 15
type input "[DEMOGRAPHIC_DATA]"
click at [282, 503] on div "[DEMOGRAPHIC_DATA] NAKLİYAT" at bounding box center [491, 510] width 637 height 15
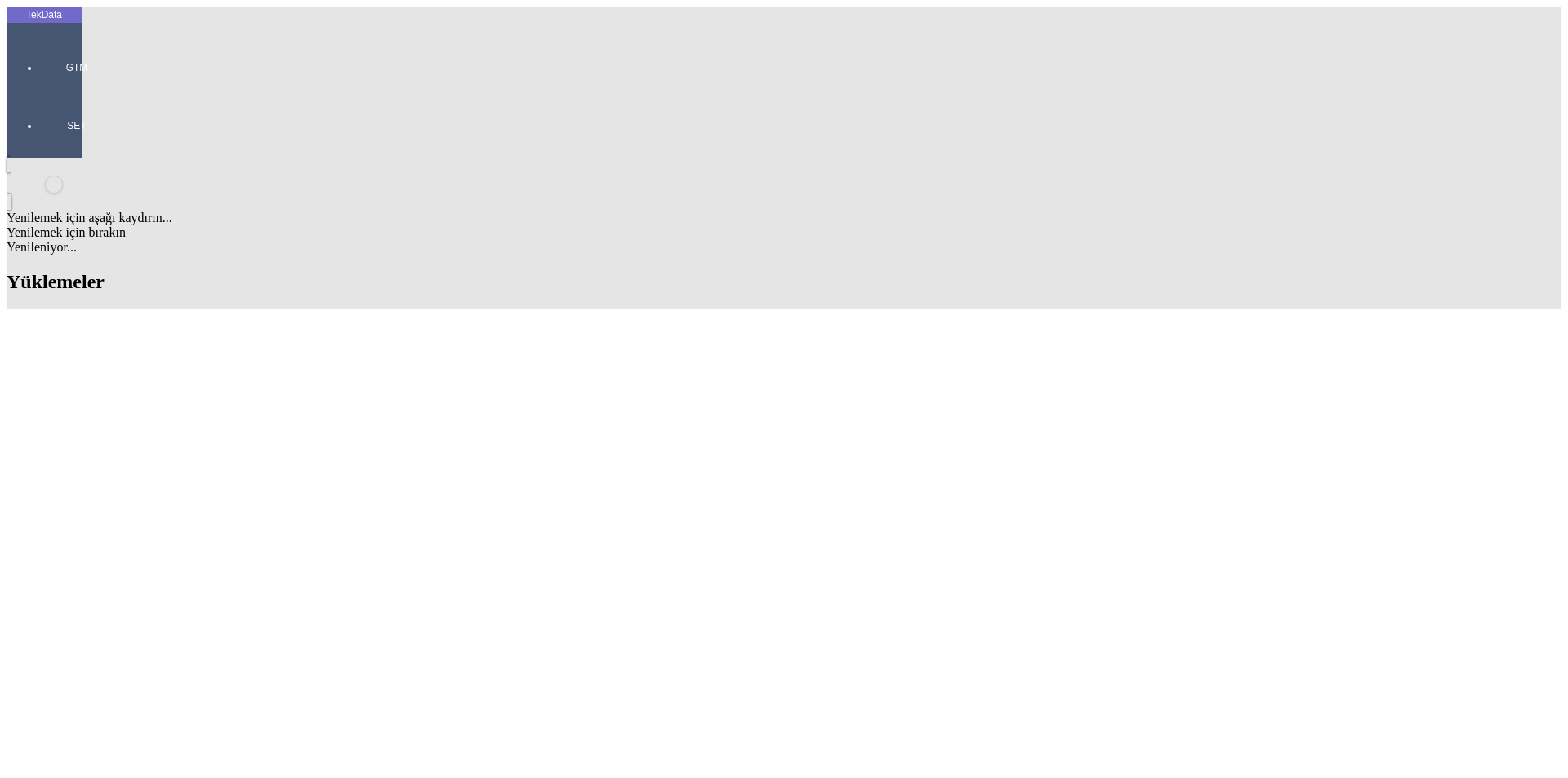
click at [212, 564] on div "[PERSON_NAME]" at bounding box center [491, 571] width 637 height 15
type input "[PERSON_NAME]"
click at [958, 696] on div "EXW" at bounding box center [1236, 703] width 630 height 15
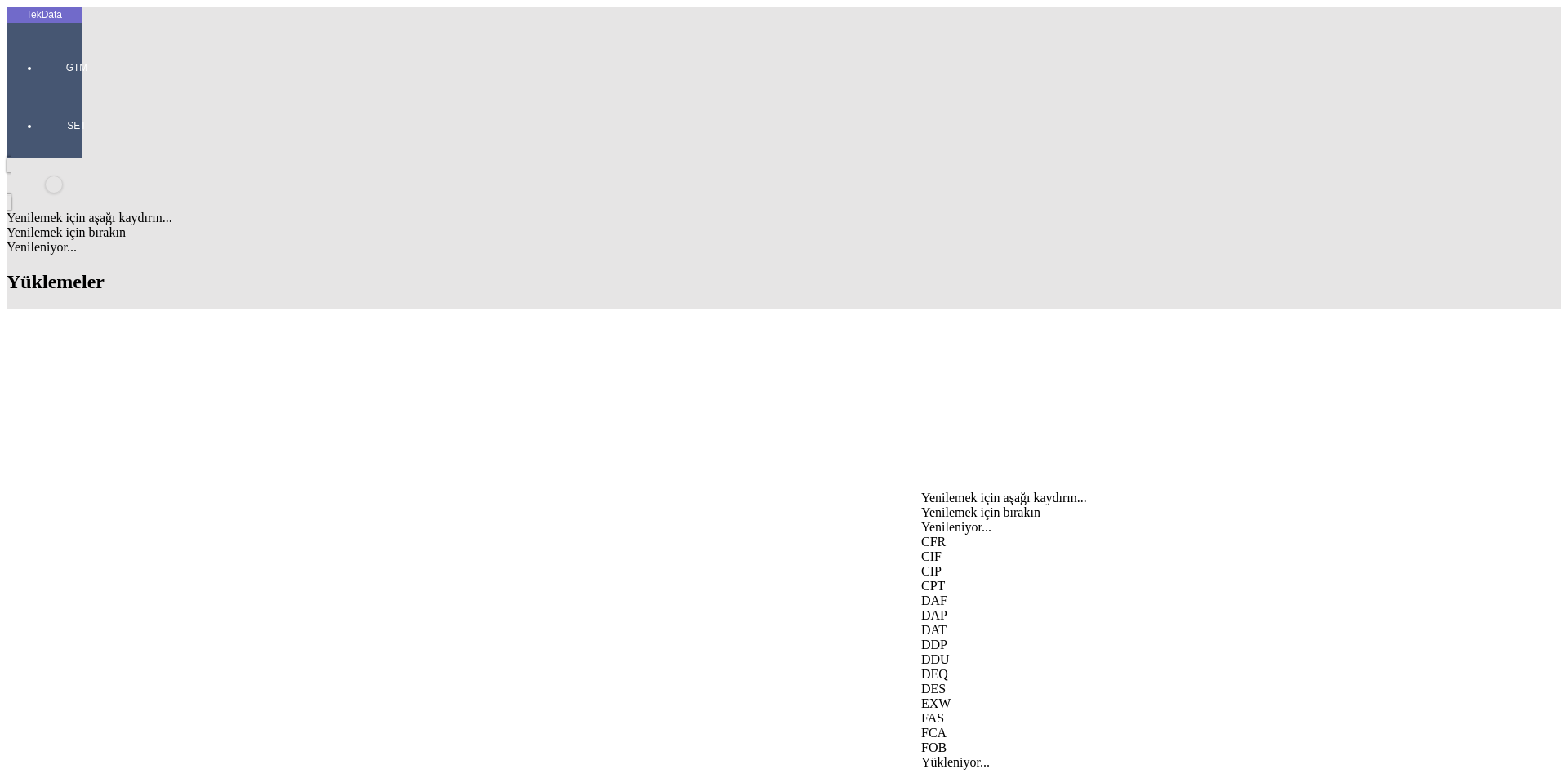
type input "EXW"
type input "[GEOGRAPHIC_DATA]"
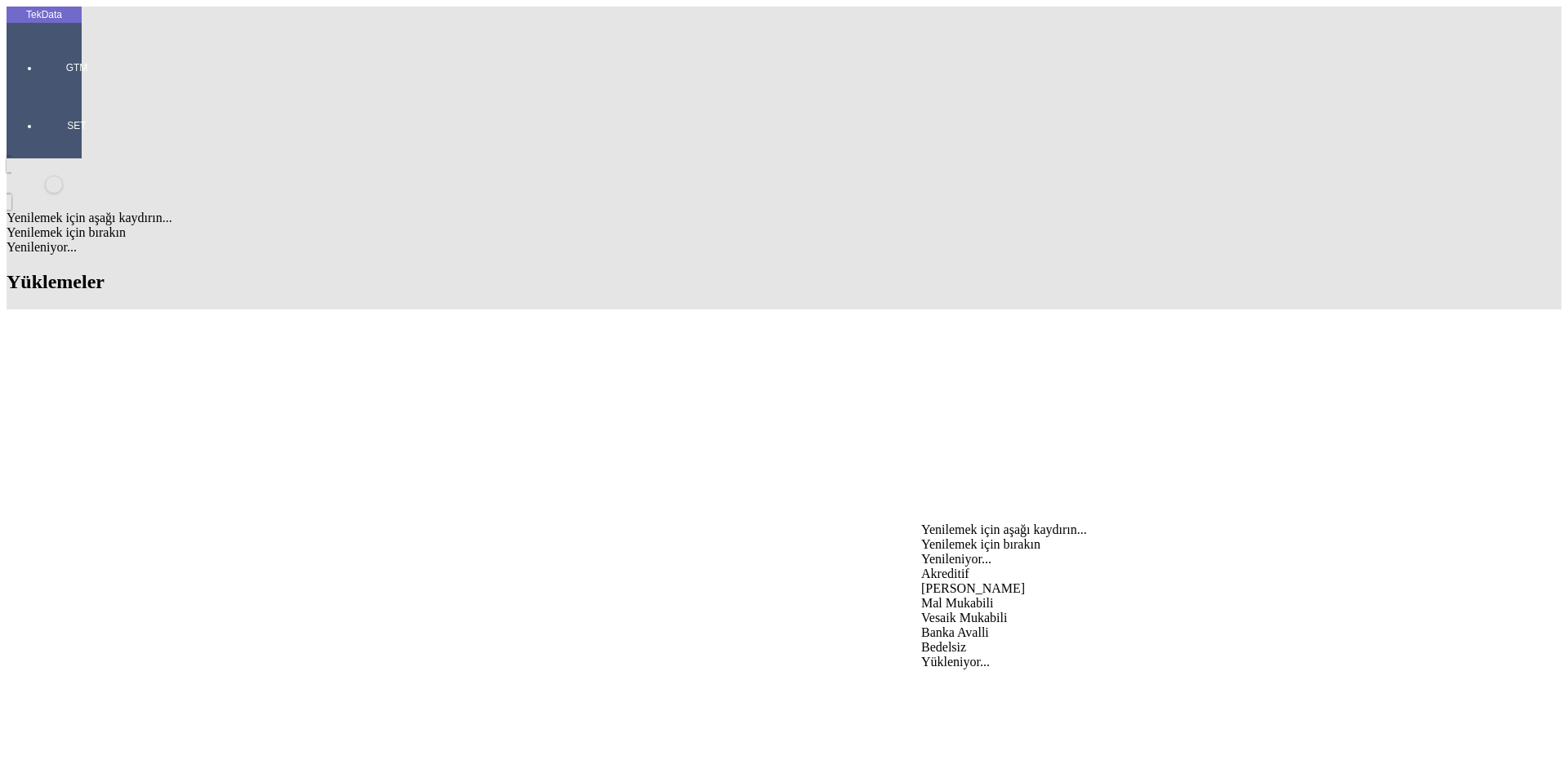
click at [964, 596] on div "Mal Mukabili" at bounding box center [1236, 603] width 630 height 15
type input "Mal Mukabili"
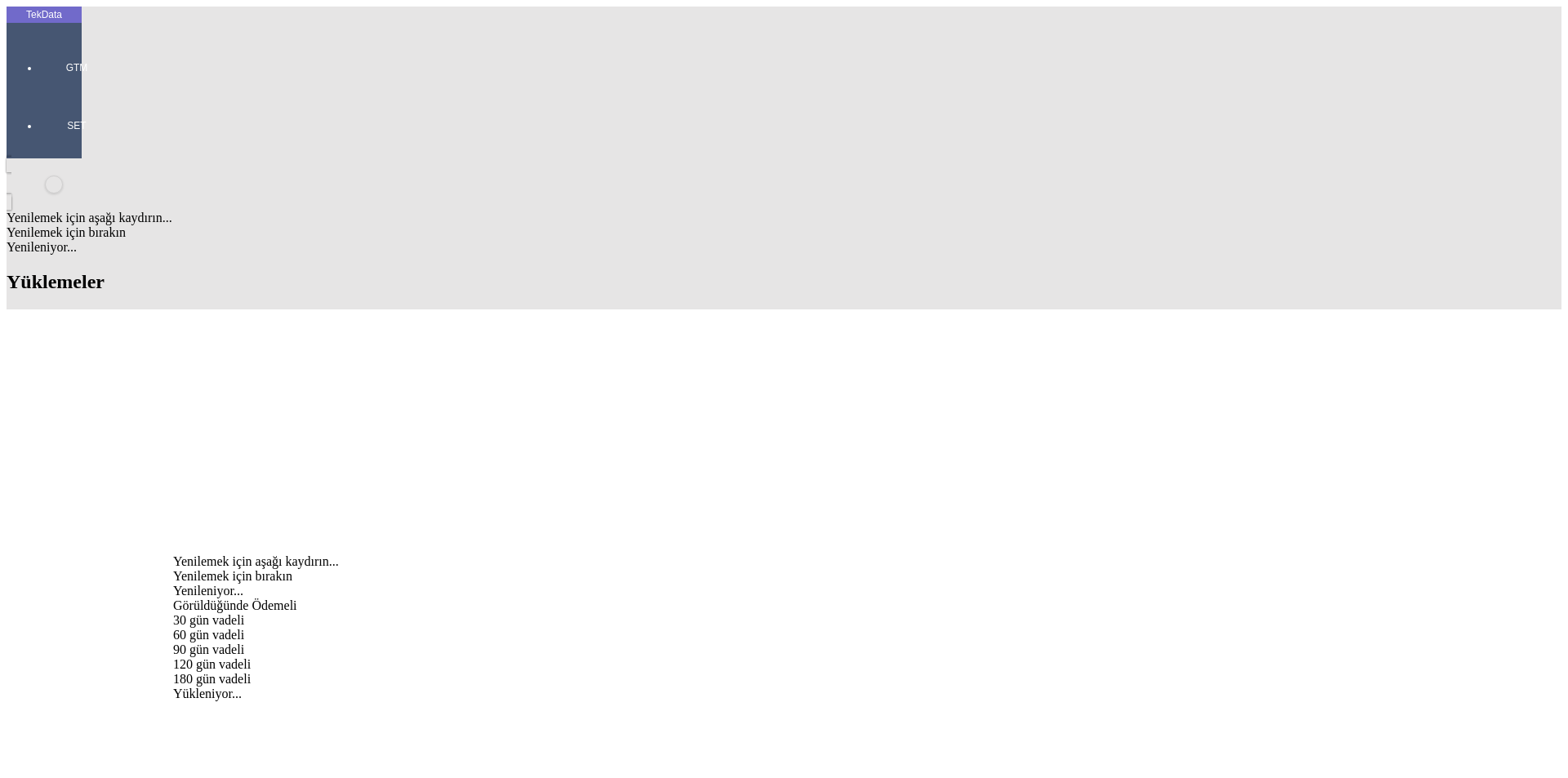
click at [454, 599] on div "Görüldüğünde Ödemeli" at bounding box center [491, 606] width 637 height 15
type input "Görüldüğünde Ödemeli"
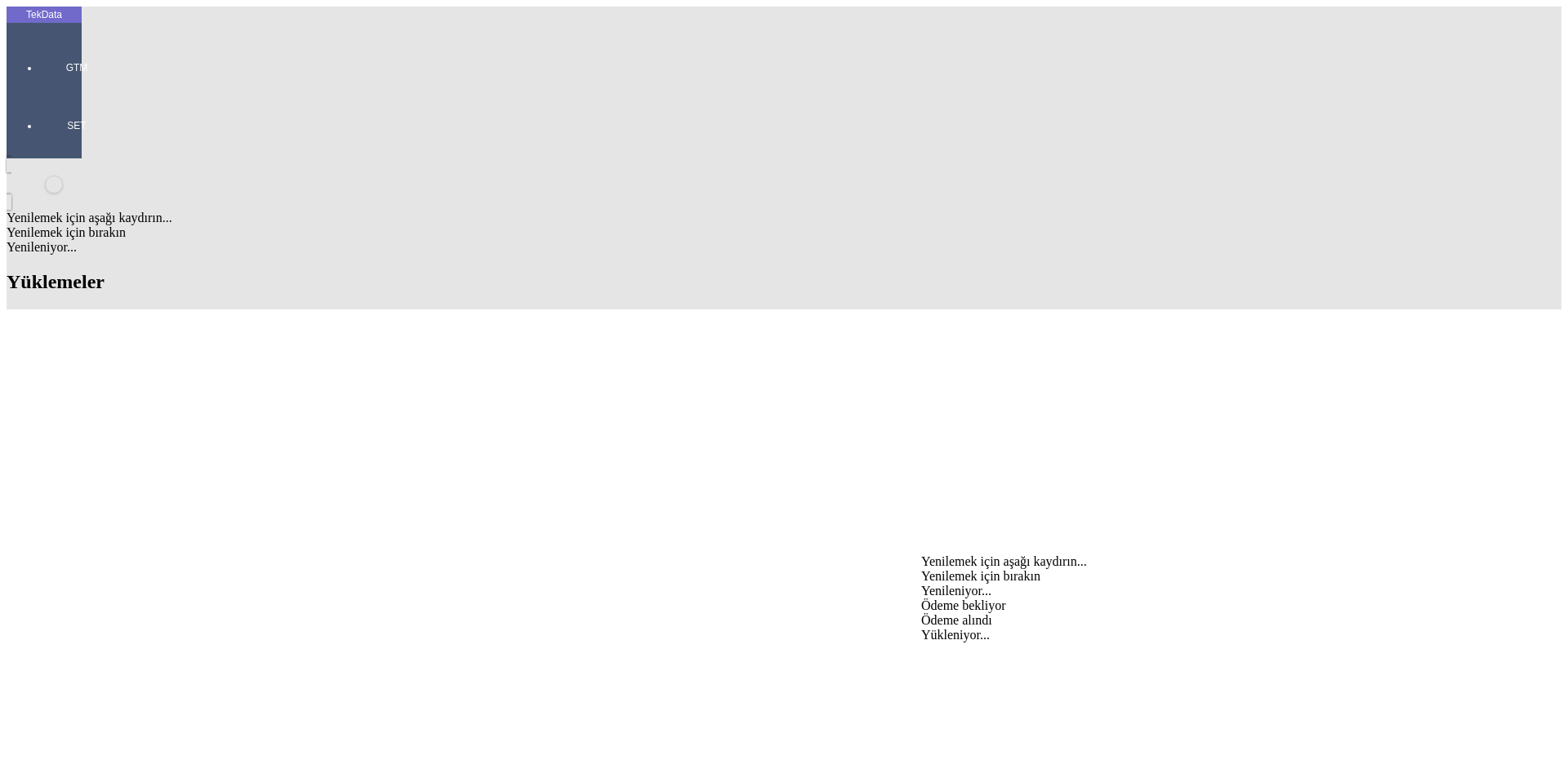
click at [955, 599] on div "Ödeme bekliyor" at bounding box center [1236, 606] width 630 height 15
type input "Ödeme bekliyor"
type input "ORIJINAL VERAKLAR MAL BERABERI GONDERILECEKTIR."
type input "14358.98"
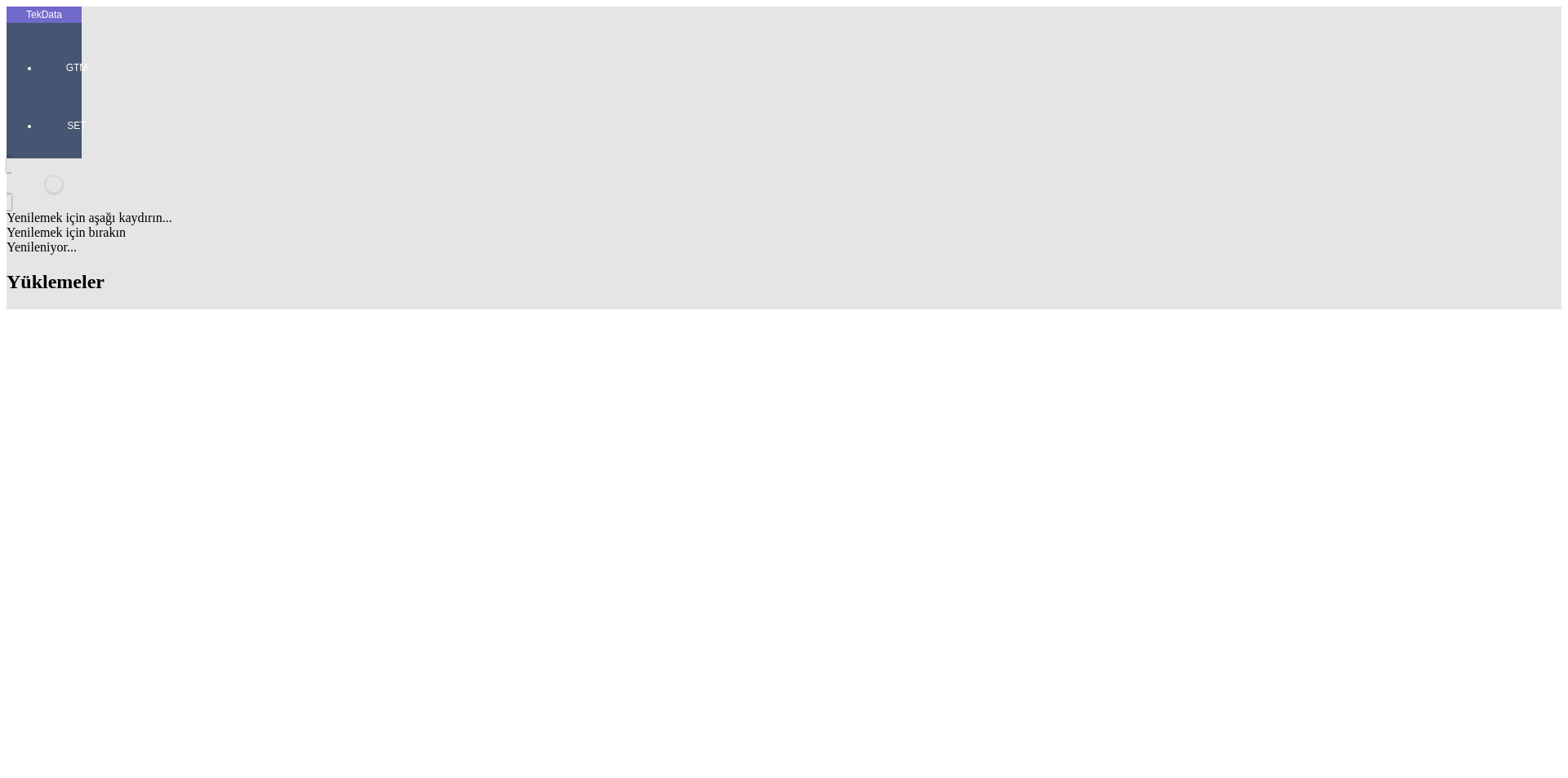
type input "14475.38"
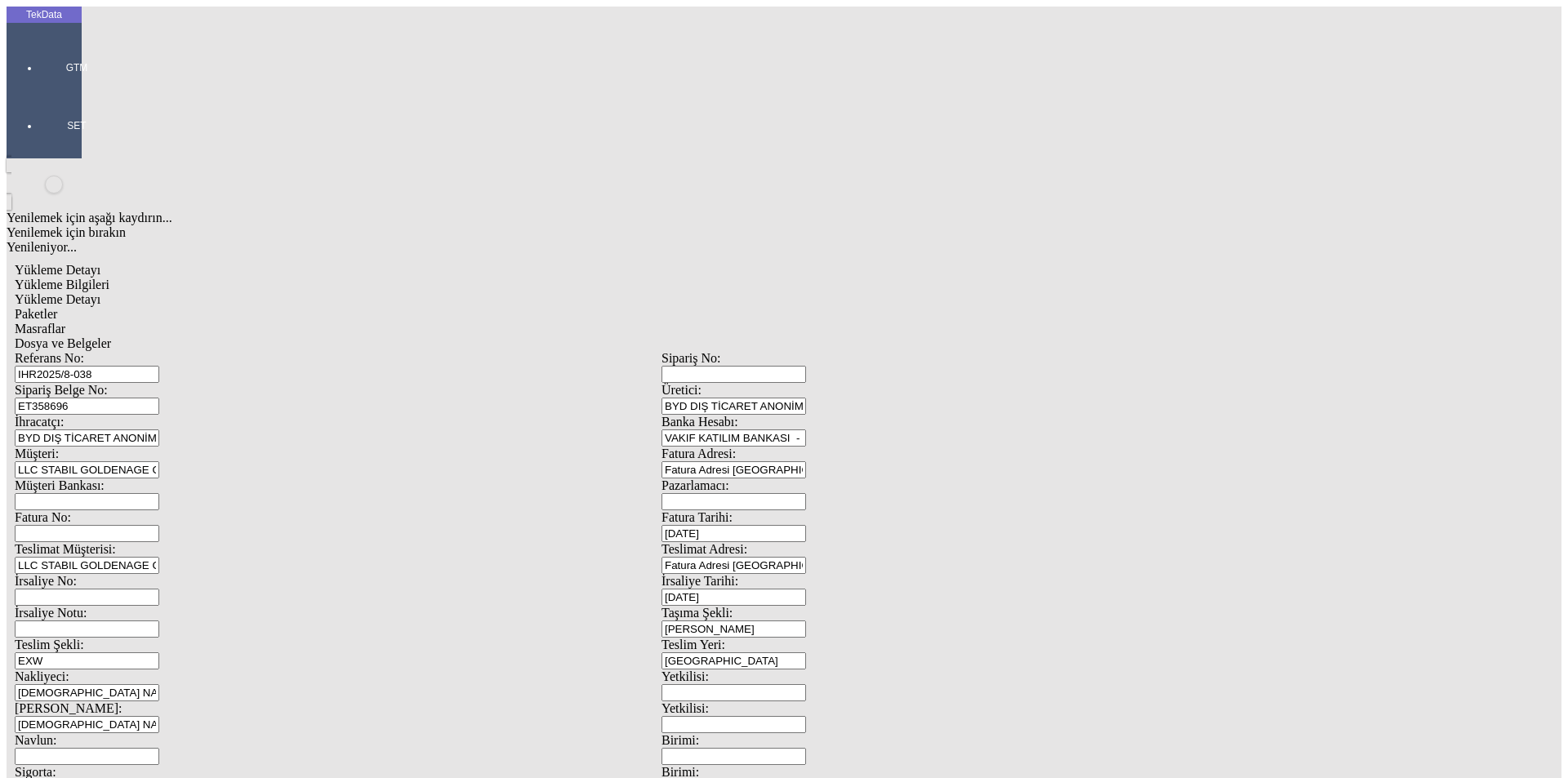
drag, startPoint x: 1457, startPoint y: 191, endPoint x: 278, endPoint y: 85, distance: 1183.8
click at [100, 292] on span "Yükleme Detayı" at bounding box center [58, 299] width 86 height 14
drag, startPoint x: 706, startPoint y: 166, endPoint x: 761, endPoint y: 176, distance: 55.9
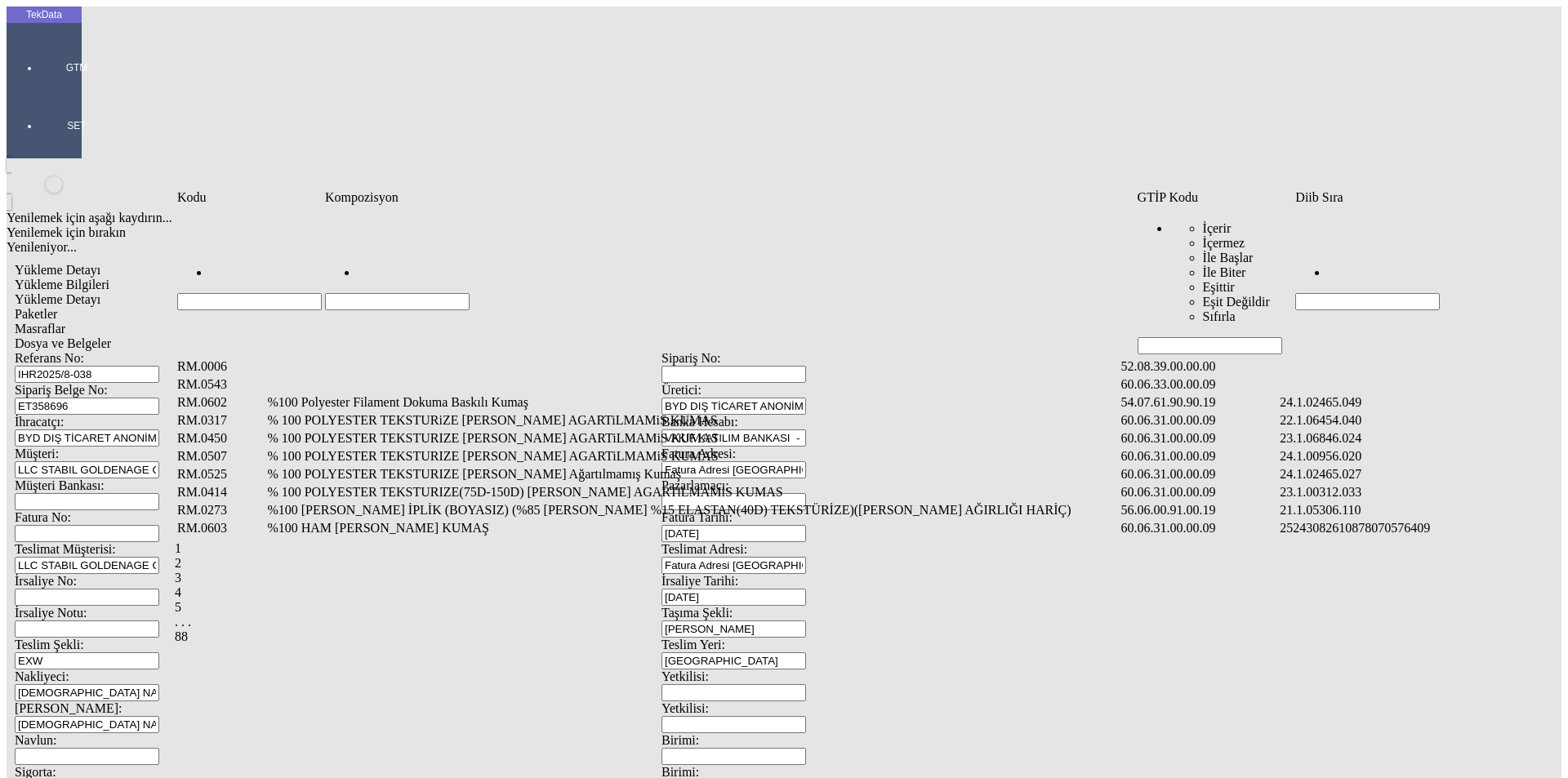
click at [1365, 293] on input "Hücreyi Filtrele" at bounding box center [1367, 301] width 144 height 17
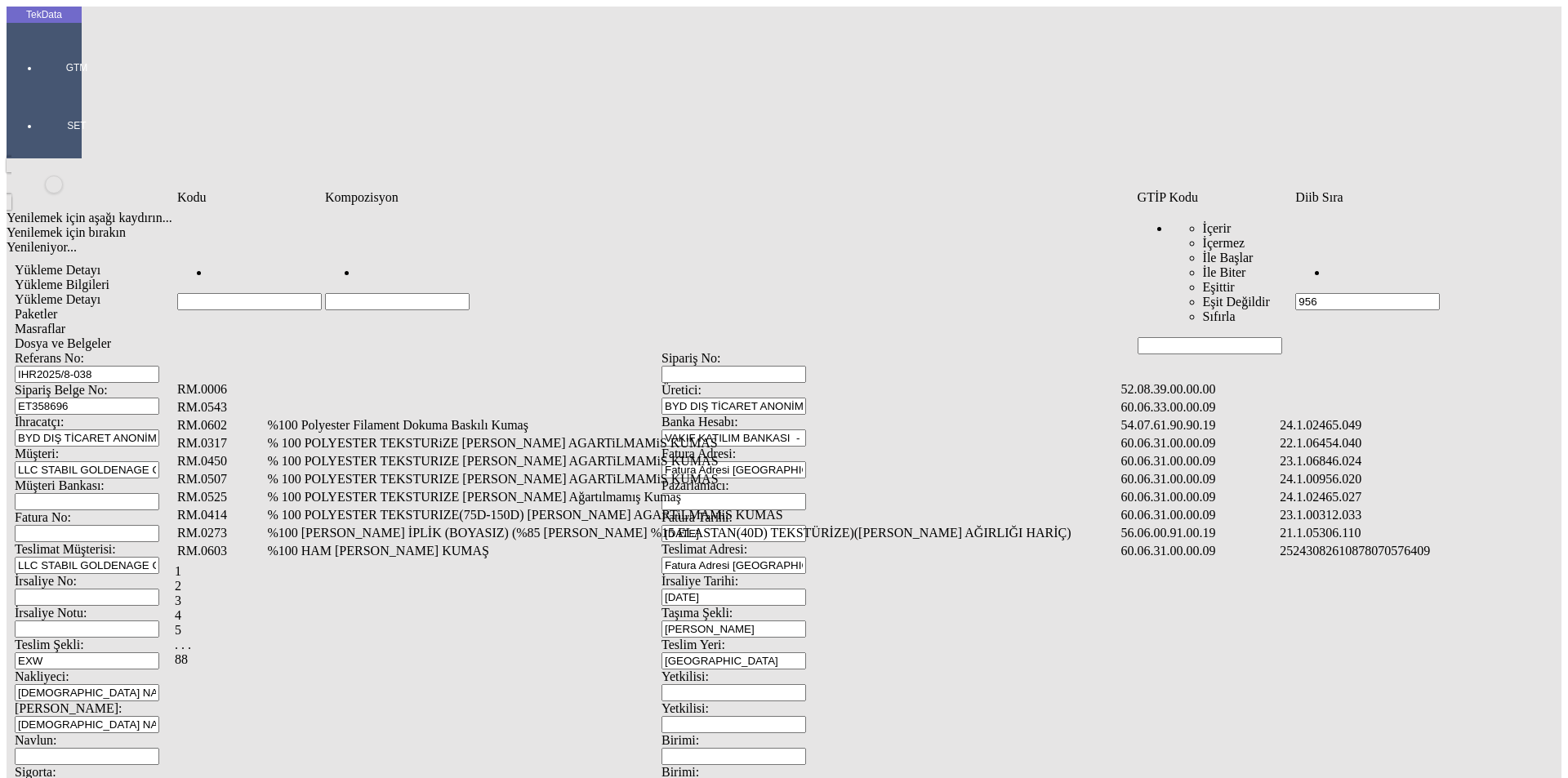
type input "956"
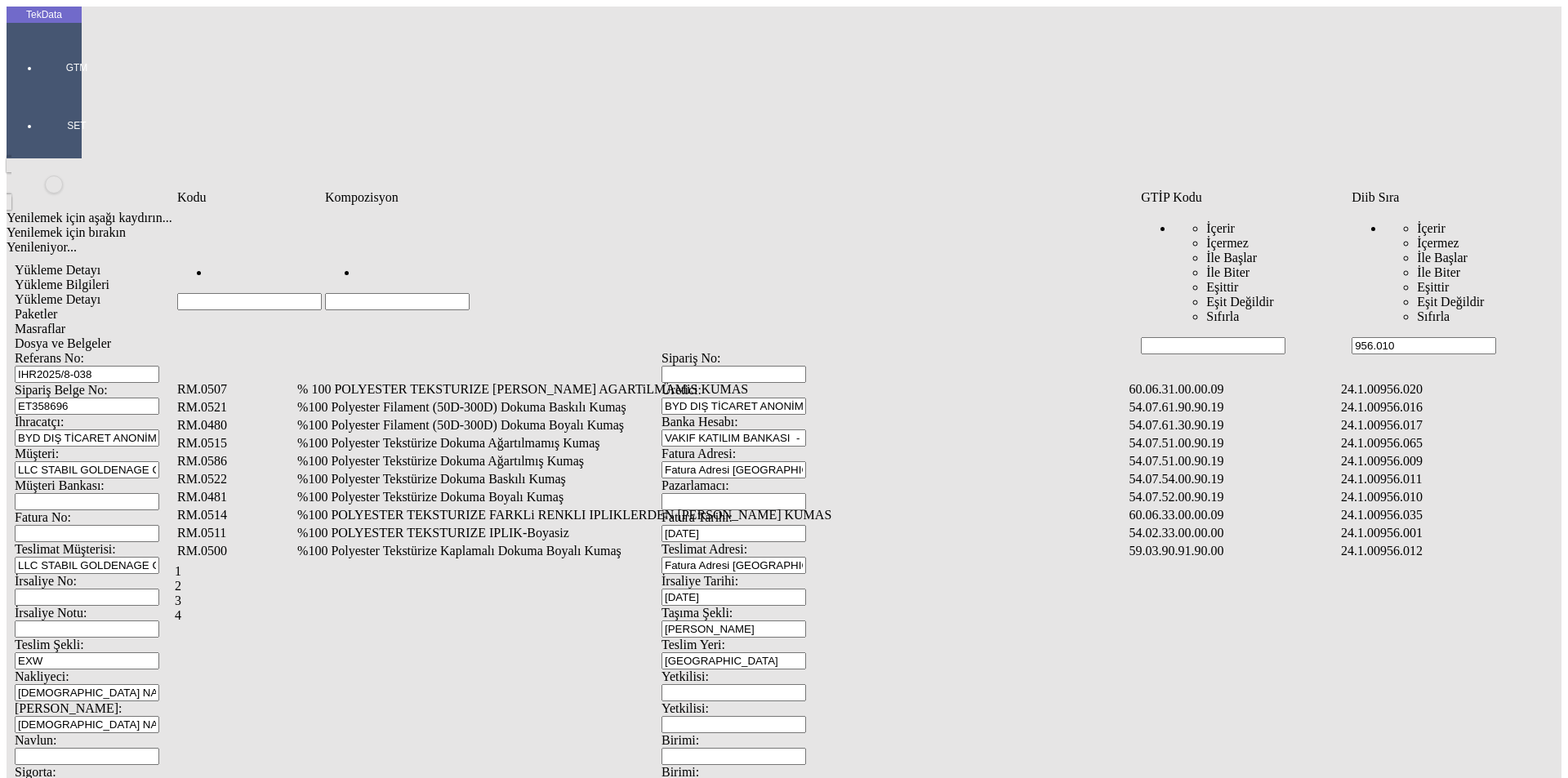
type input "956.010"
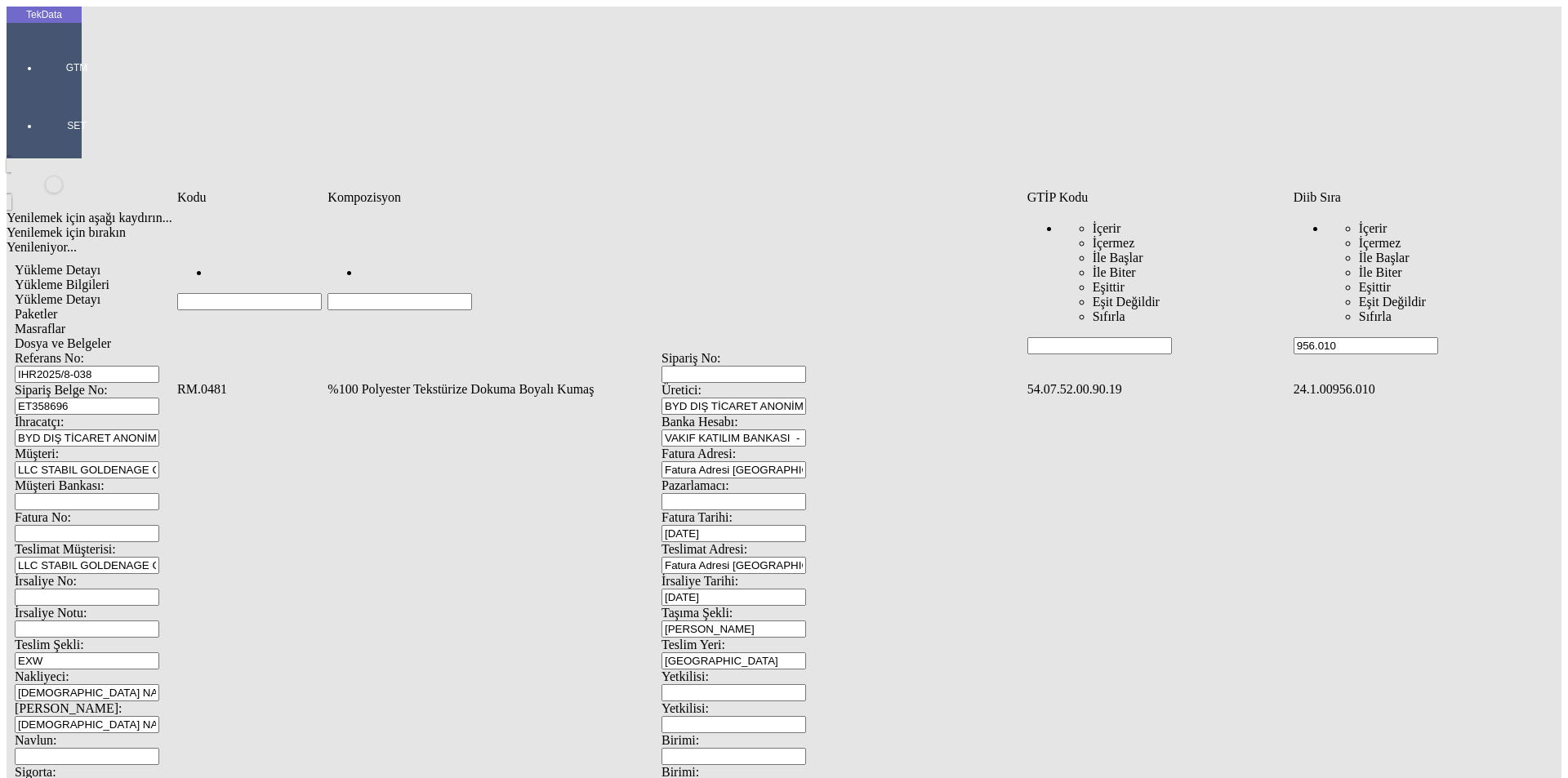
click at [376, 381] on td "%100 Polyester Tekstürize Dokuma Boyalı Kumaş" at bounding box center [675, 389] width 697 height 16
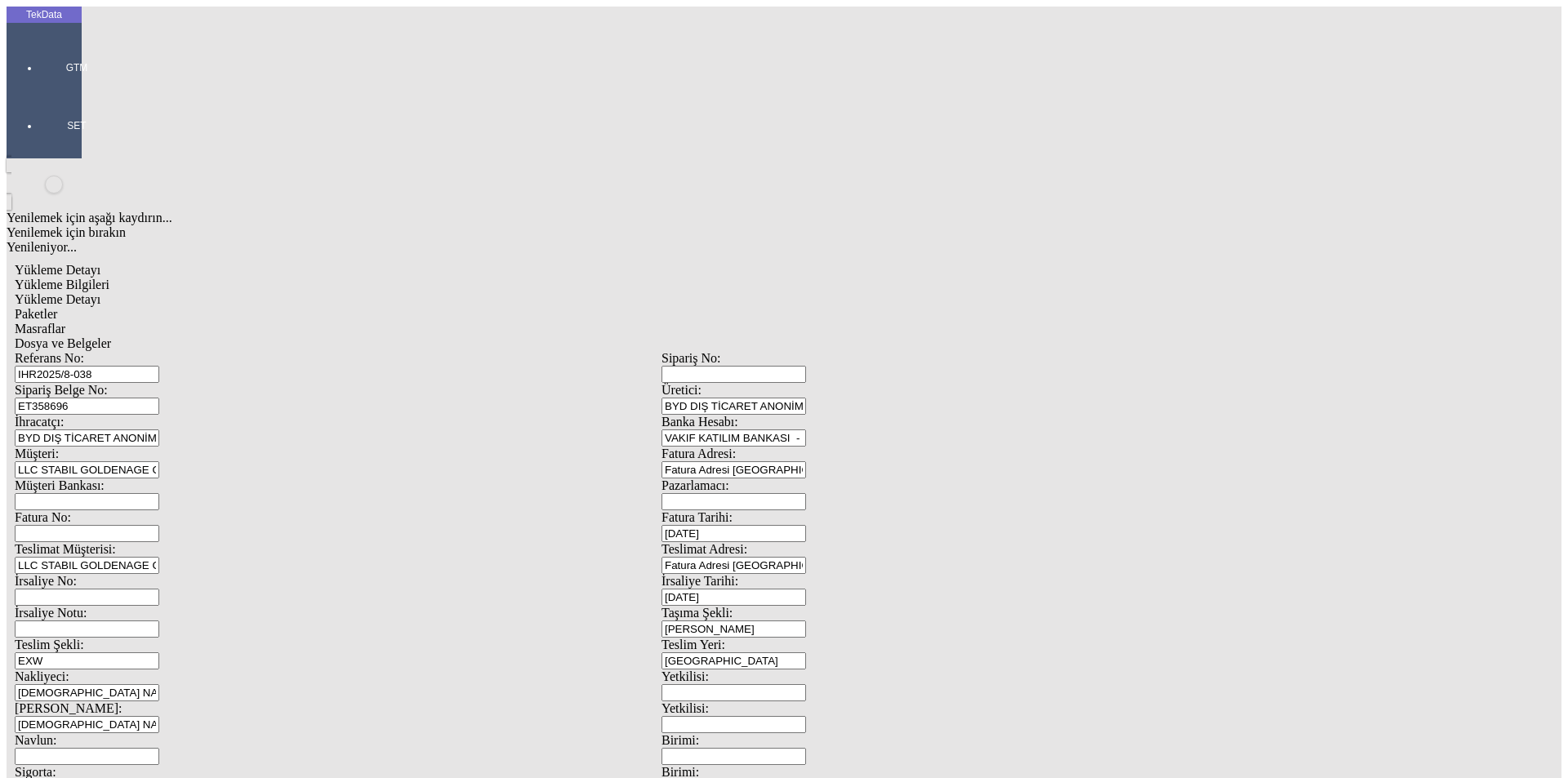
drag, startPoint x: 215, startPoint y: 241, endPoint x: 235, endPoint y: 237, distance: 20.4
type input "20000"
click at [953, 295] on div "Metre" at bounding box center [1214, 302] width 647 height 15
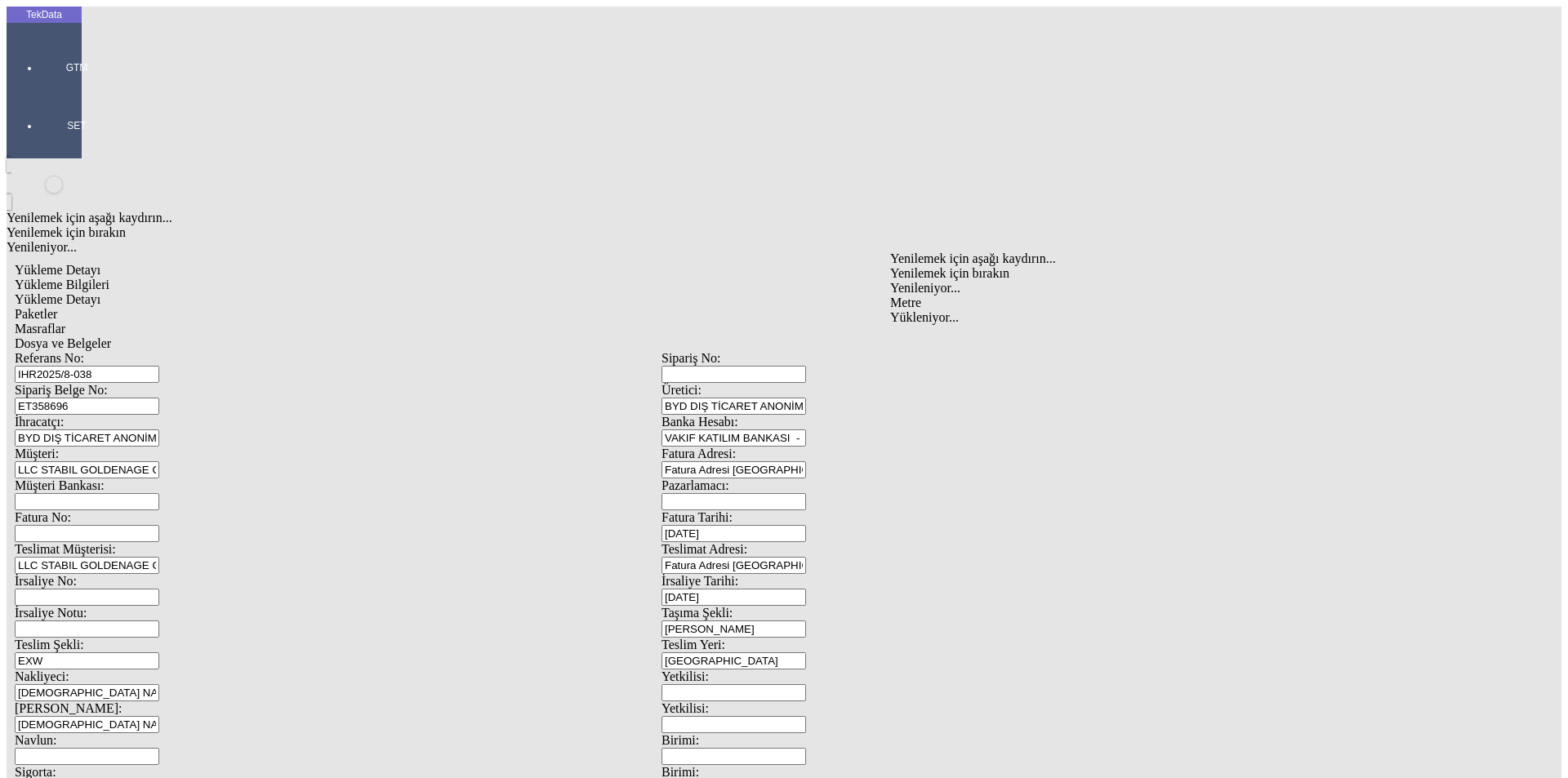
type input "Metre"
type input "1.37"
click at [925, 327] on div "Türk Lirası" at bounding box center [1214, 334] width 647 height 15
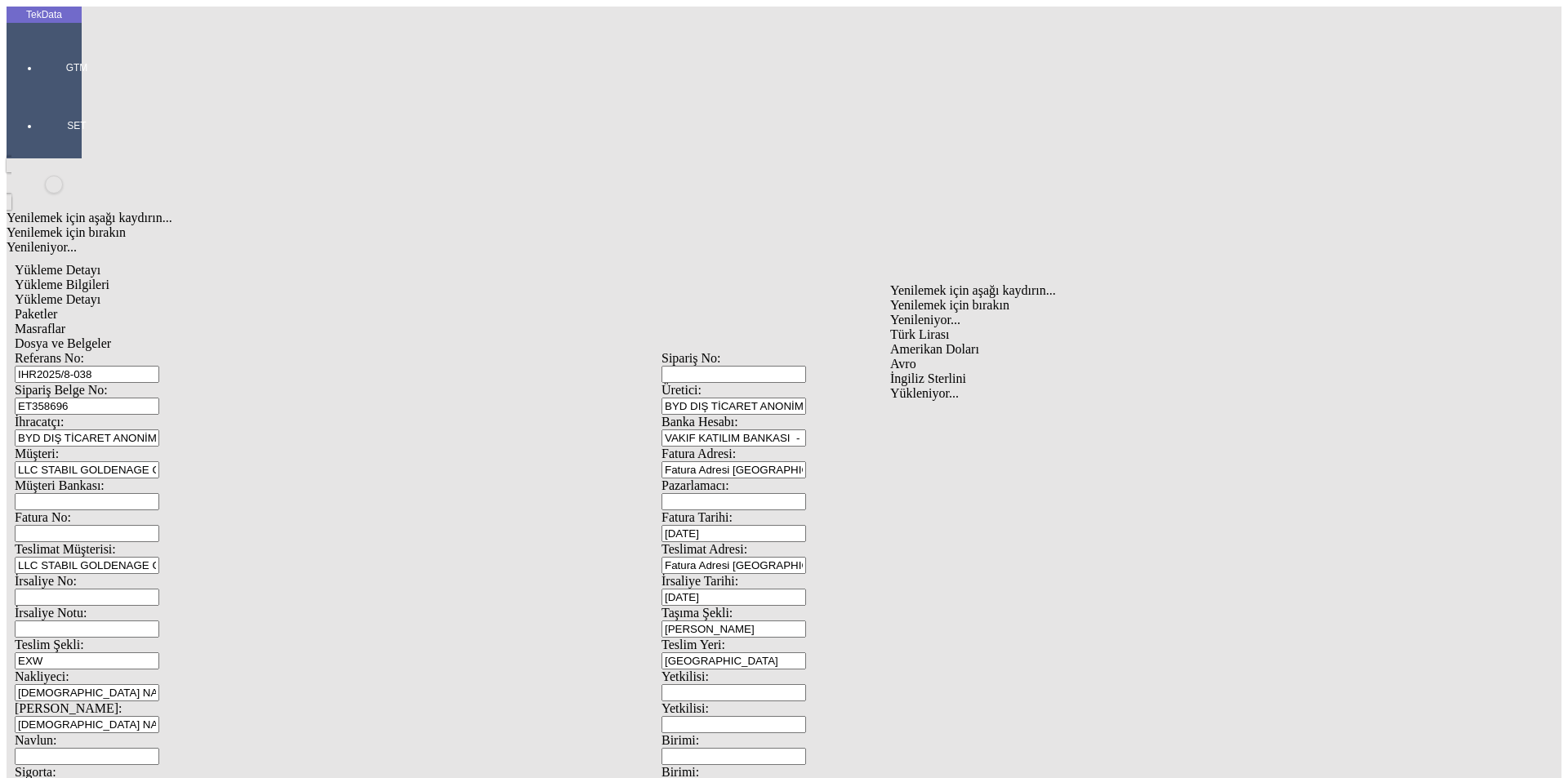
click at [931, 342] on div "Amerikan Doları" at bounding box center [1214, 349] width 647 height 15
type input "Amerikan Doları"
type input "320"
type input "9682.01"
type input "9757.16"
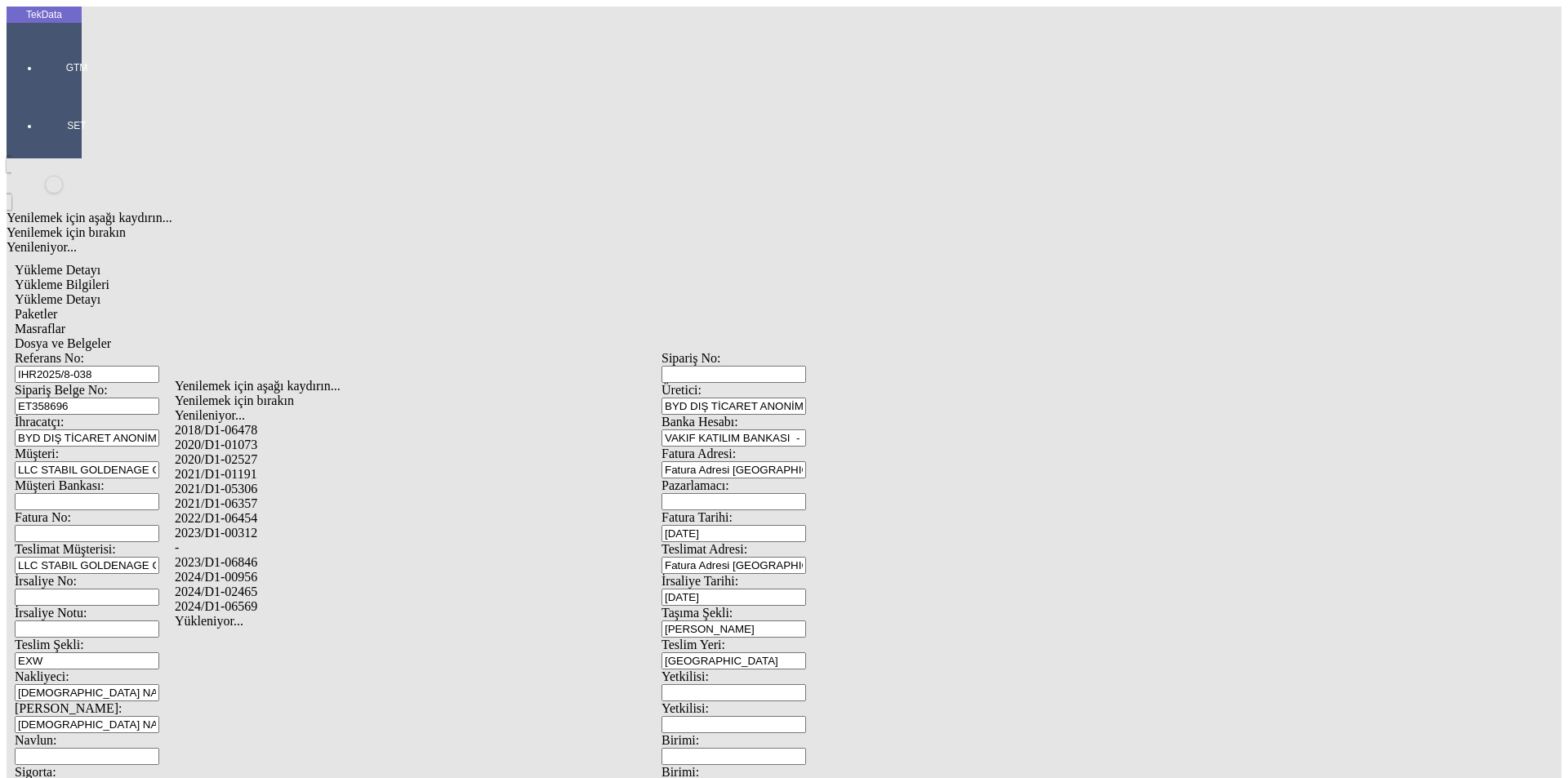
click at [272, 570] on div "2024/D1-00956" at bounding box center [492, 577] width 635 height 15
type input "2024/D1-00956"
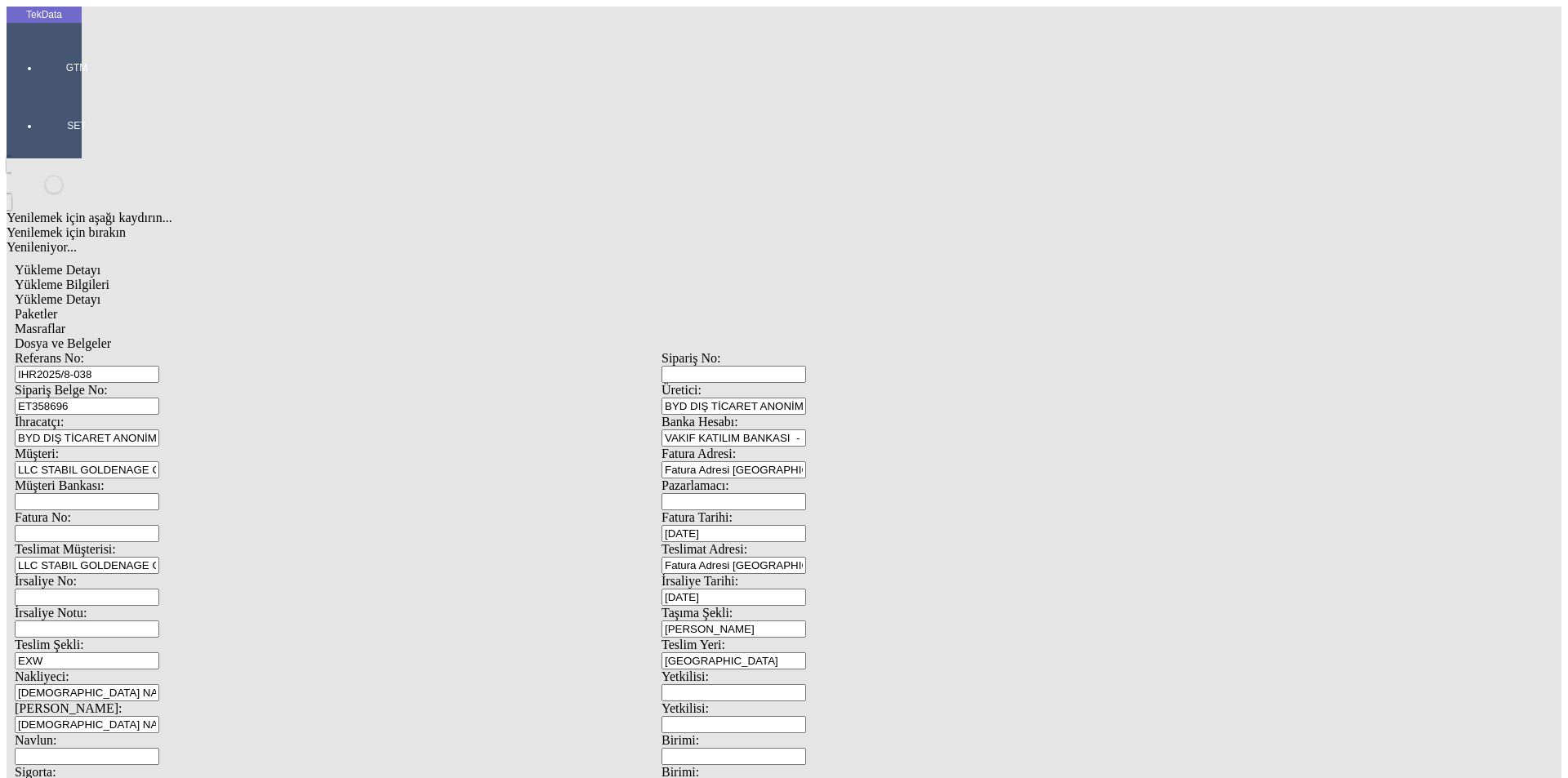
drag, startPoint x: 1186, startPoint y: 175, endPoint x: 1202, endPoint y: 180, distance: 16.8
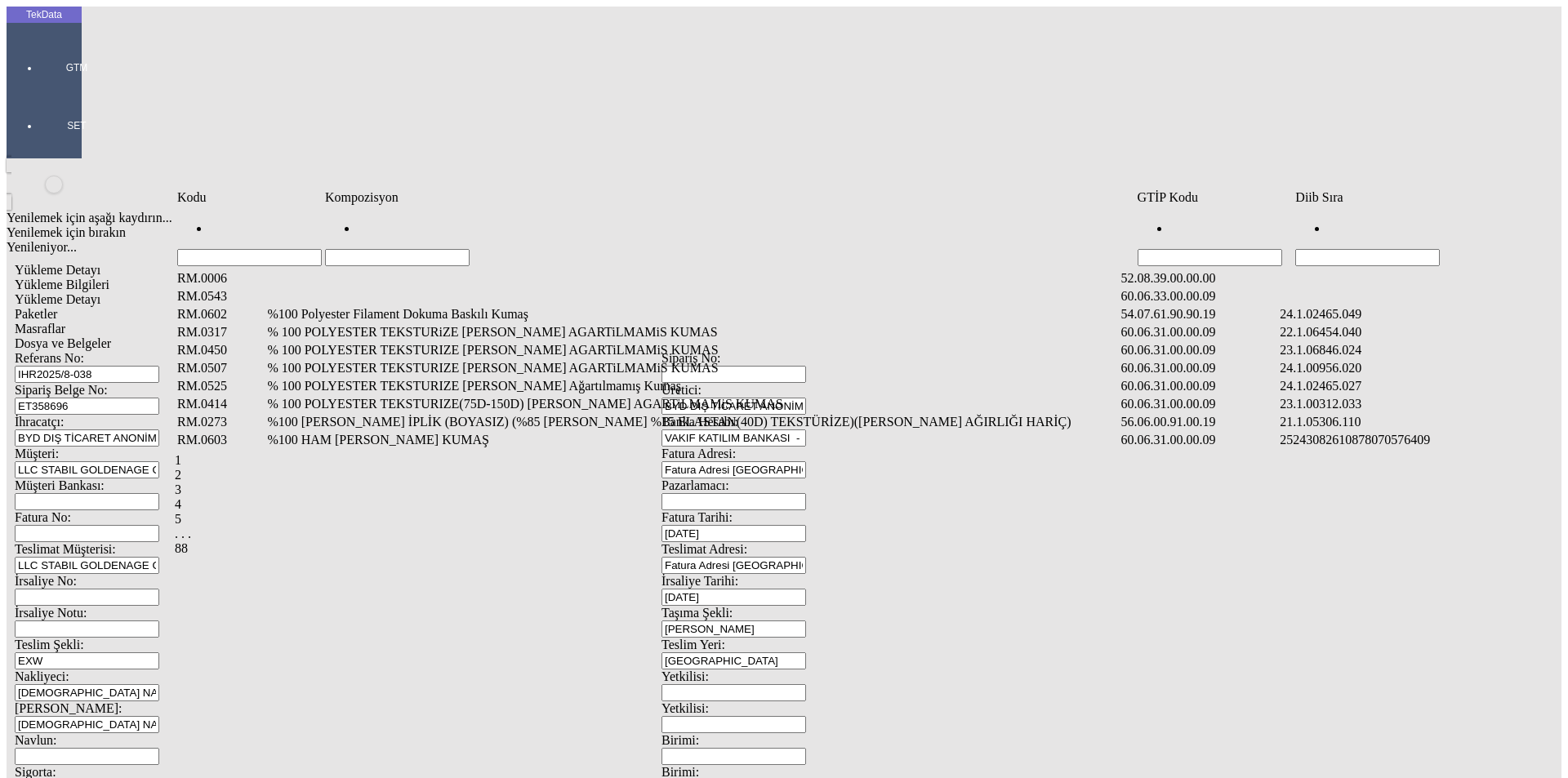
click at [1434, 249] on input "Hücreyi Filtrele" at bounding box center [1367, 257] width 144 height 17
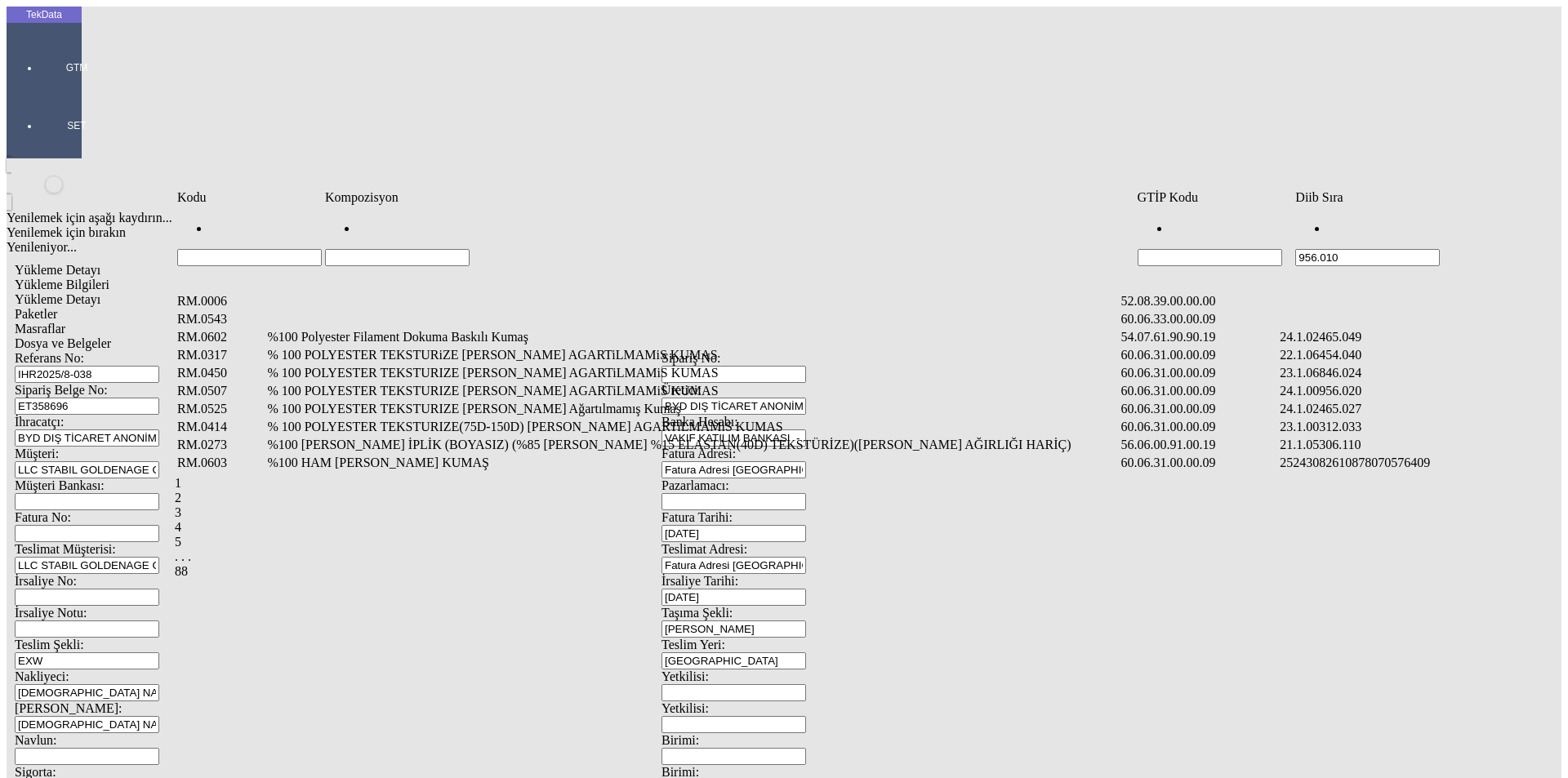
type input "956.010"
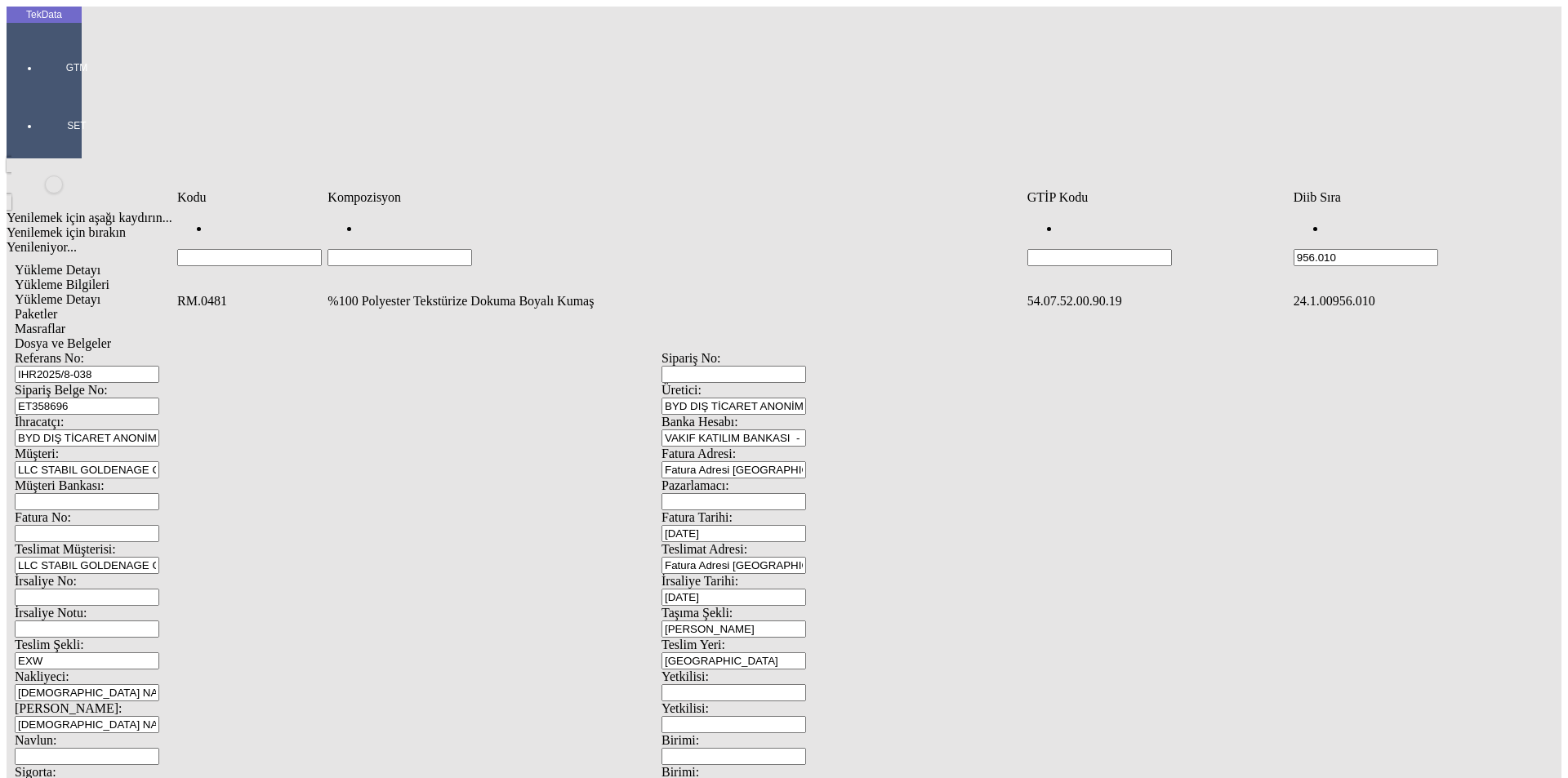
click at [422, 293] on td "%100 Polyester Tekstürize Dokuma Boyalı Kumaş" at bounding box center [675, 301] width 697 height 16
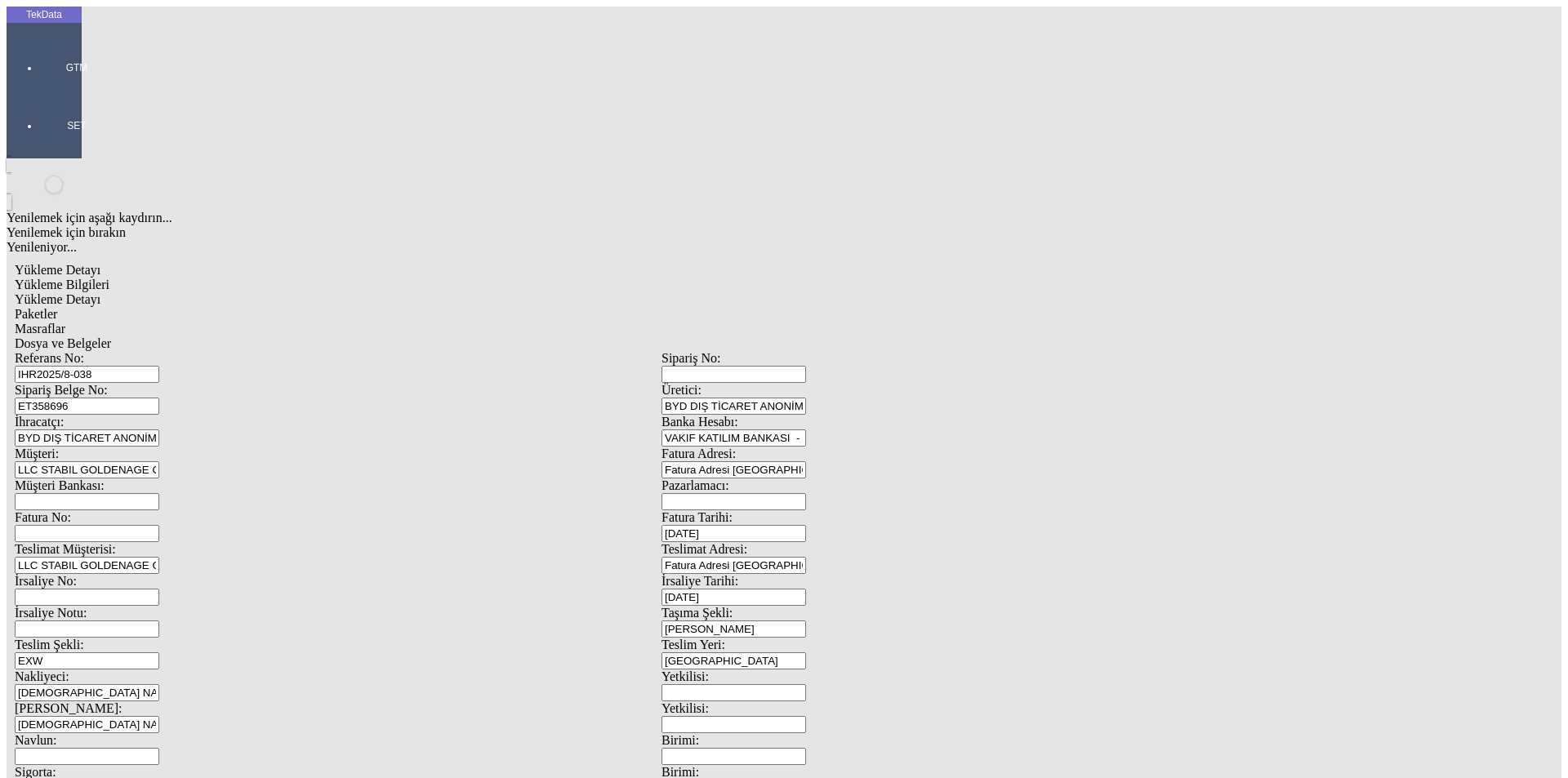
type input "11000"
click at [918, 295] on div "Metre" at bounding box center [1214, 302] width 647 height 15
type input "Metre"
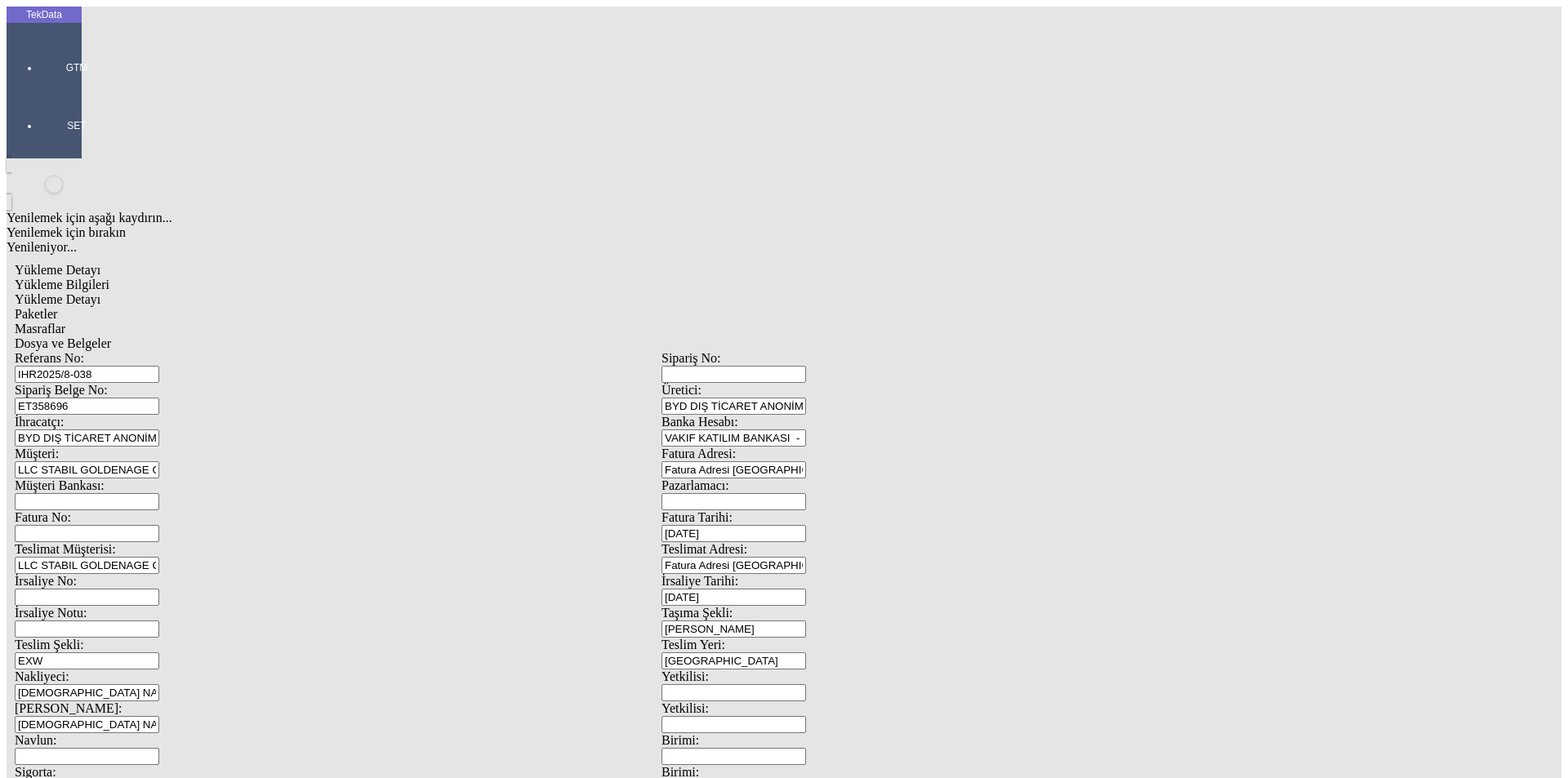
type input "1.24"
click at [940, 342] on div "Amerikan Doları" at bounding box center [1214, 349] width 647 height 15
type input "Amerikan Doları"
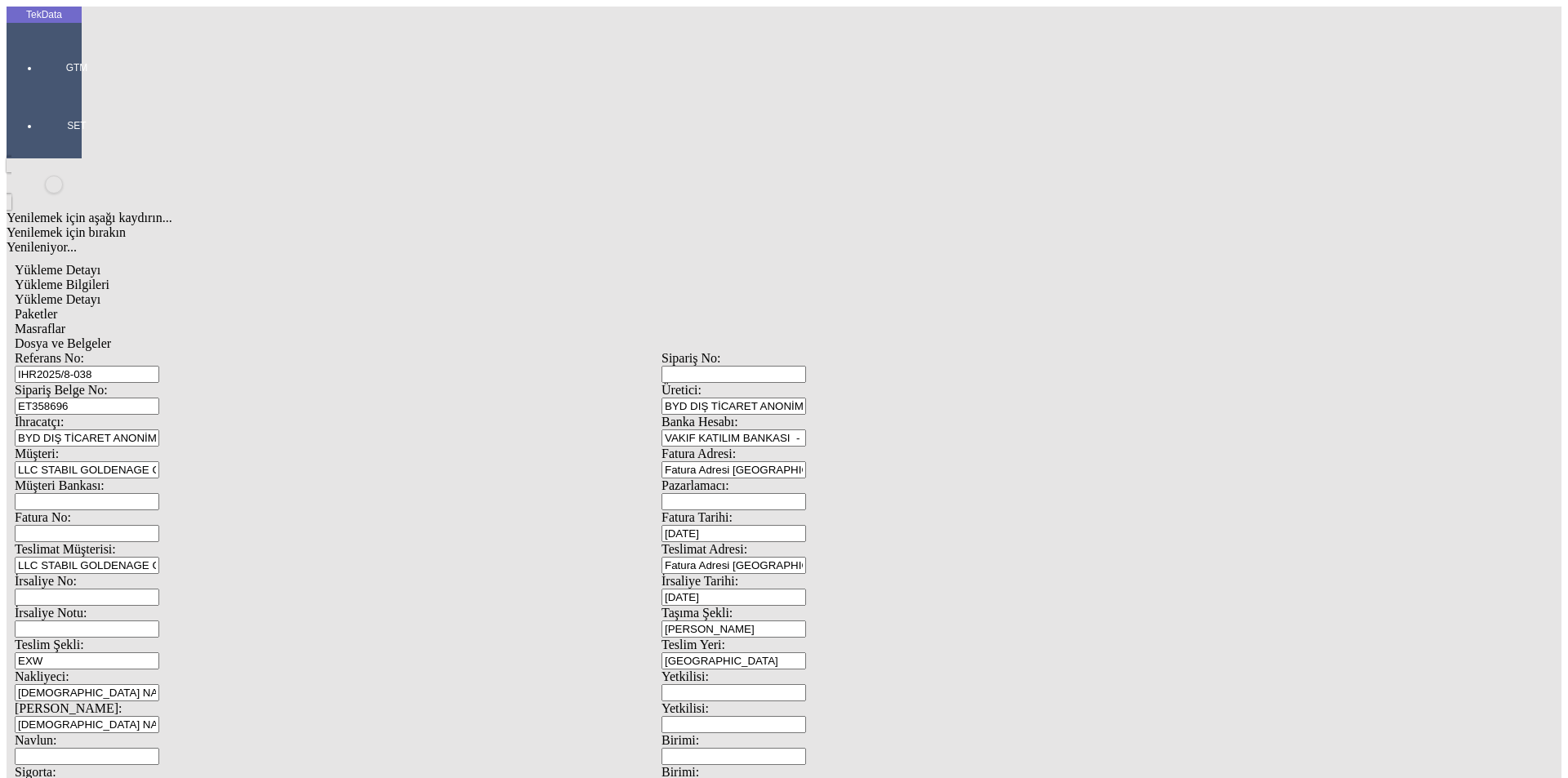
type input "280"
type input "4676.97"
drag, startPoint x: 261, startPoint y: 328, endPoint x: 259, endPoint y: 339, distance: 11.2
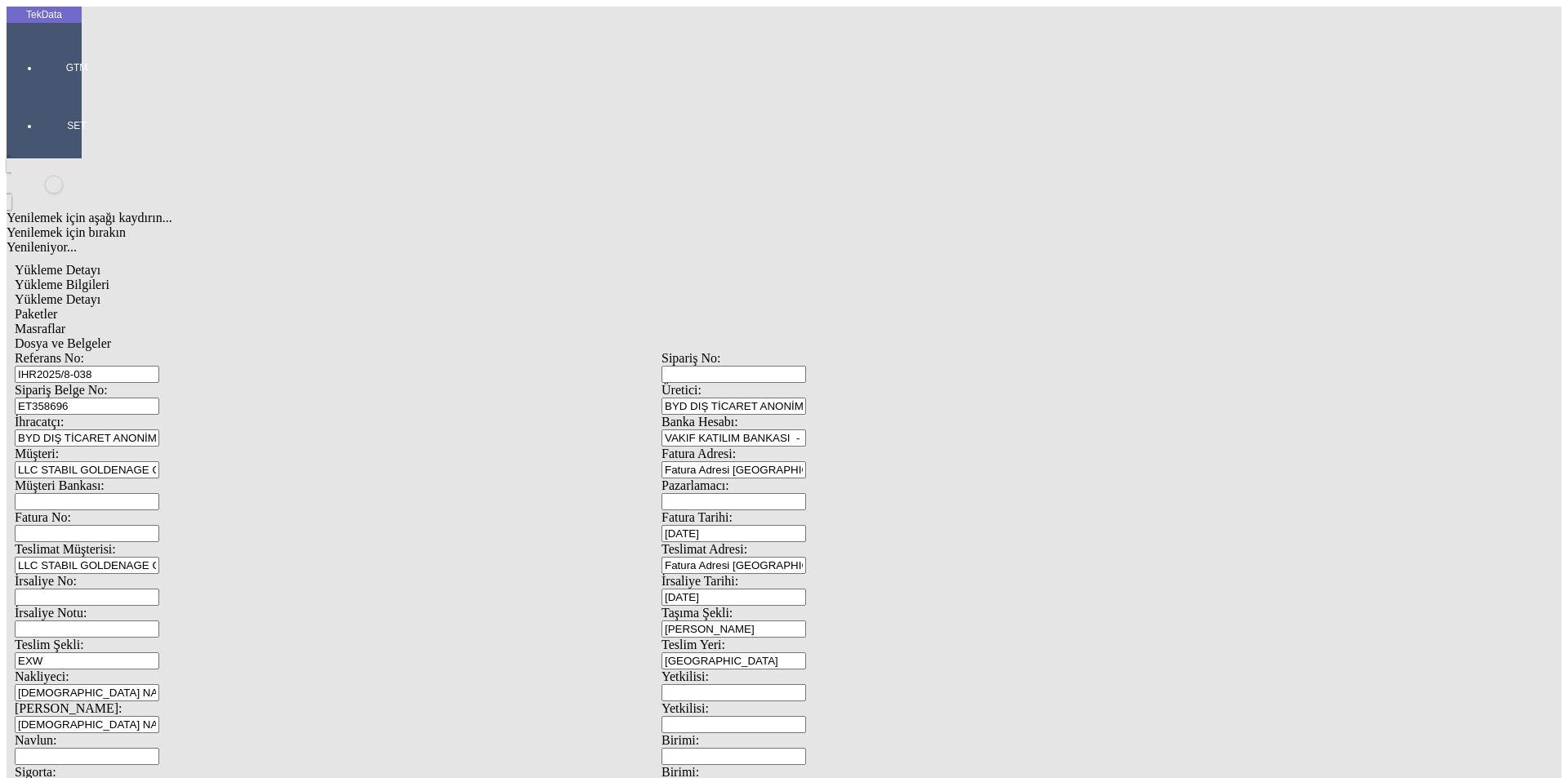
type input "4718.22"
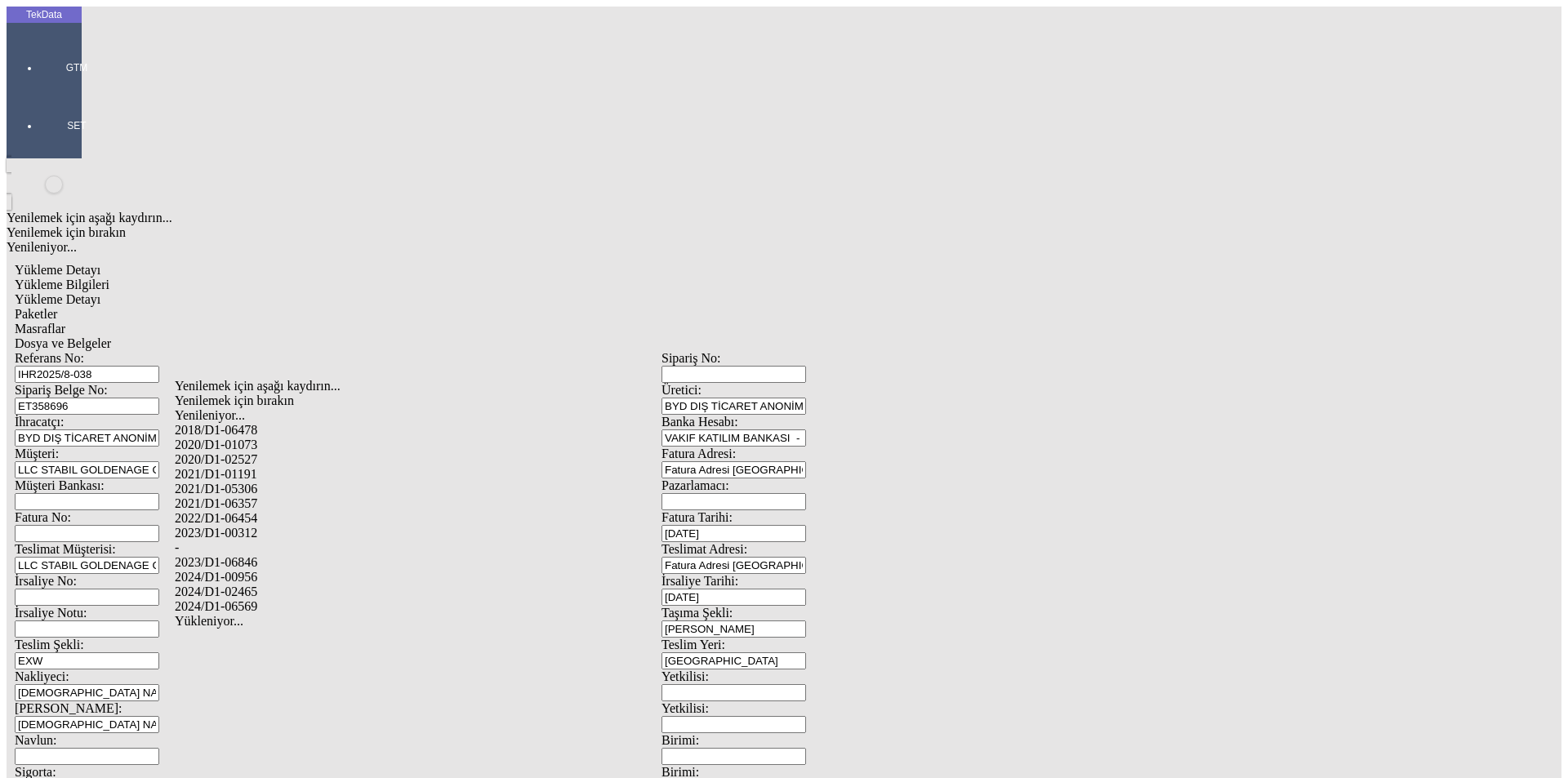
click at [281, 570] on div "2024/D1-00956" at bounding box center [492, 577] width 635 height 15
type input "2024/D1-00956"
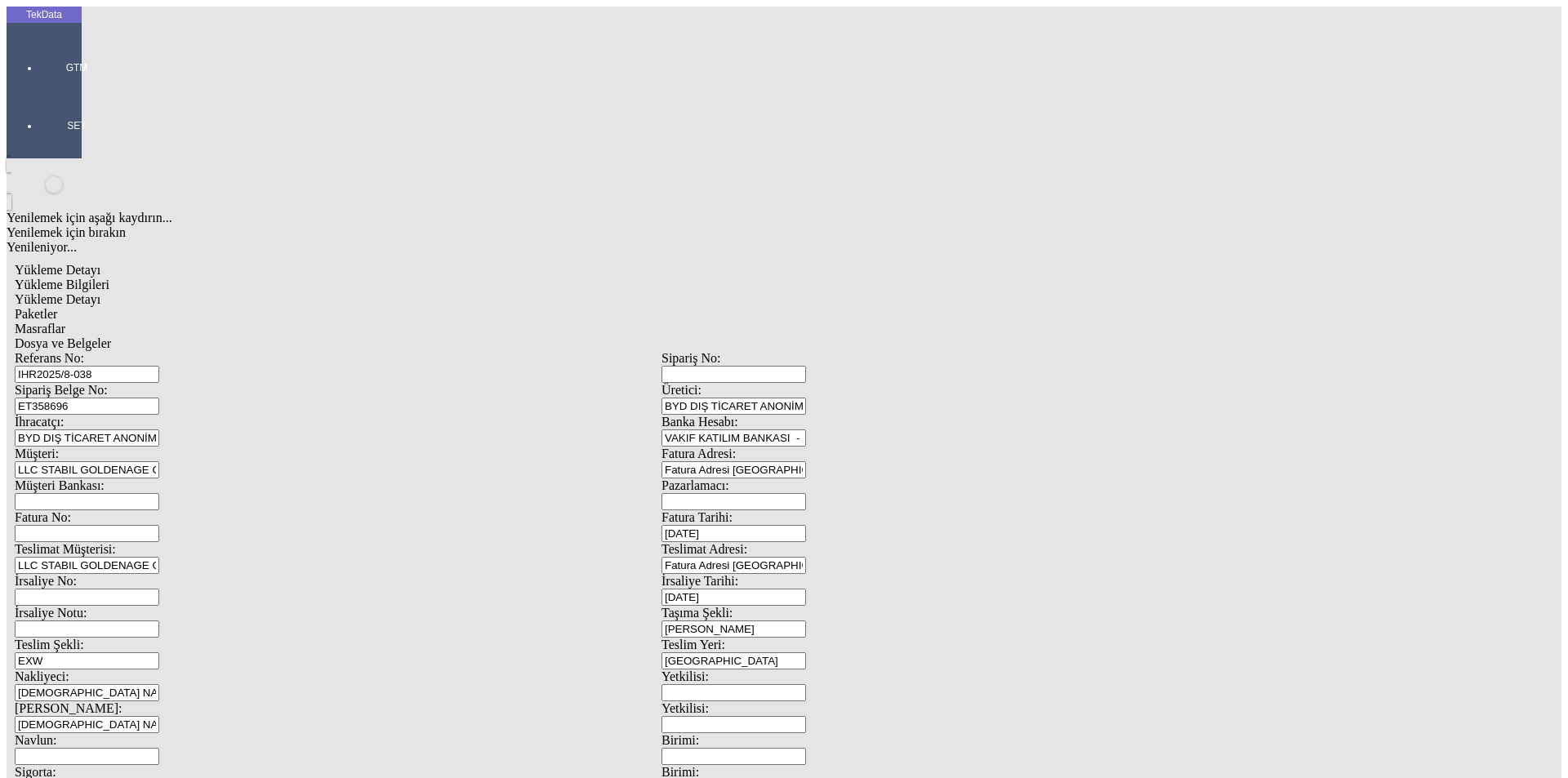
drag, startPoint x: 801, startPoint y: 590, endPoint x: 831, endPoint y: 568, distance: 37.2
click at [57, 307] on span "Paketler" at bounding box center [36, 314] width 43 height 14
click at [66, 321] on span "Masraflar" at bounding box center [40, 328] width 51 height 14
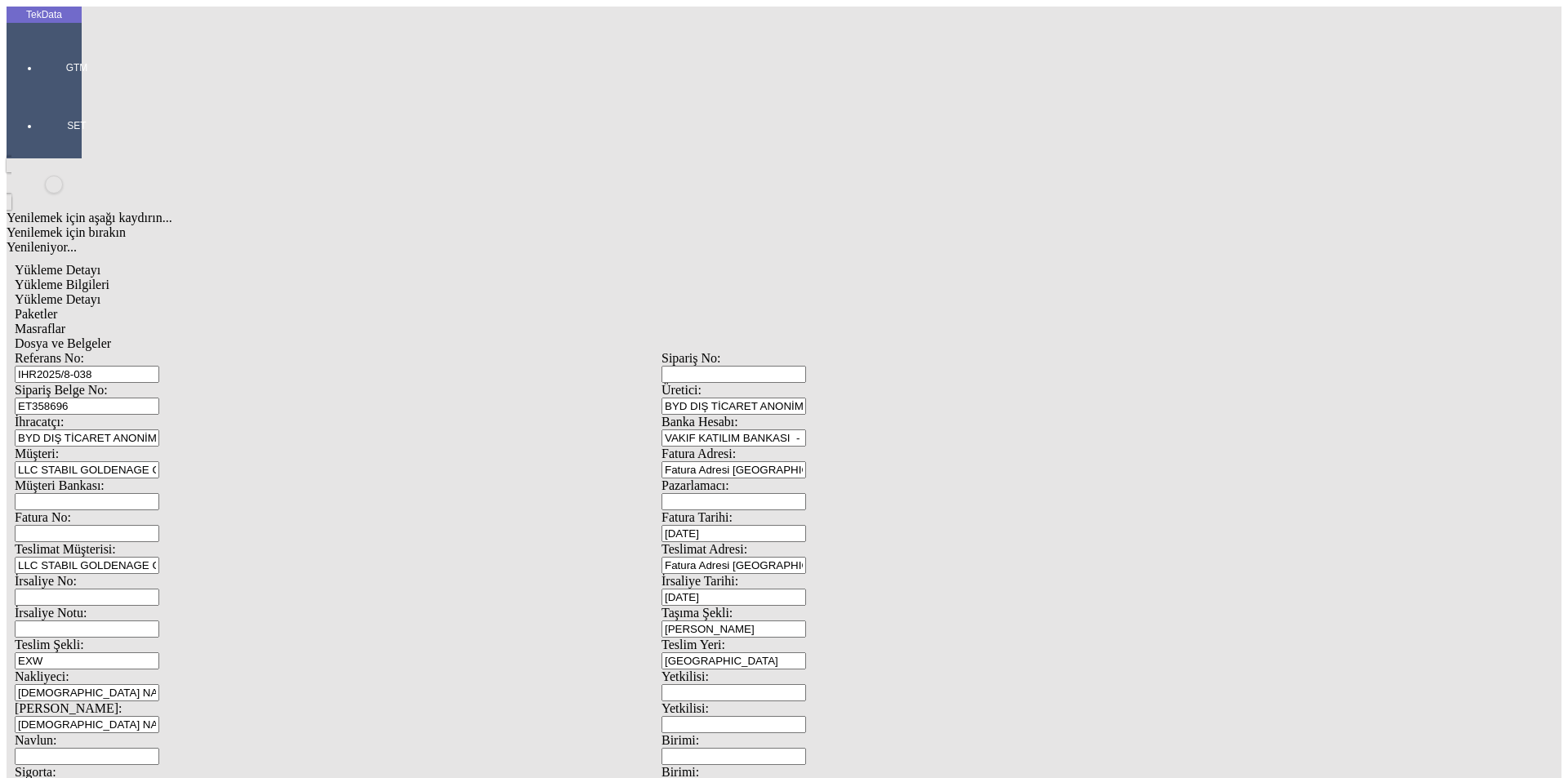
click at [111, 336] on span "Dosya ve Belgeler" at bounding box center [63, 343] width 97 height 14
click at [562, 336] on div "Dosya ve Belgeler" at bounding box center [662, 343] width 1293 height 15
click at [109, 278] on span "Yükleme Bilgileri" at bounding box center [62, 285] width 95 height 14
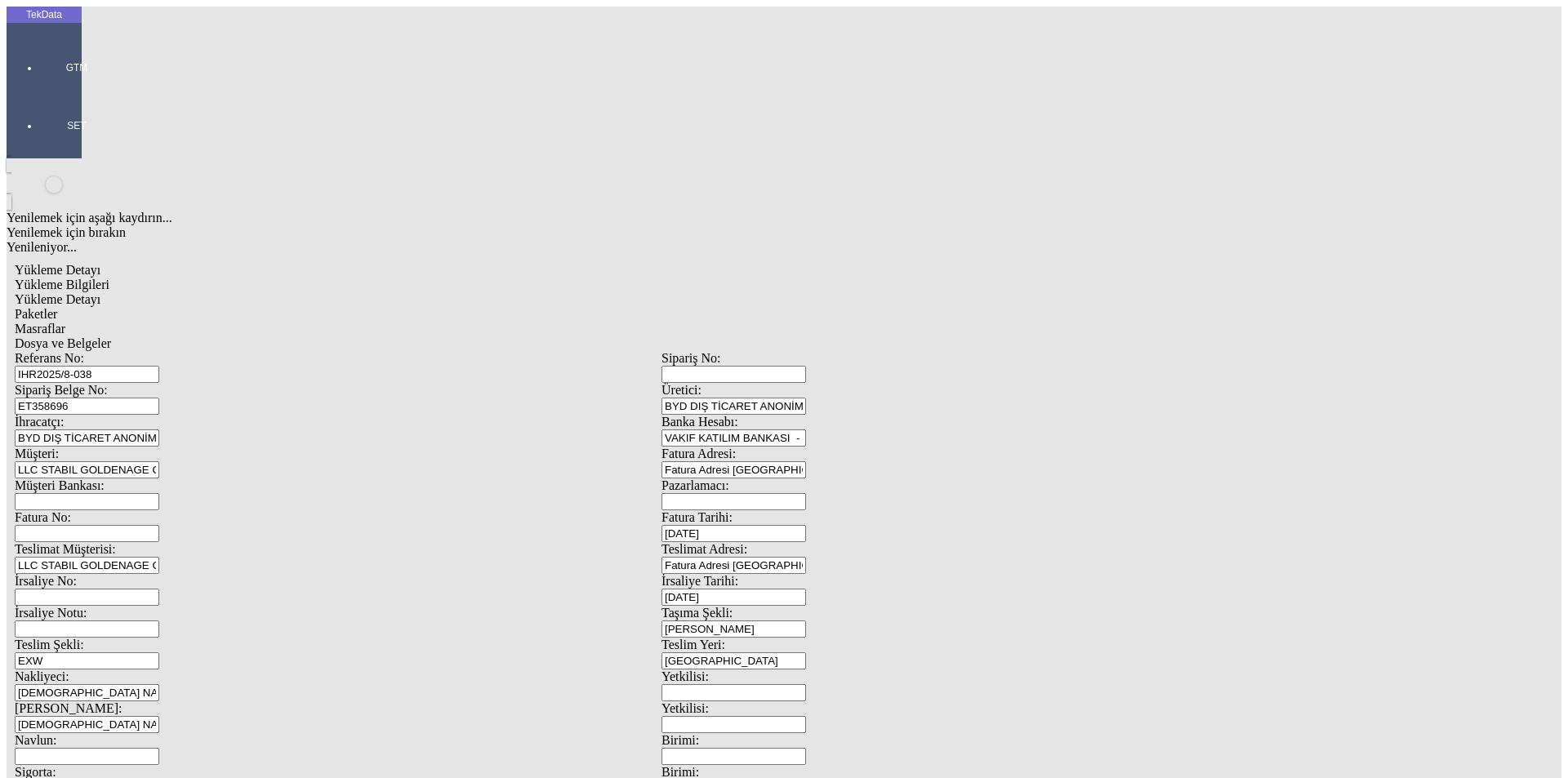
drag, startPoint x: 318, startPoint y: 117, endPoint x: 169, endPoint y: 113, distance: 149.1
click at [169, 351] on div "Referans No: IHR2025/8-038" at bounding box center [338, 367] width 647 height 32
drag, startPoint x: 288, startPoint y: 147, endPoint x: 134, endPoint y: 147, distance: 154.0
click at [134, 383] on div "Sipariş Belge No: ET358696" at bounding box center [338, 399] width 647 height 32
